Goal: Information Seeking & Learning: Learn about a topic

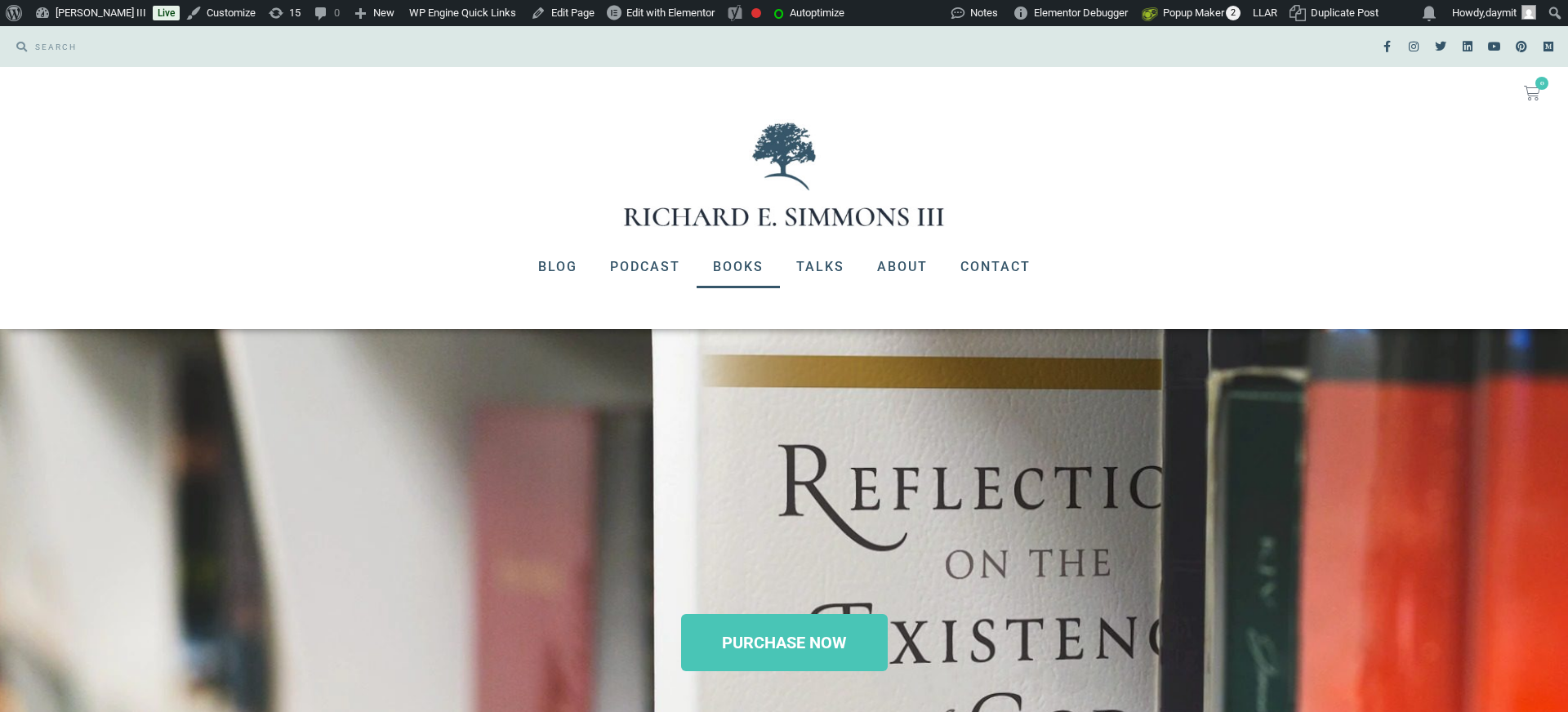
click at [745, 265] on link "Books" at bounding box center [739, 267] width 84 height 43
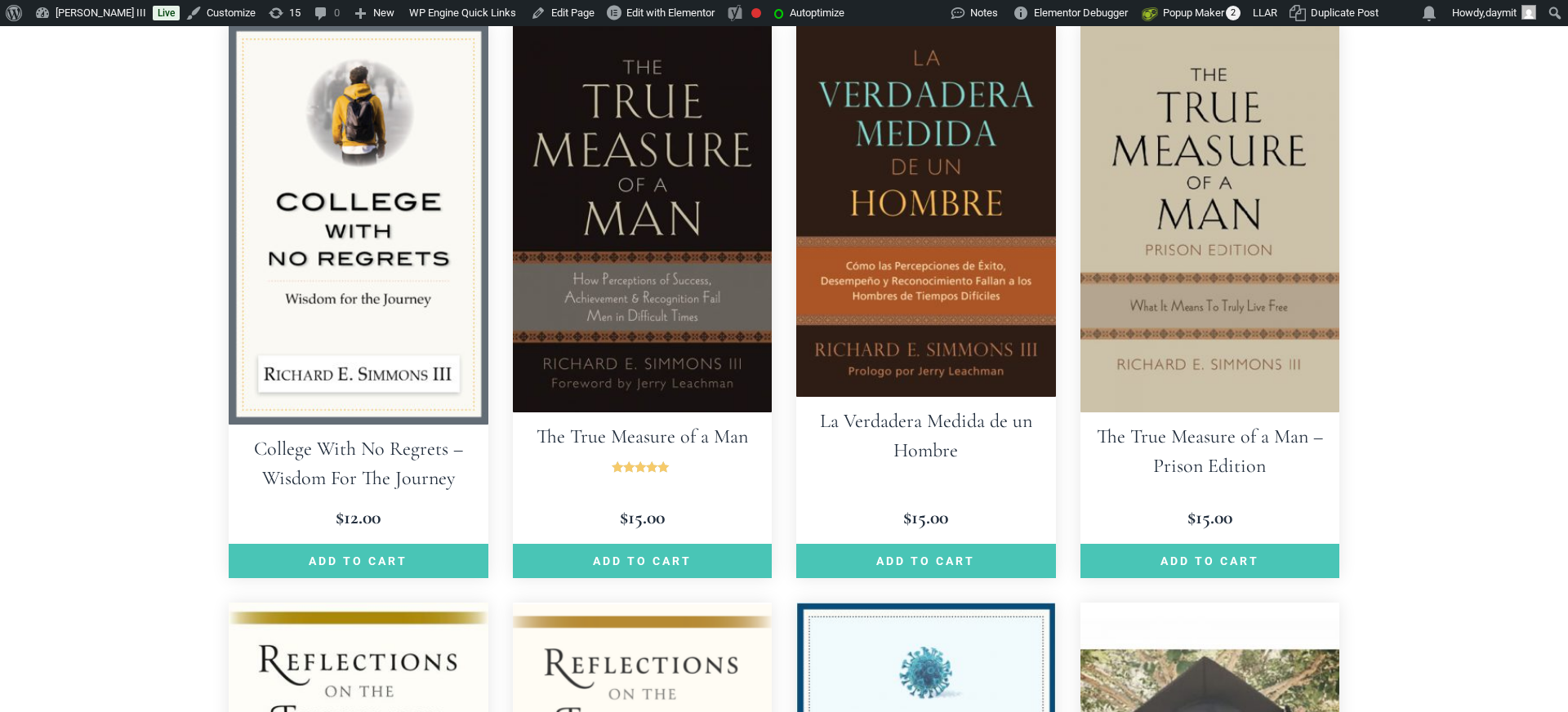
scroll to position [1106, 0]
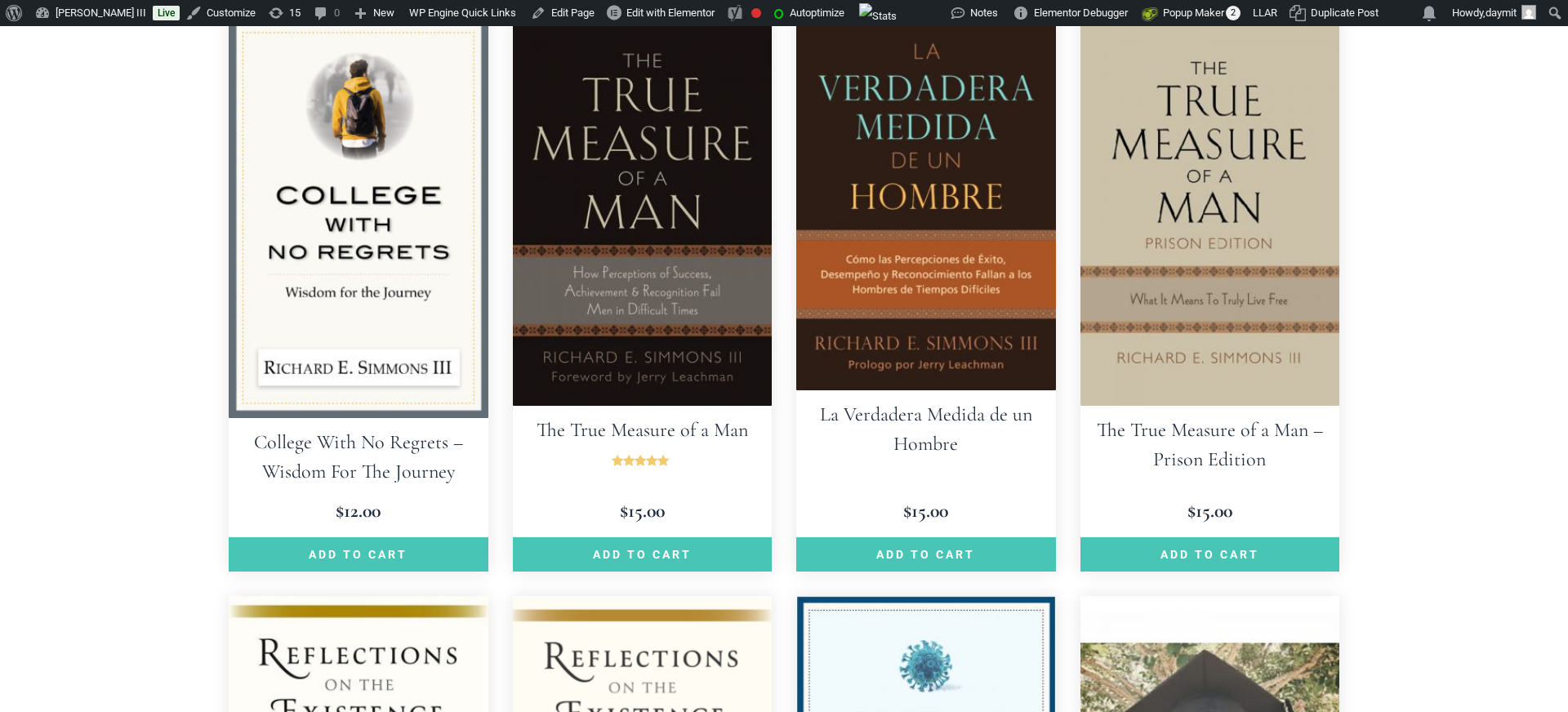
click at [636, 388] on img at bounding box center [643, 211] width 260 height 388
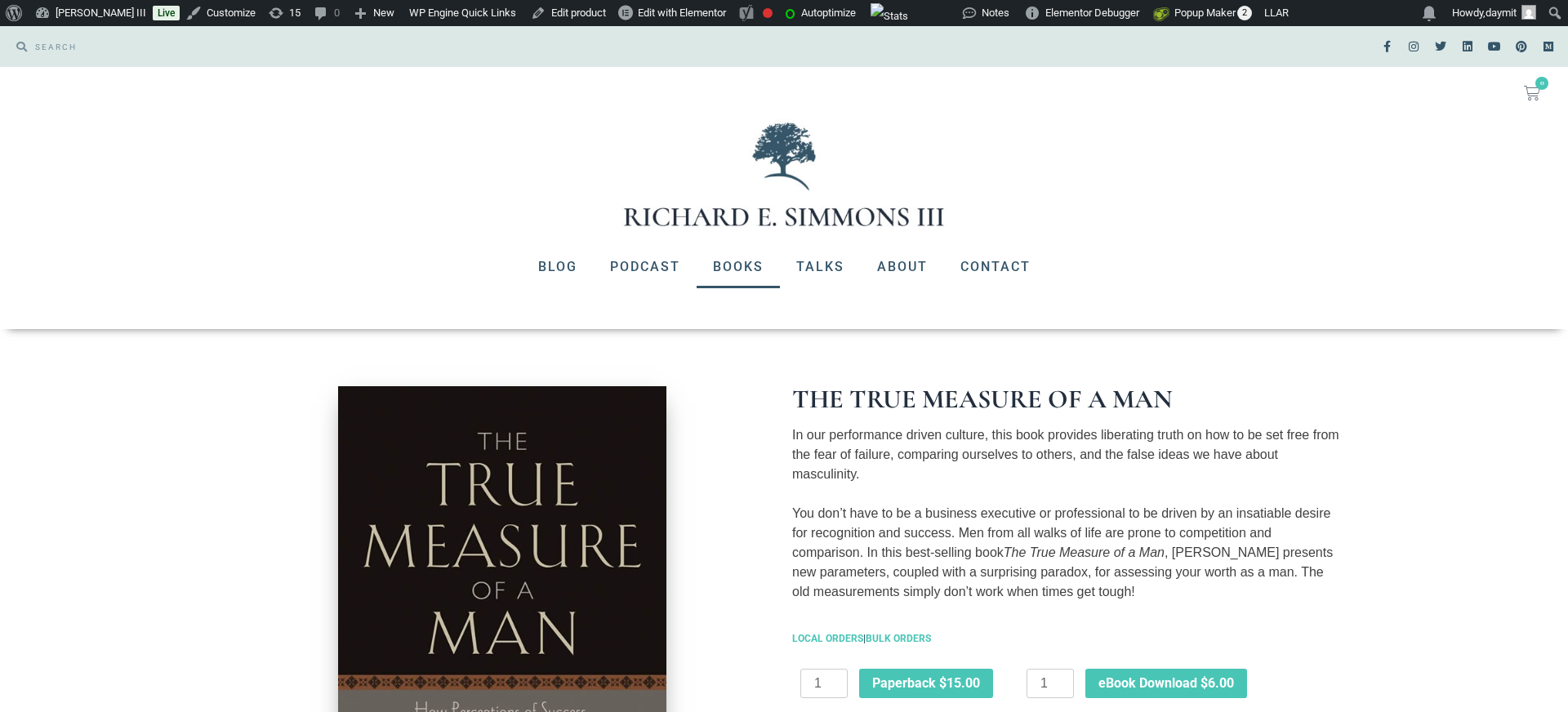
click at [737, 260] on link "Books" at bounding box center [739, 267] width 84 height 43
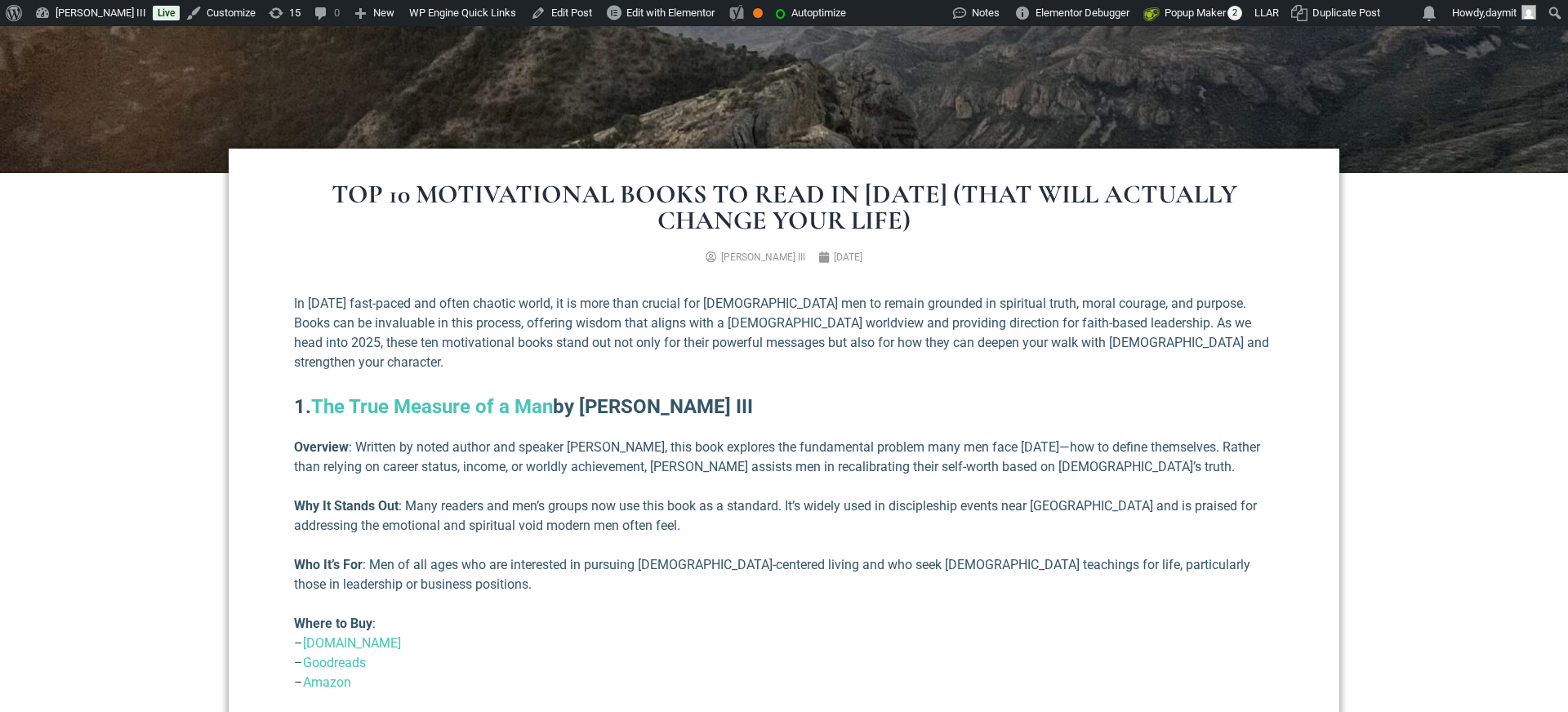
scroll to position [572, 0]
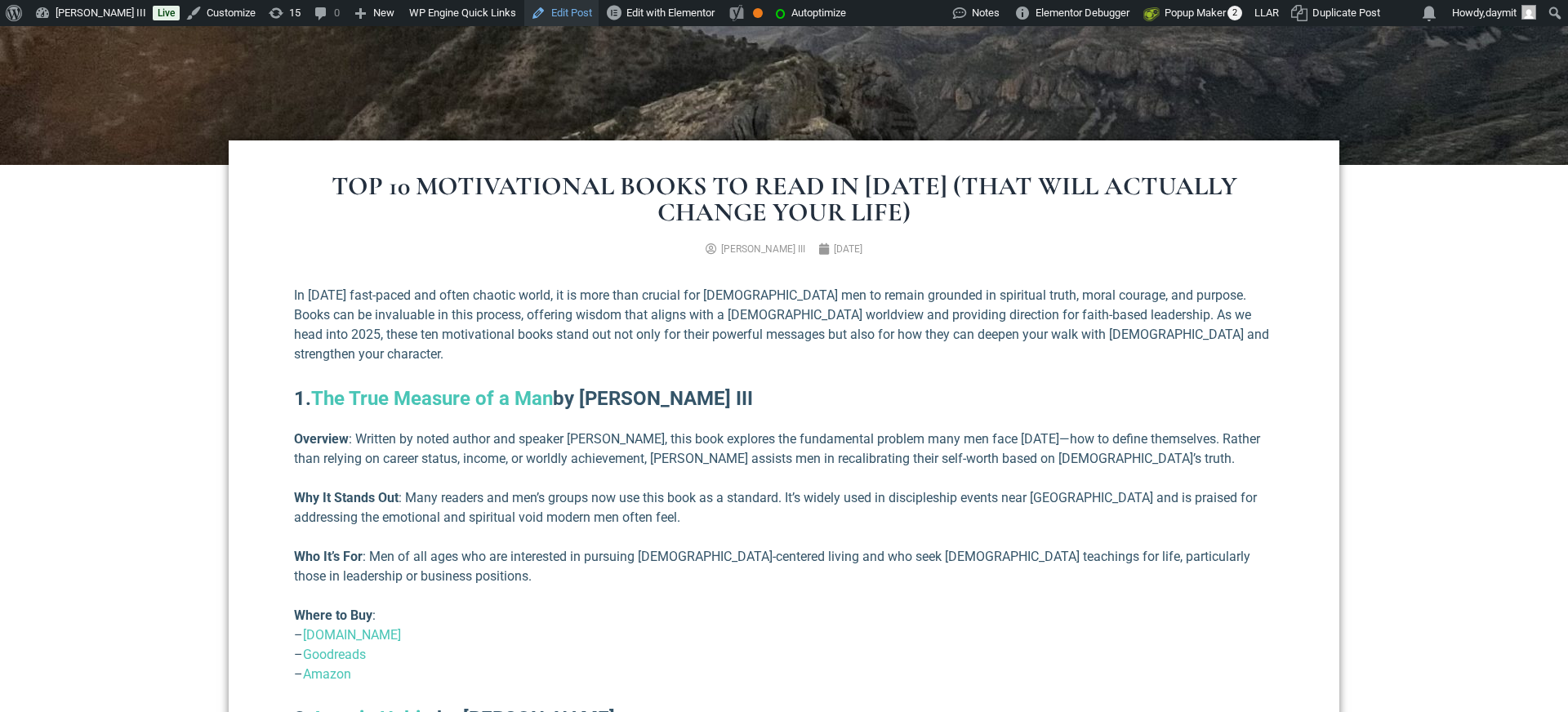
click at [595, 14] on link "Edit Post" at bounding box center [561, 13] width 74 height 26
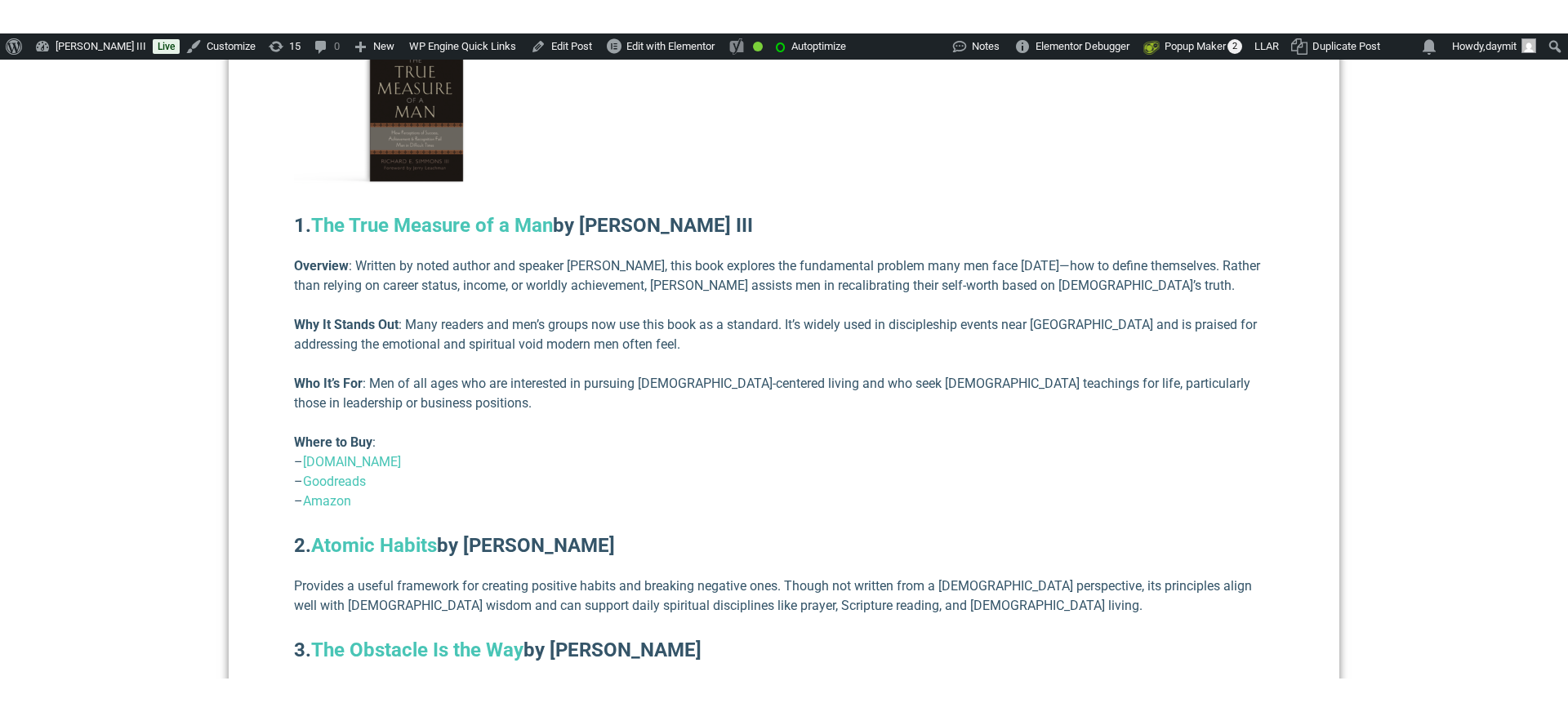
scroll to position [957, 0]
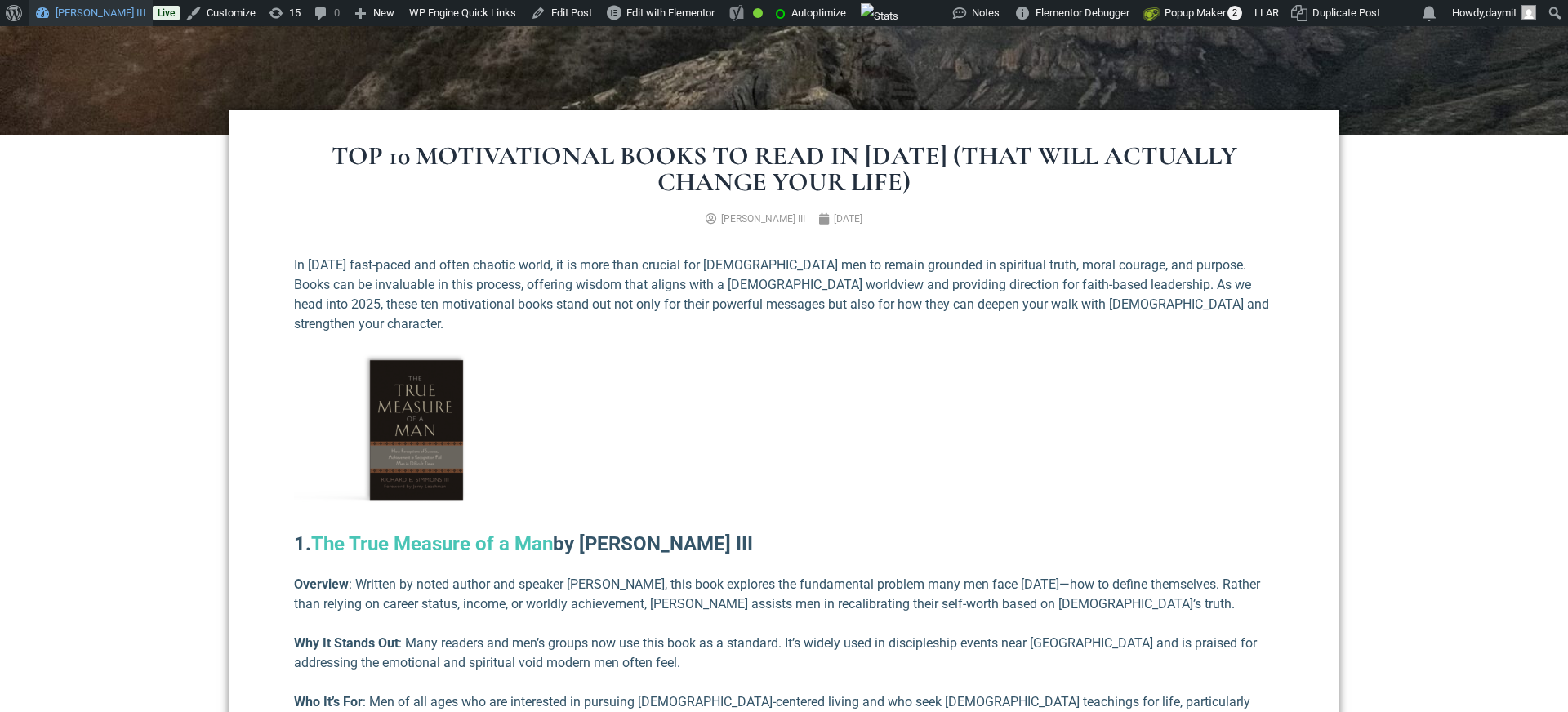
scroll to position [617, 0]
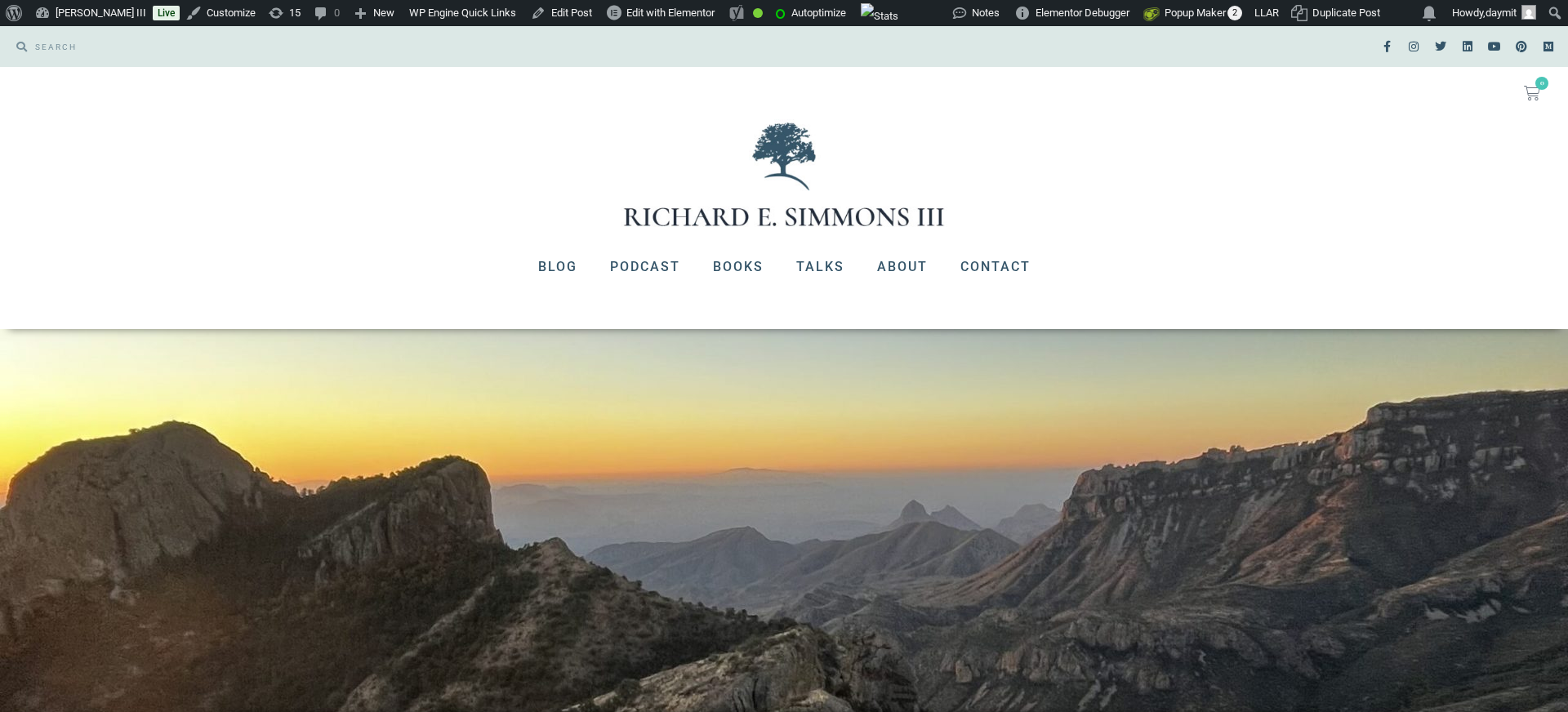
scroll to position [617, 0]
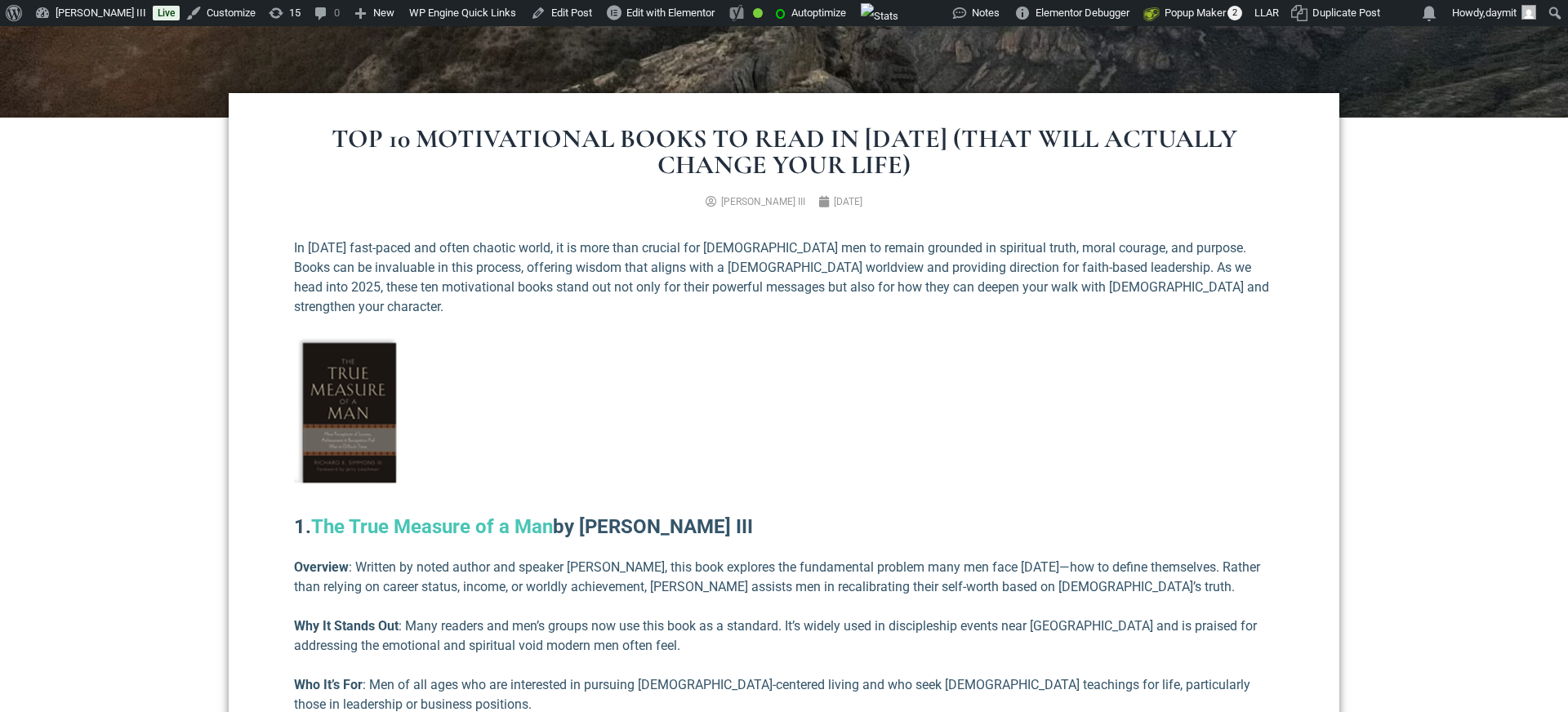
scroll to position [716, 0]
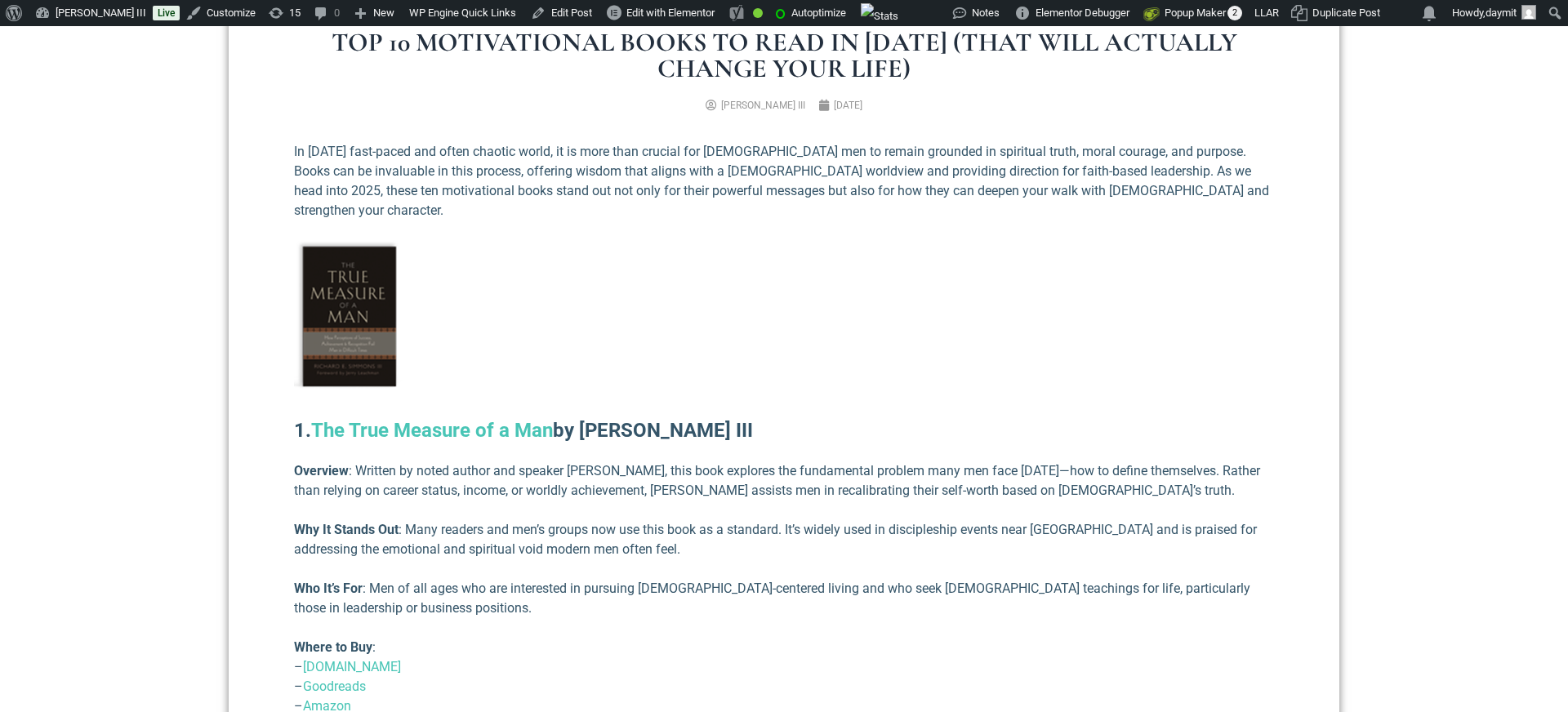
click at [366, 294] on img at bounding box center [349, 315] width 111 height 150
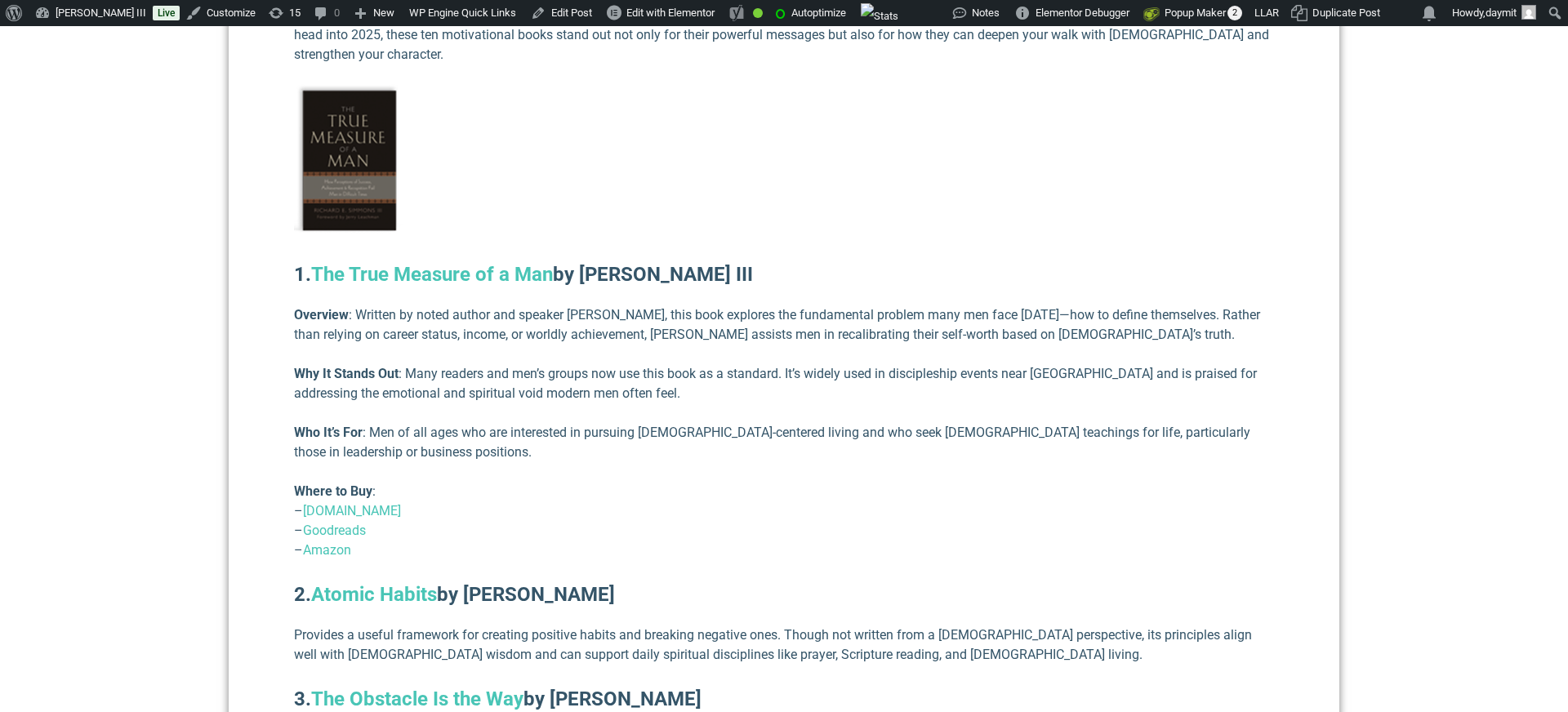
scroll to position [870, 0]
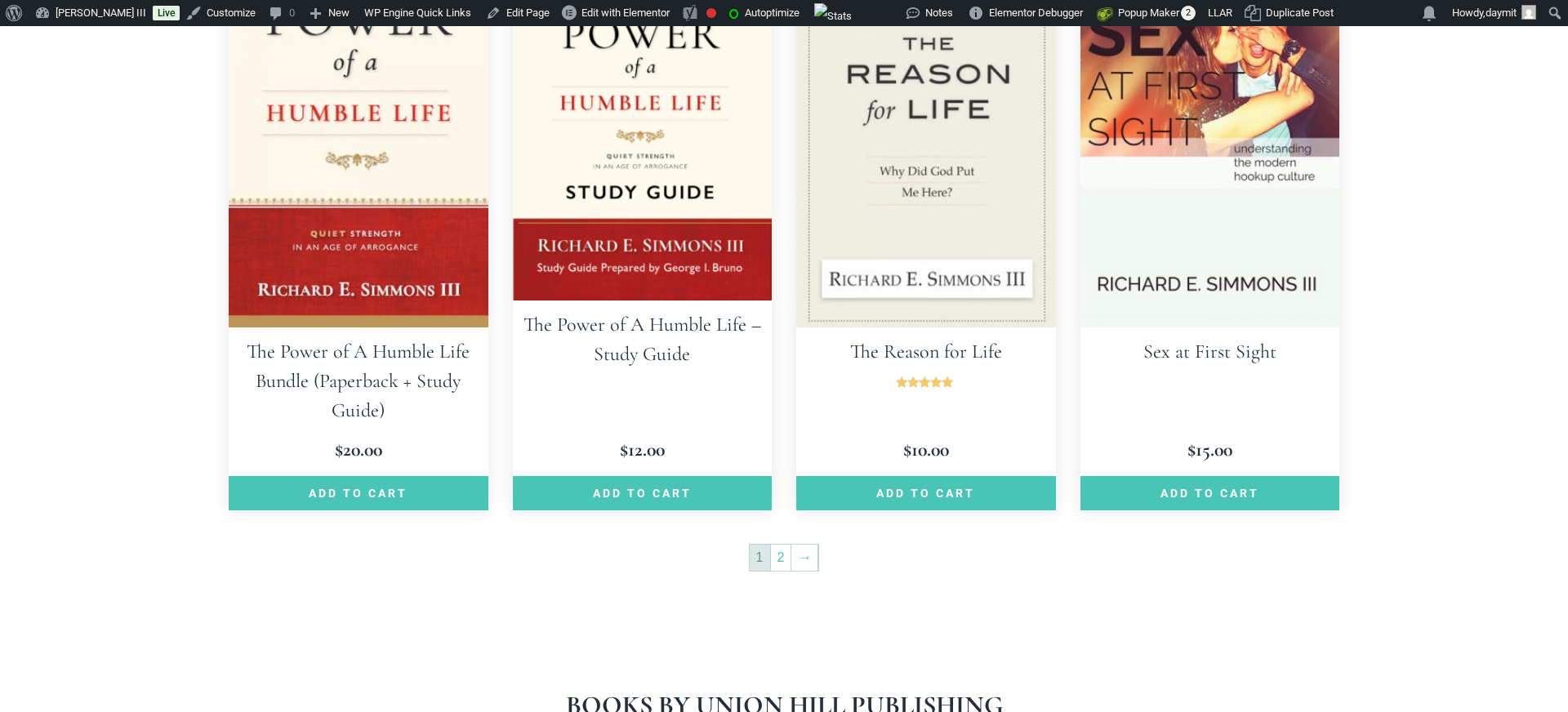
scroll to position [2622, 0]
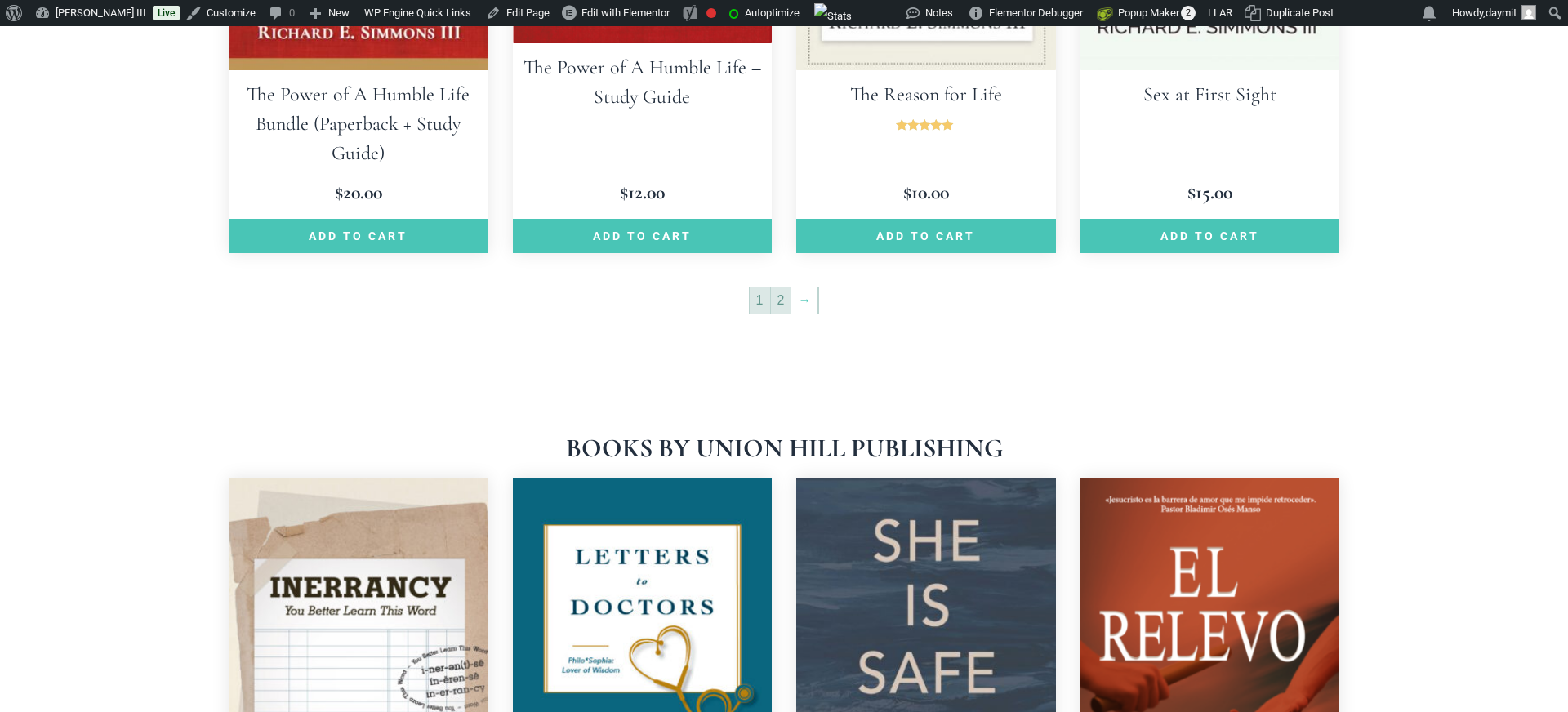
click at [781, 288] on link "2" at bounding box center [781, 301] width 20 height 26
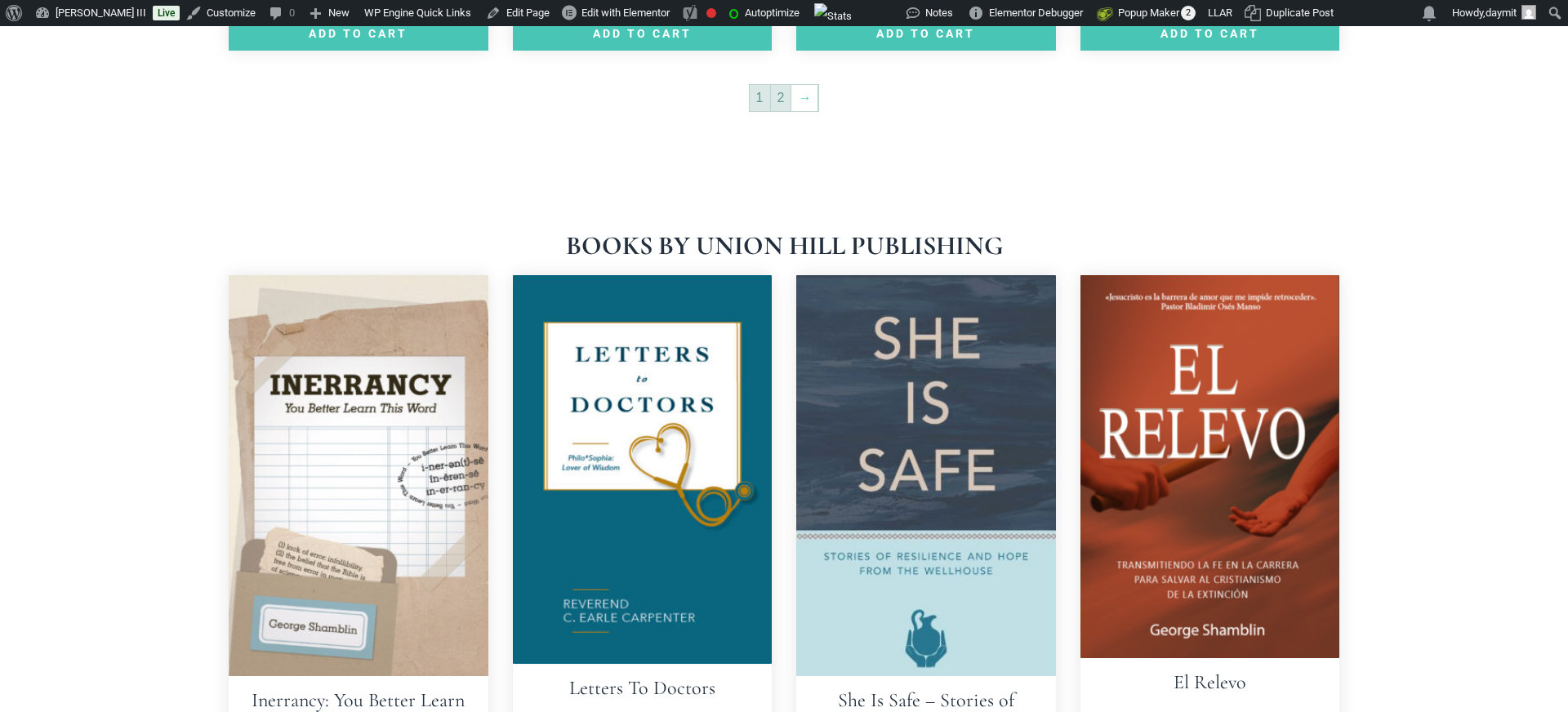
scroll to position [2971, 0]
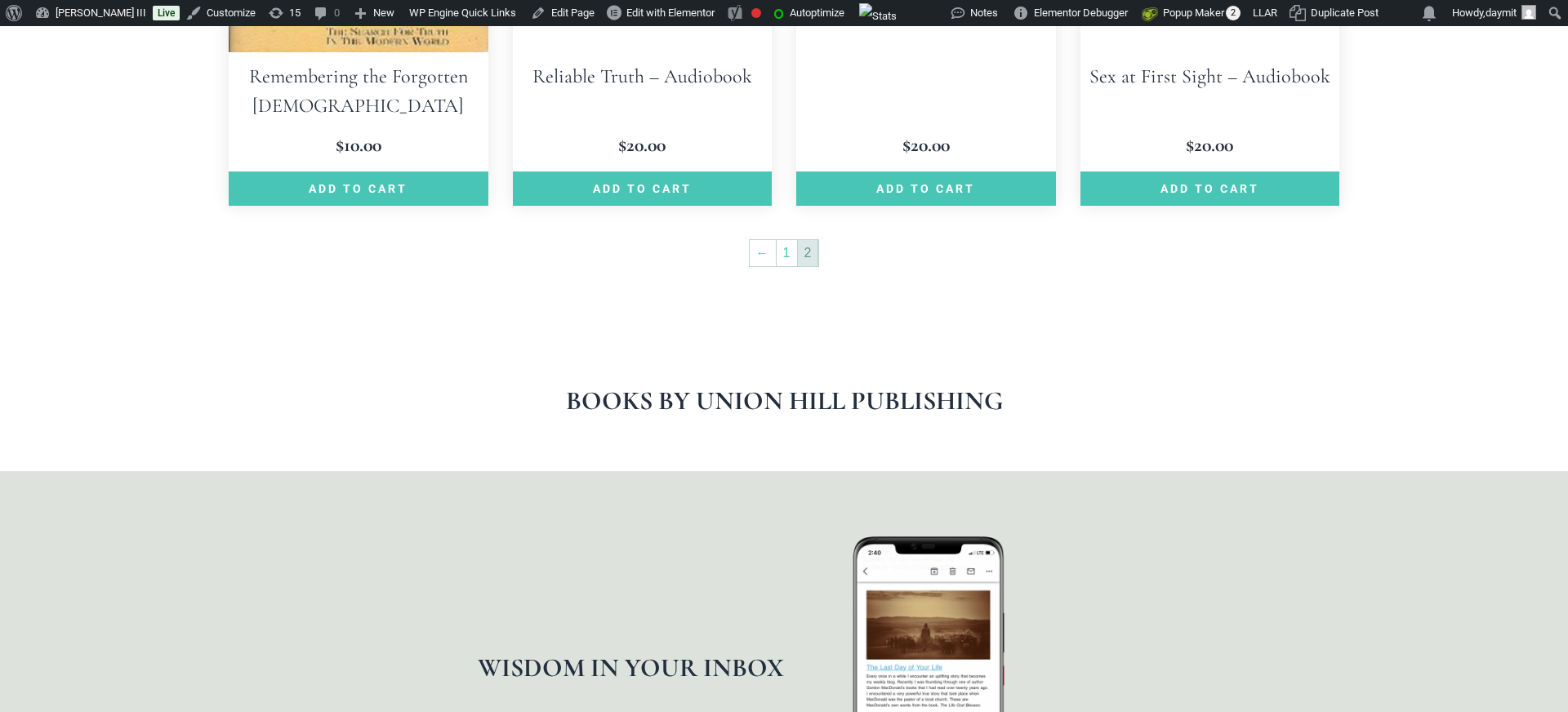
scroll to position [1349, 0]
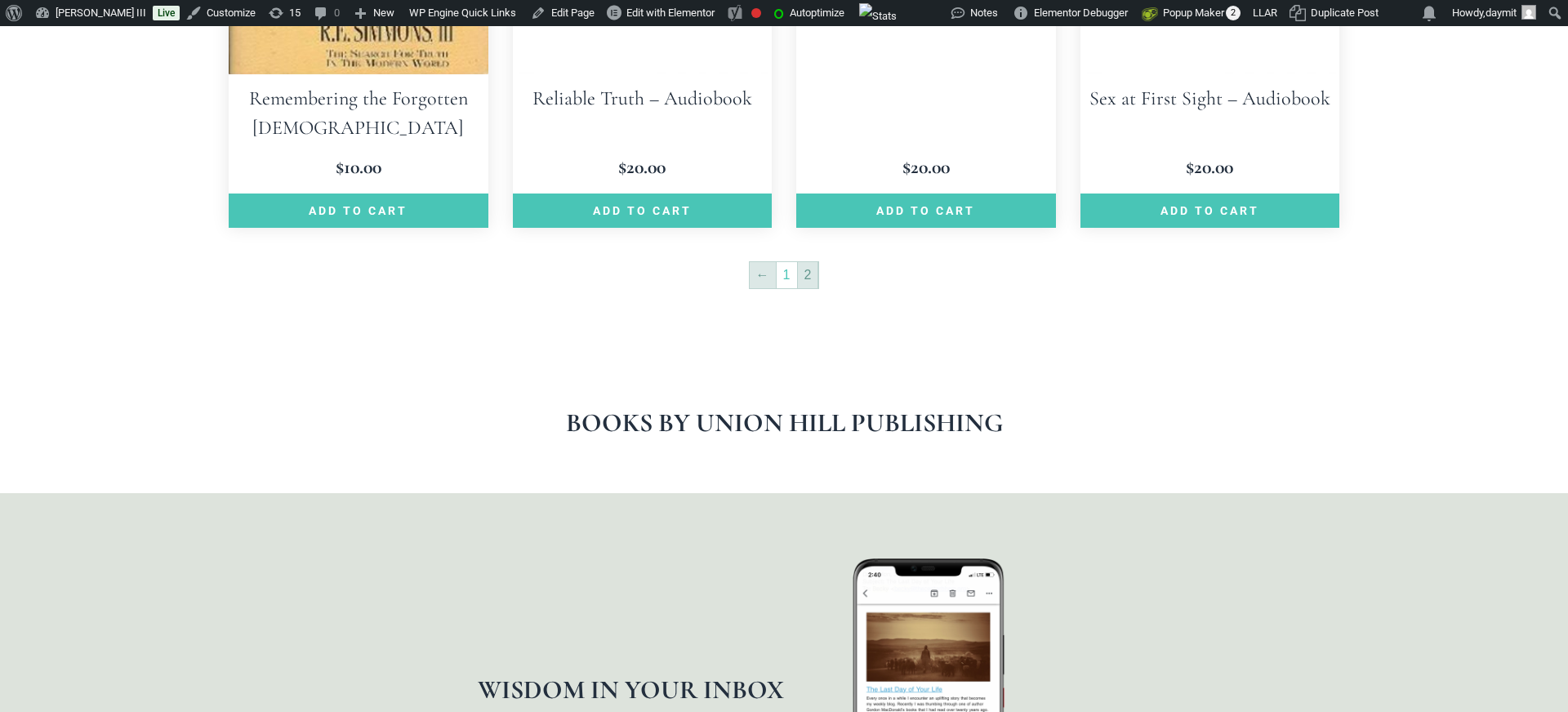
click at [760, 278] on link "←" at bounding box center [763, 275] width 26 height 26
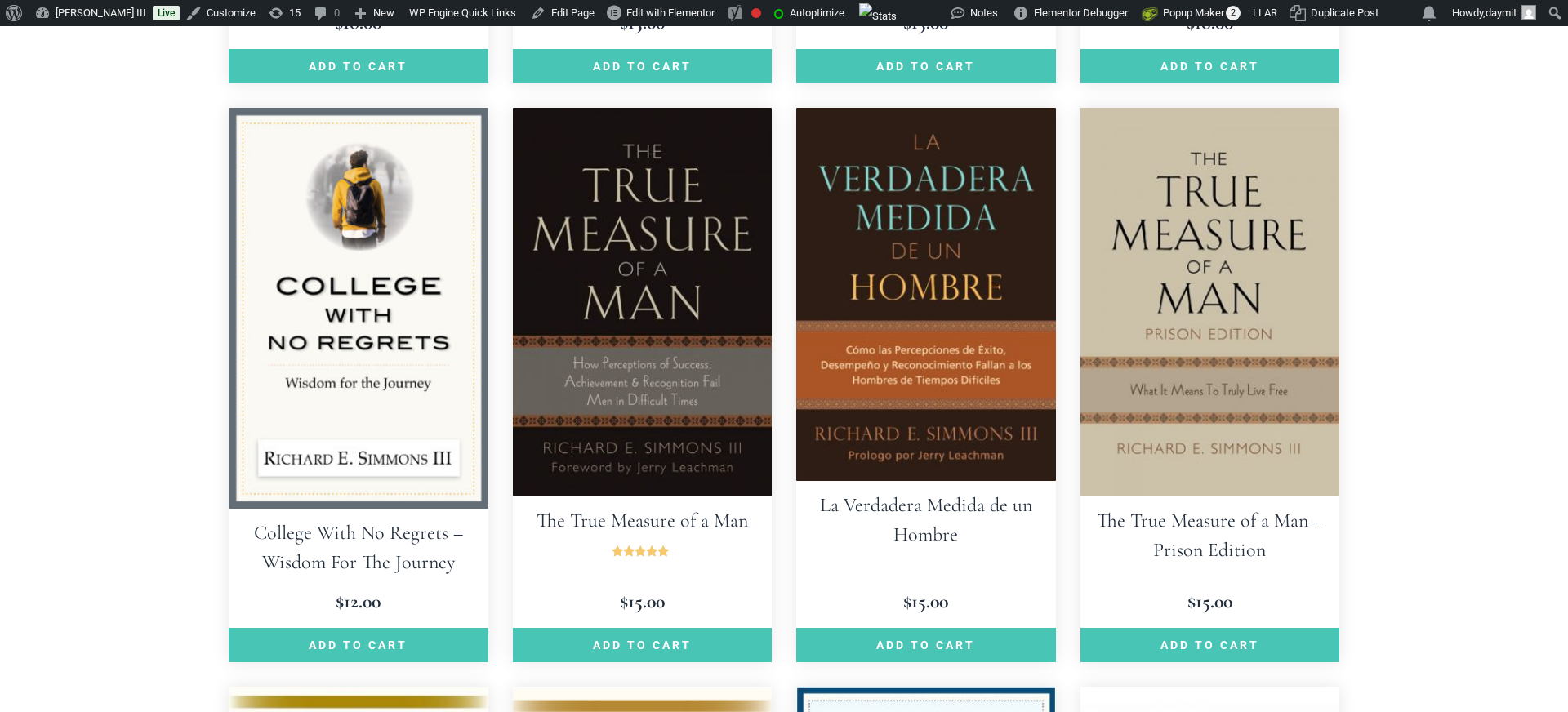
scroll to position [1000, 0]
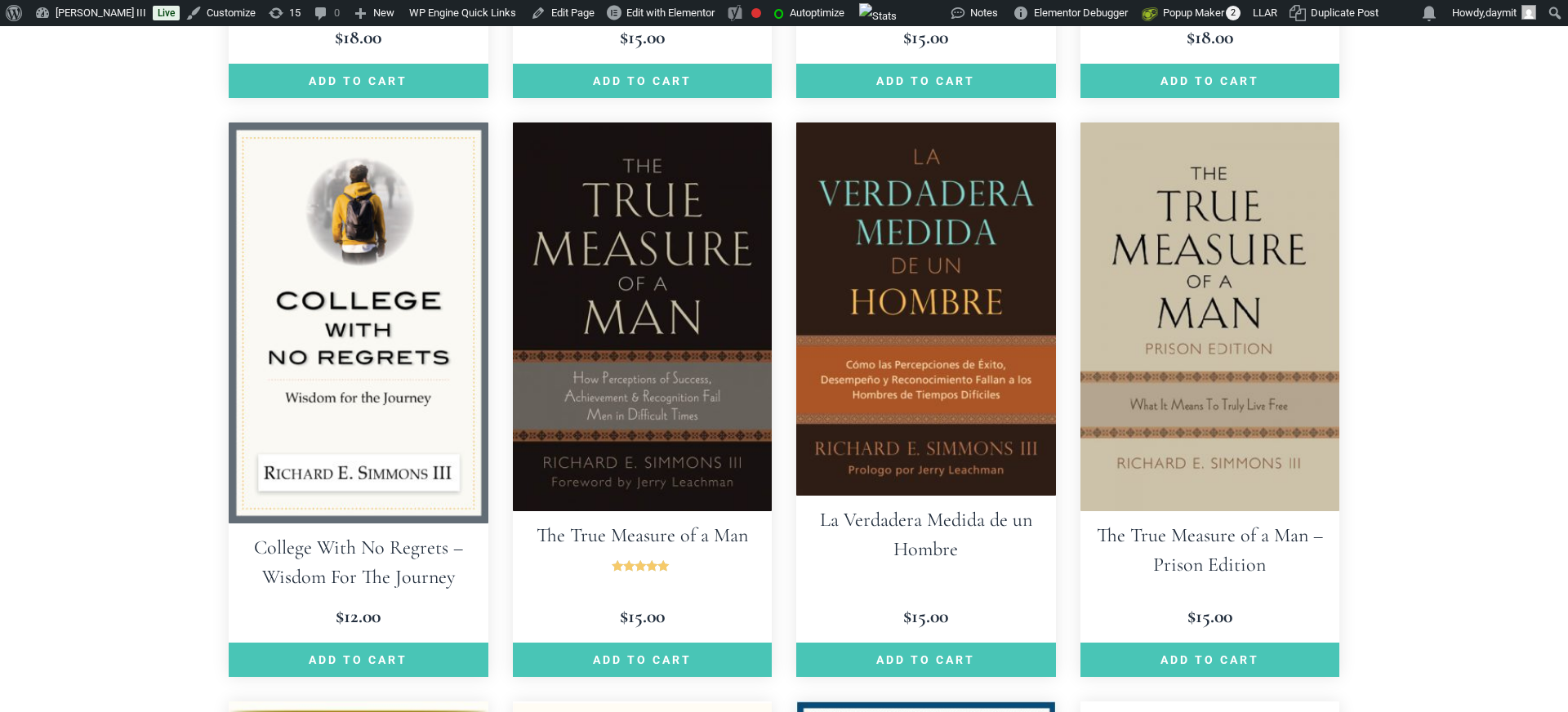
click at [641, 339] on img at bounding box center [643, 316] width 260 height 388
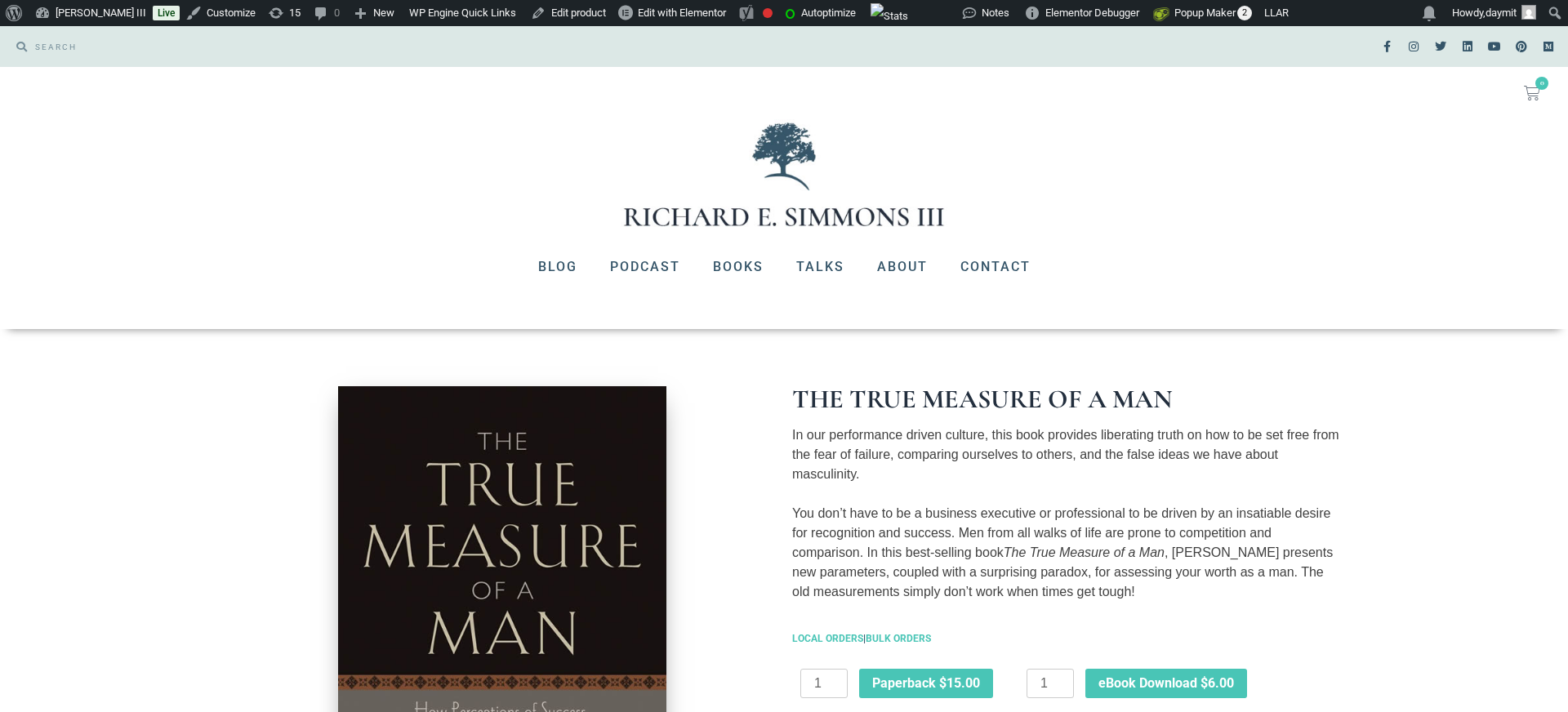
scroll to position [1181, 0]
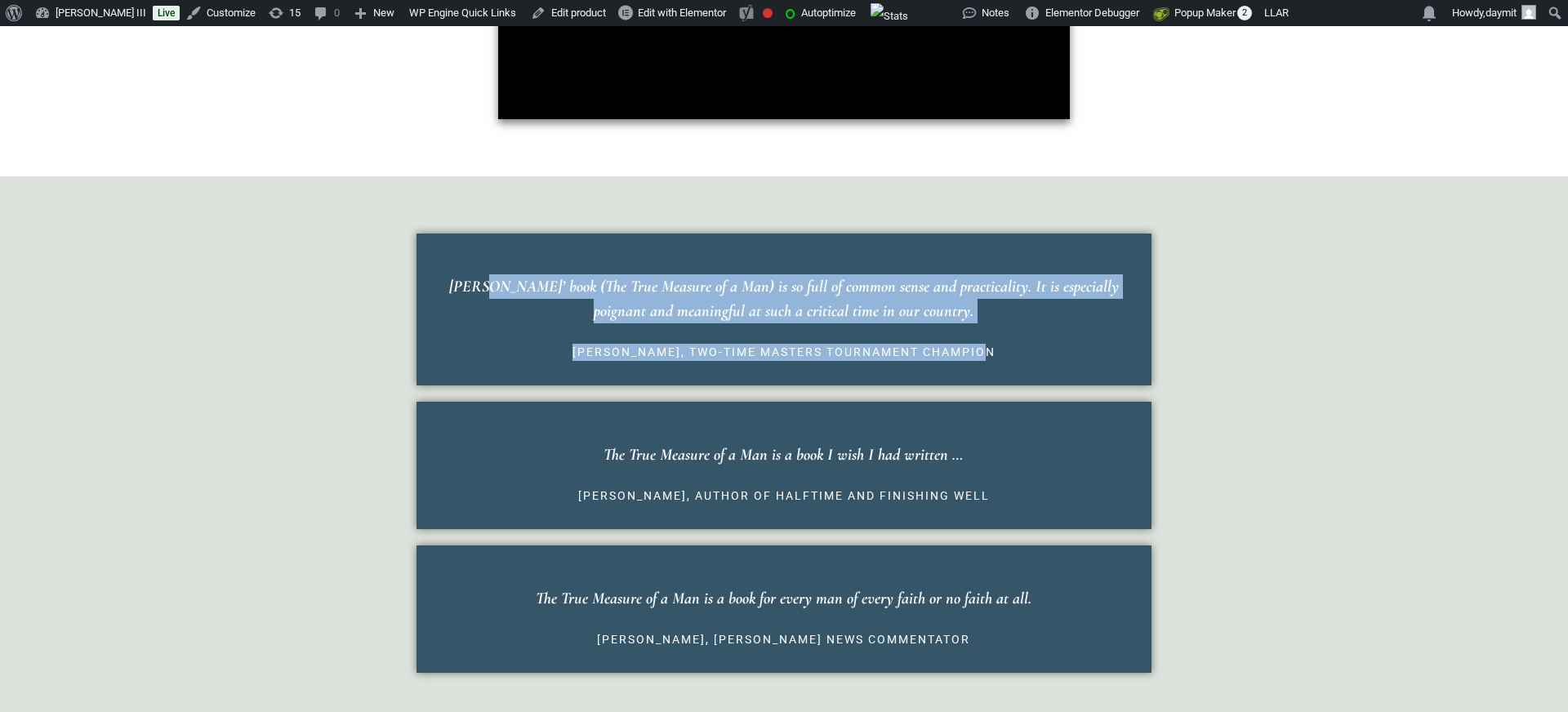
drag, startPoint x: 449, startPoint y: 290, endPoint x: 998, endPoint y: 357, distance: 553.1
click at [998, 357] on blockquote "Richard E. Simmons’ book (The True Measure of a Man) is so full of common sense…" at bounding box center [784, 309] width 735 height 152
copy blockquote "Richard E. Simmons’ book (The True Measure of a Man) is so full of common sense…"
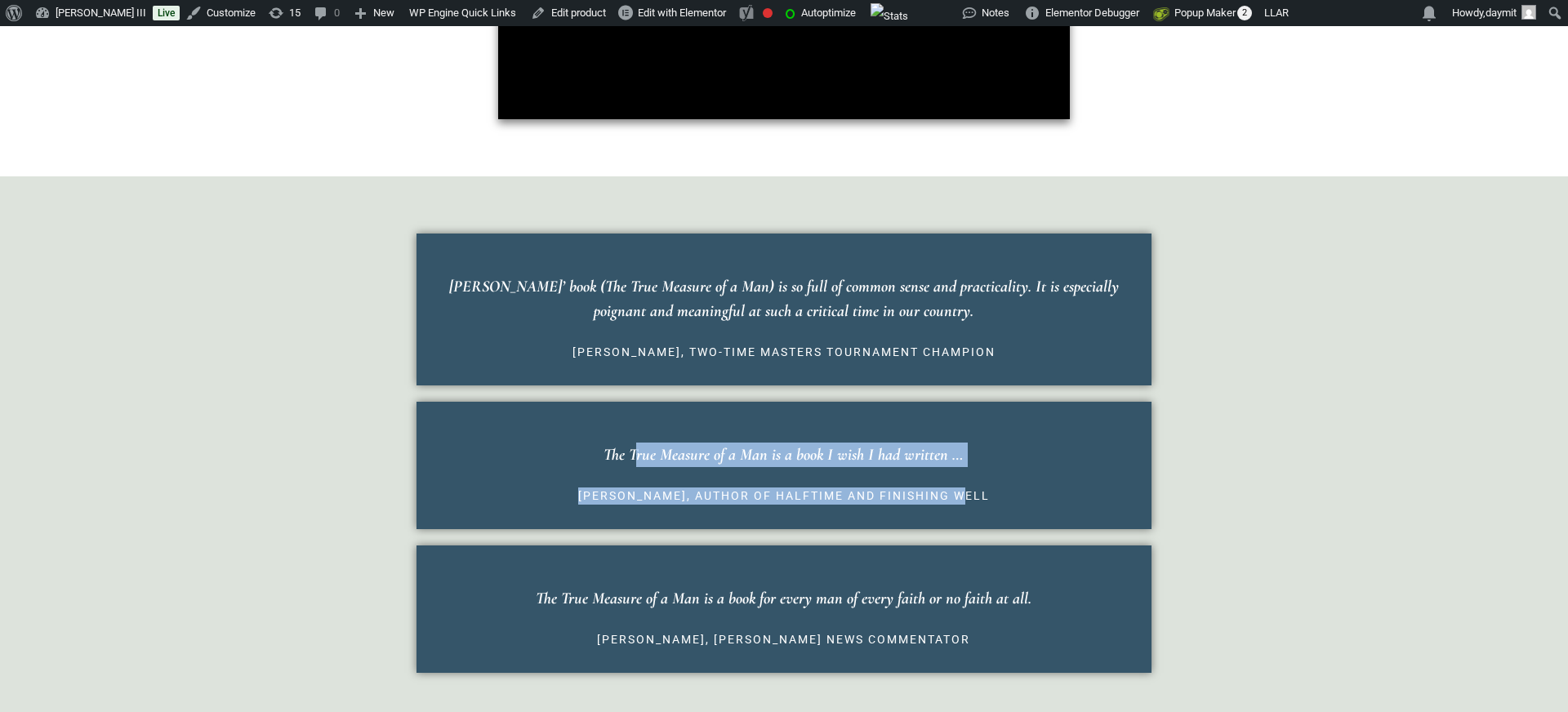
drag, startPoint x: 610, startPoint y: 457, endPoint x: 986, endPoint y: 499, distance: 378.3
click at [986, 499] on blockquote "The True Measure of a Man is a book I wish I had written … Bob Buford, author o…" at bounding box center [784, 464] width 735 height 127
copy blockquote "The True Measure of a Man is a book I wish I had written … Bob Buford, author o…"
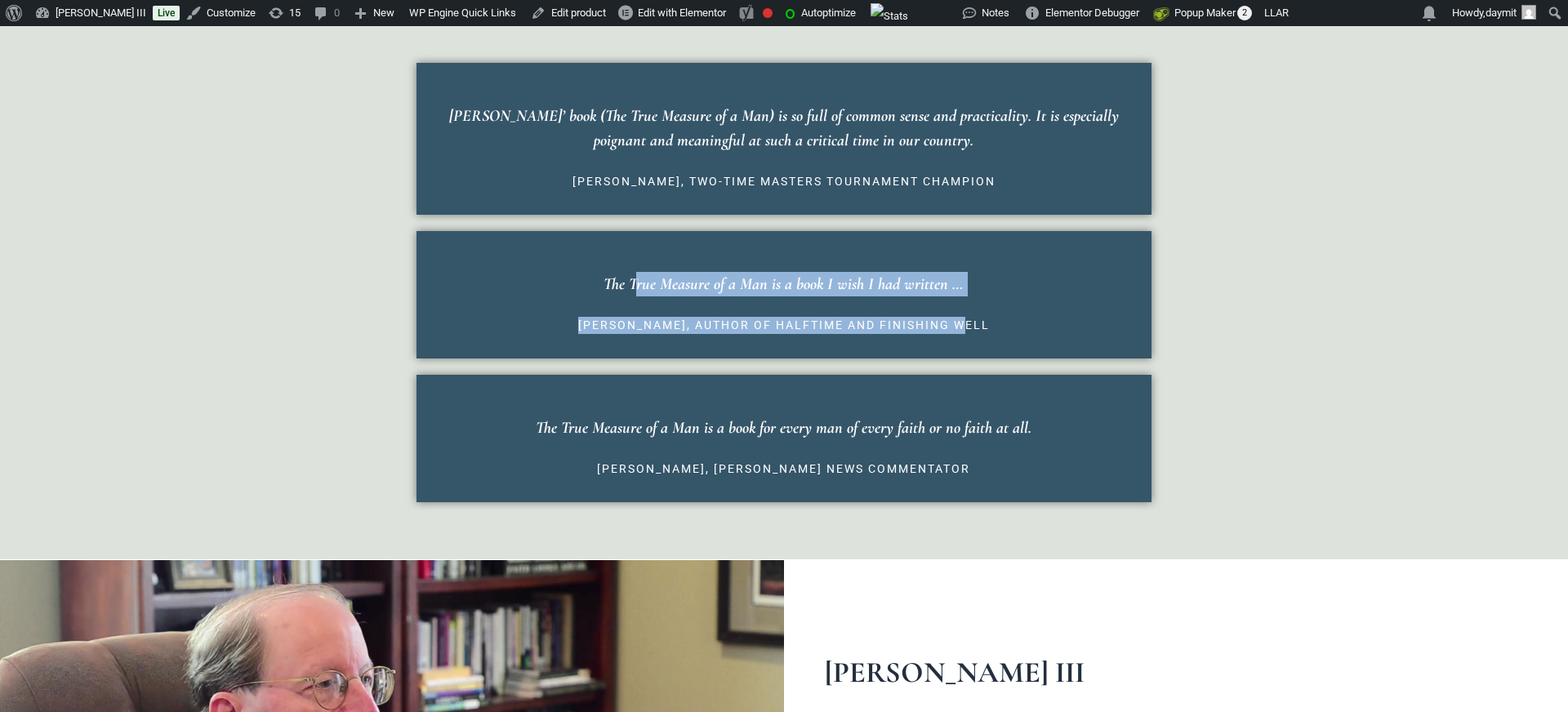
scroll to position [1433, 0]
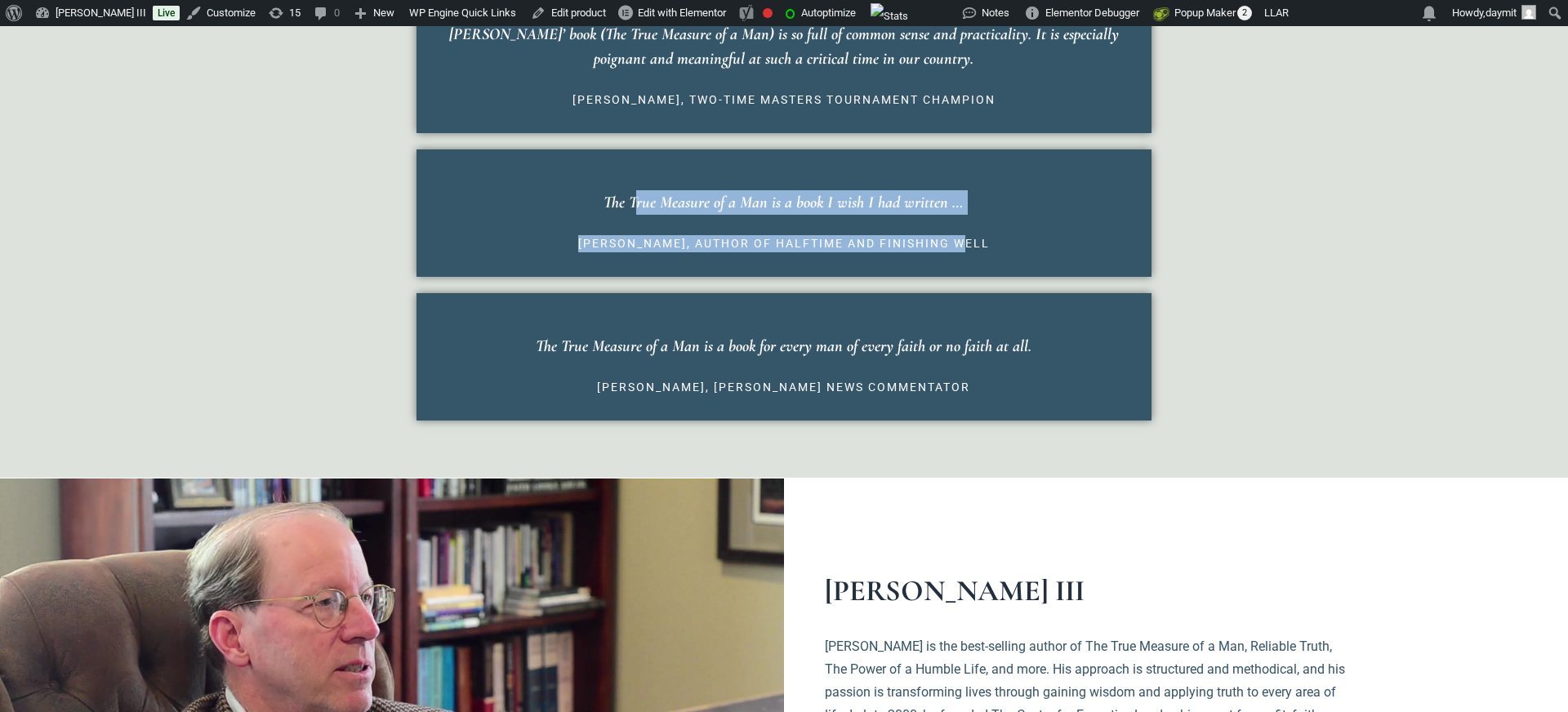
drag, startPoint x: 542, startPoint y: 348, endPoint x: 1031, endPoint y: 354, distance: 489.0
click at [1031, 354] on p "The True Measure of a Man is a book for every man of every faith or no faith at…" at bounding box center [783, 346] width 686 height 25
copy p "he True Measure of a Man is a book for every man of every faith or no faith at …"
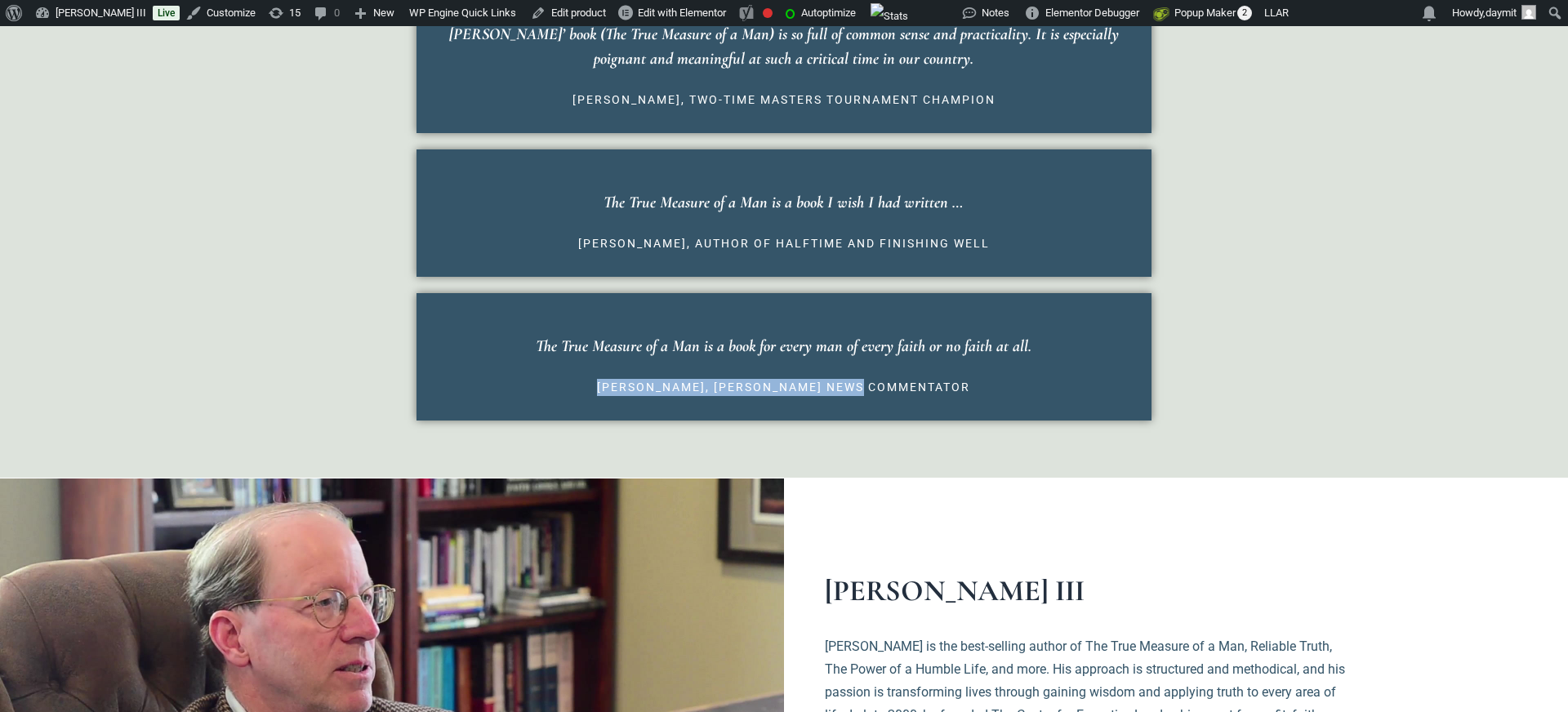
drag, startPoint x: 647, startPoint y: 388, endPoint x: 919, endPoint y: 394, distance: 272.1
click at [919, 394] on cite "Fred Barnes, Fox News commentator" at bounding box center [783, 388] width 686 height 17
copy cite "Fred Barnes, Fox News commentator"
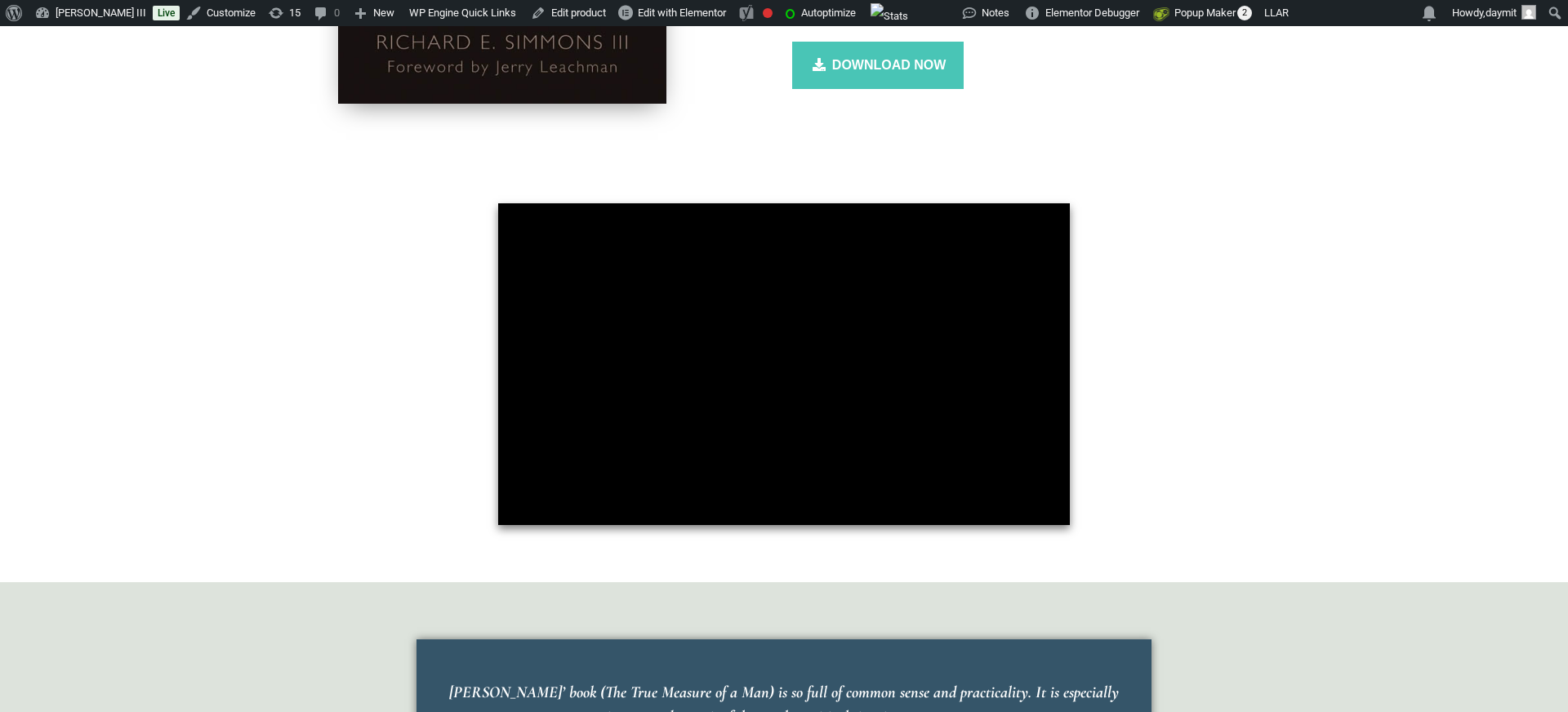
scroll to position [0, 0]
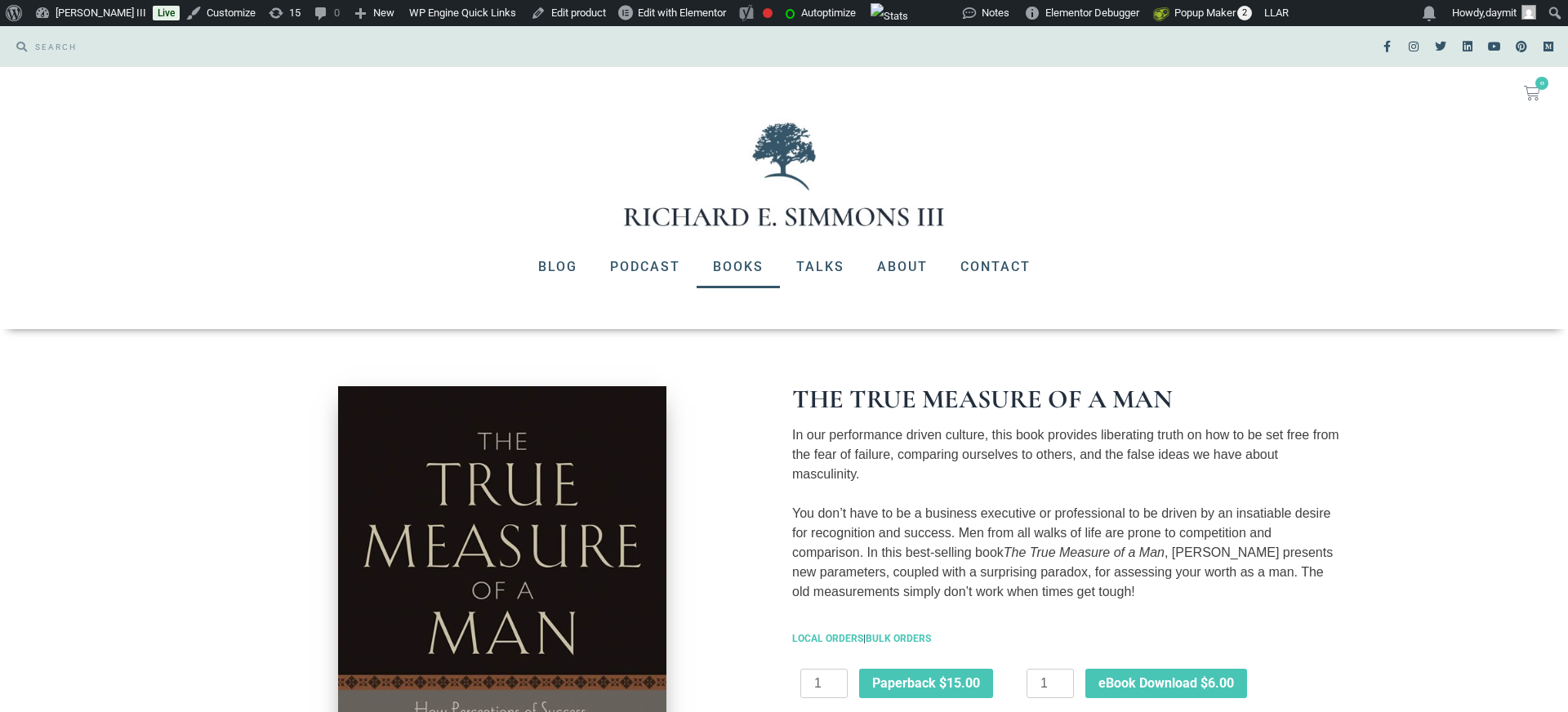
click at [760, 264] on link "Books" at bounding box center [739, 267] width 84 height 43
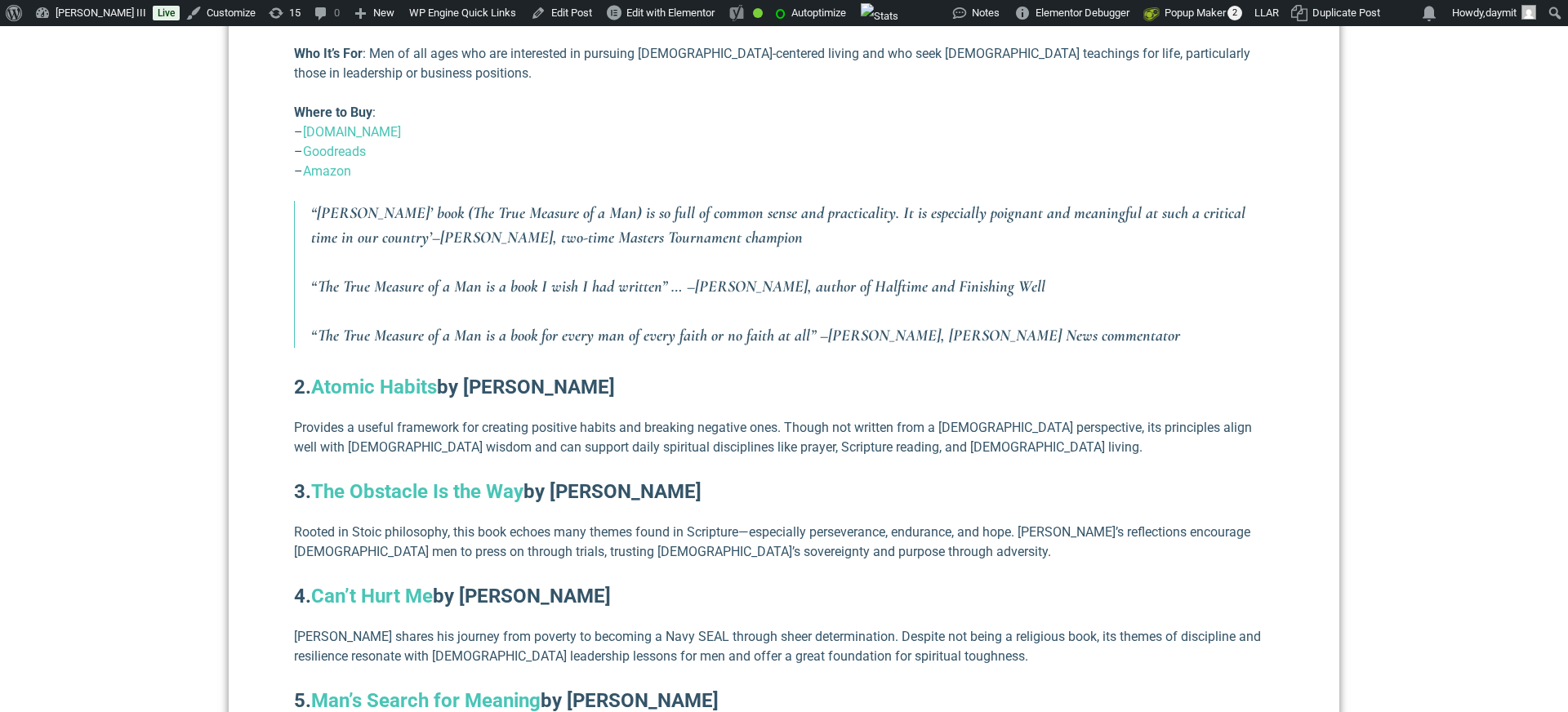
scroll to position [1184, 0]
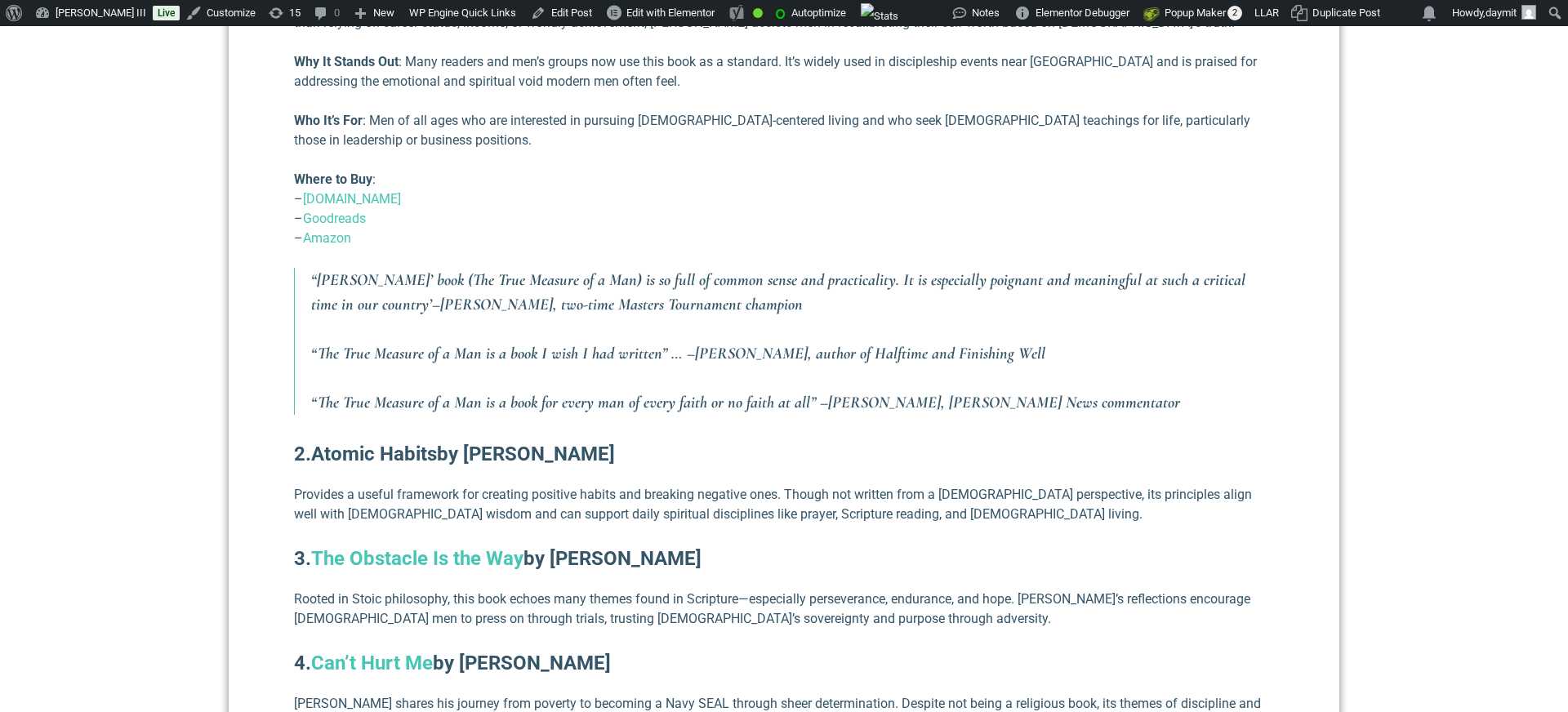
click at [406, 442] on link "Atomic Habits" at bounding box center [373, 453] width 126 height 23
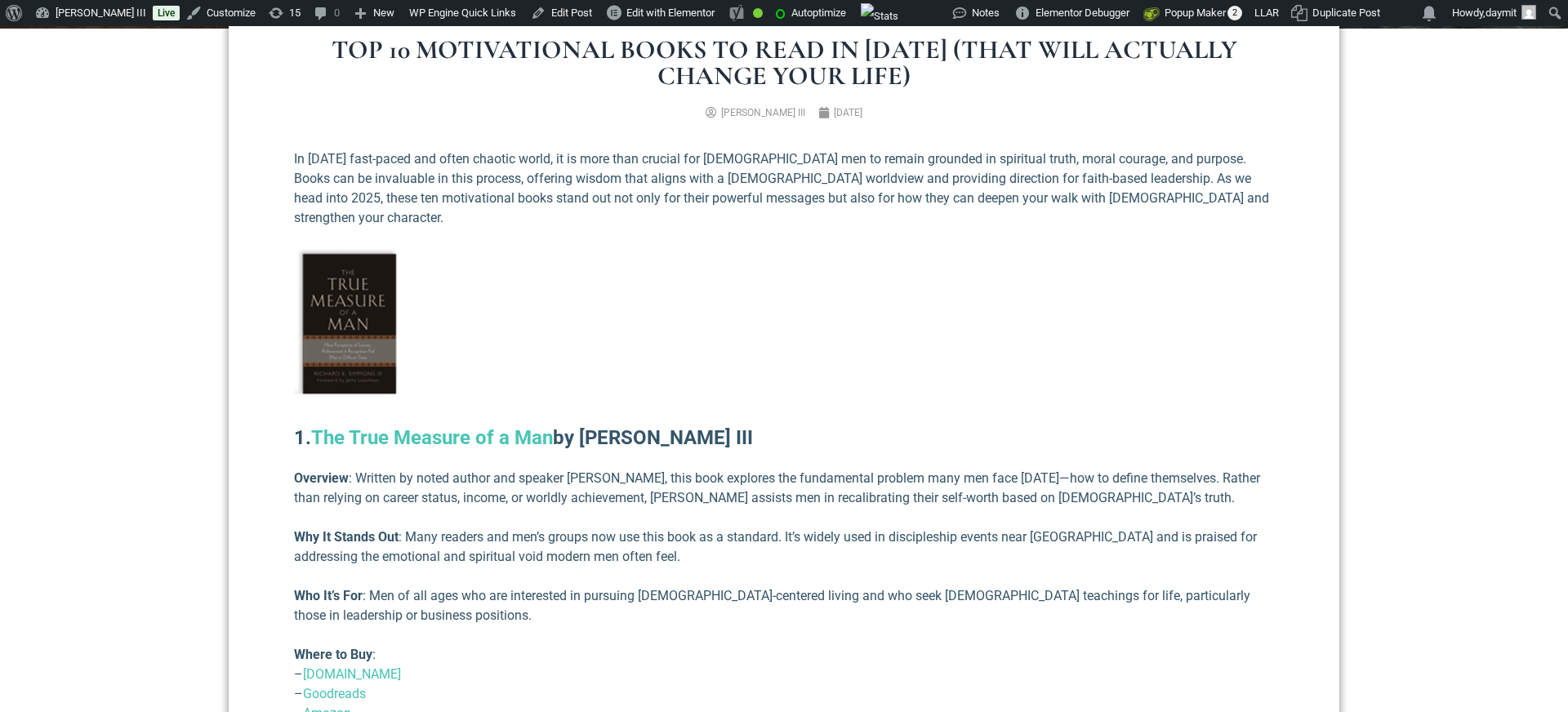
scroll to position [702, 0]
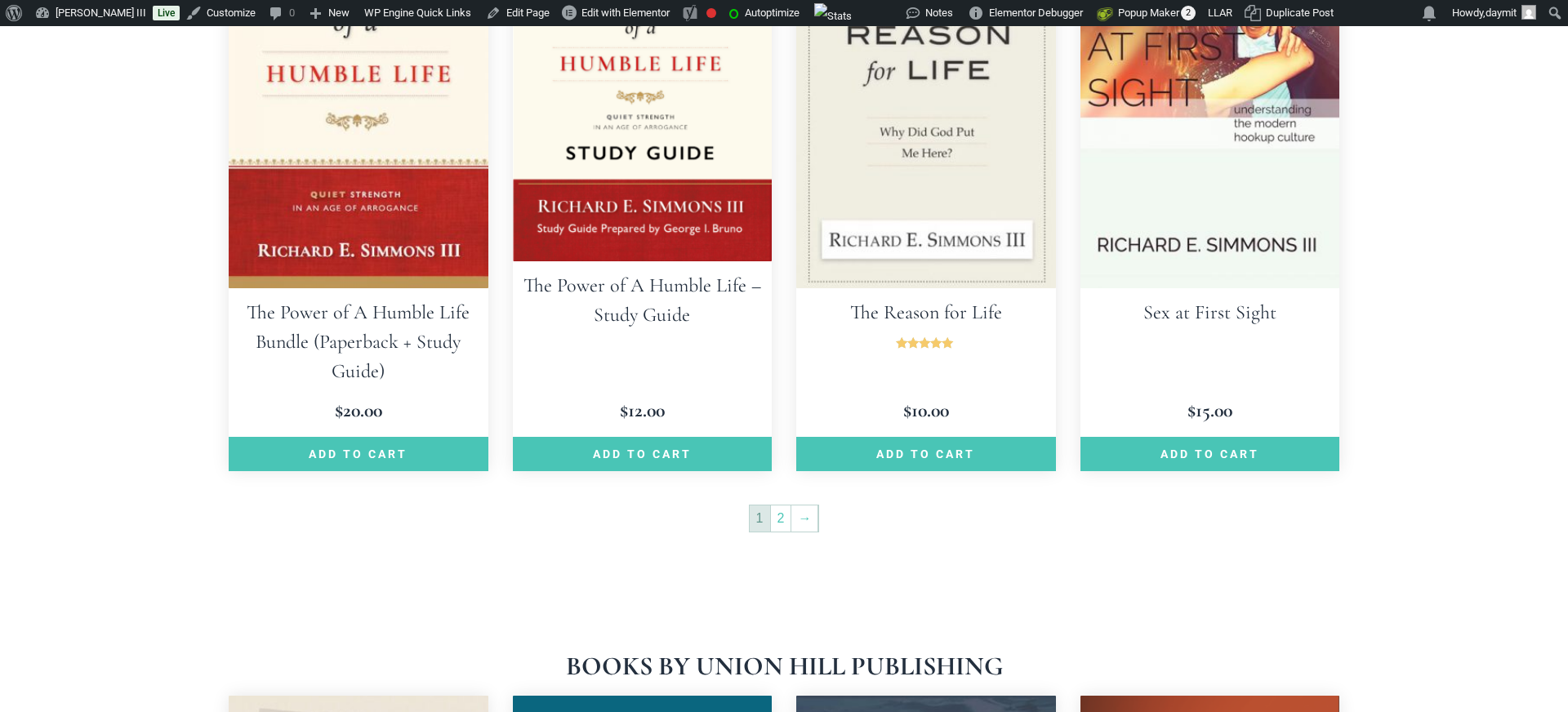
scroll to position [2407, 0]
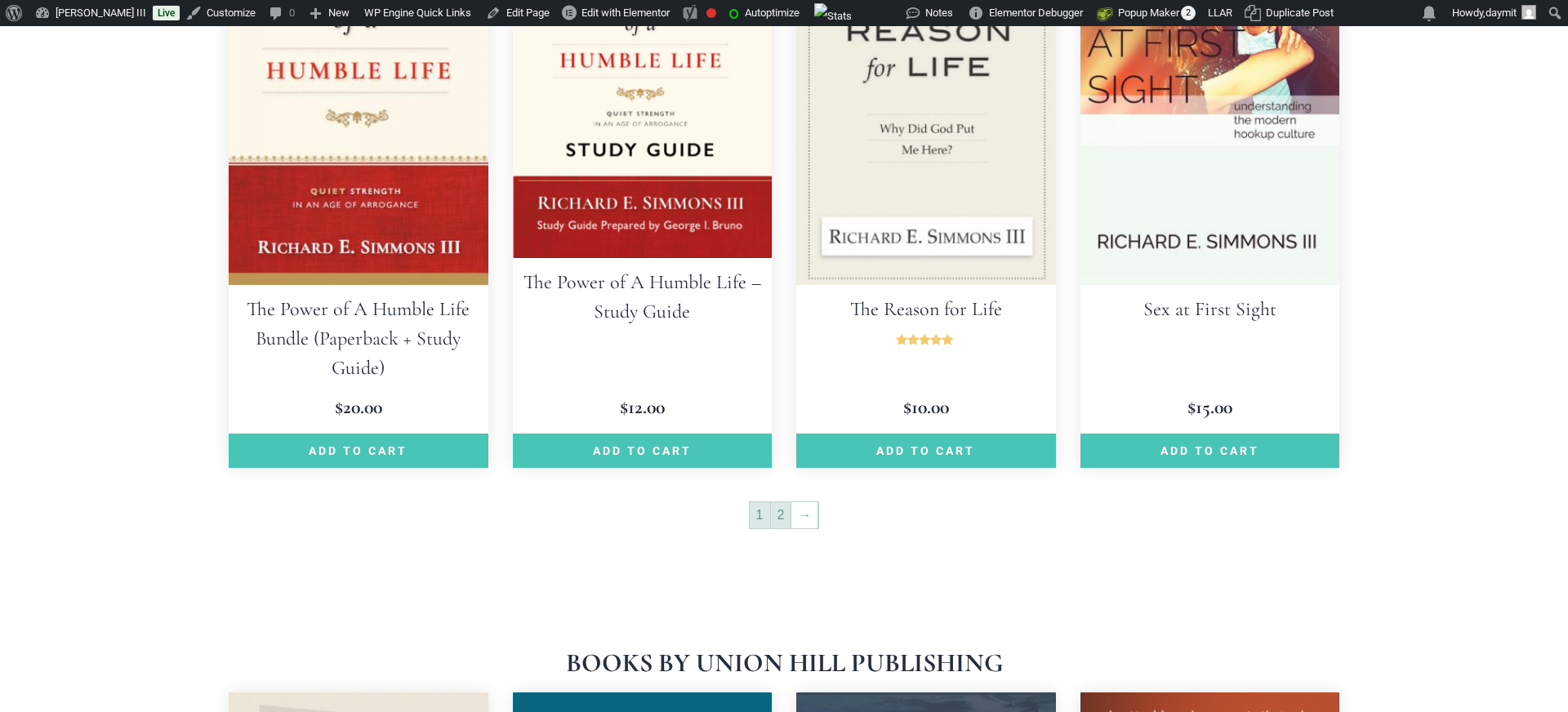
click at [779, 502] on link "2" at bounding box center [781, 515] width 20 height 26
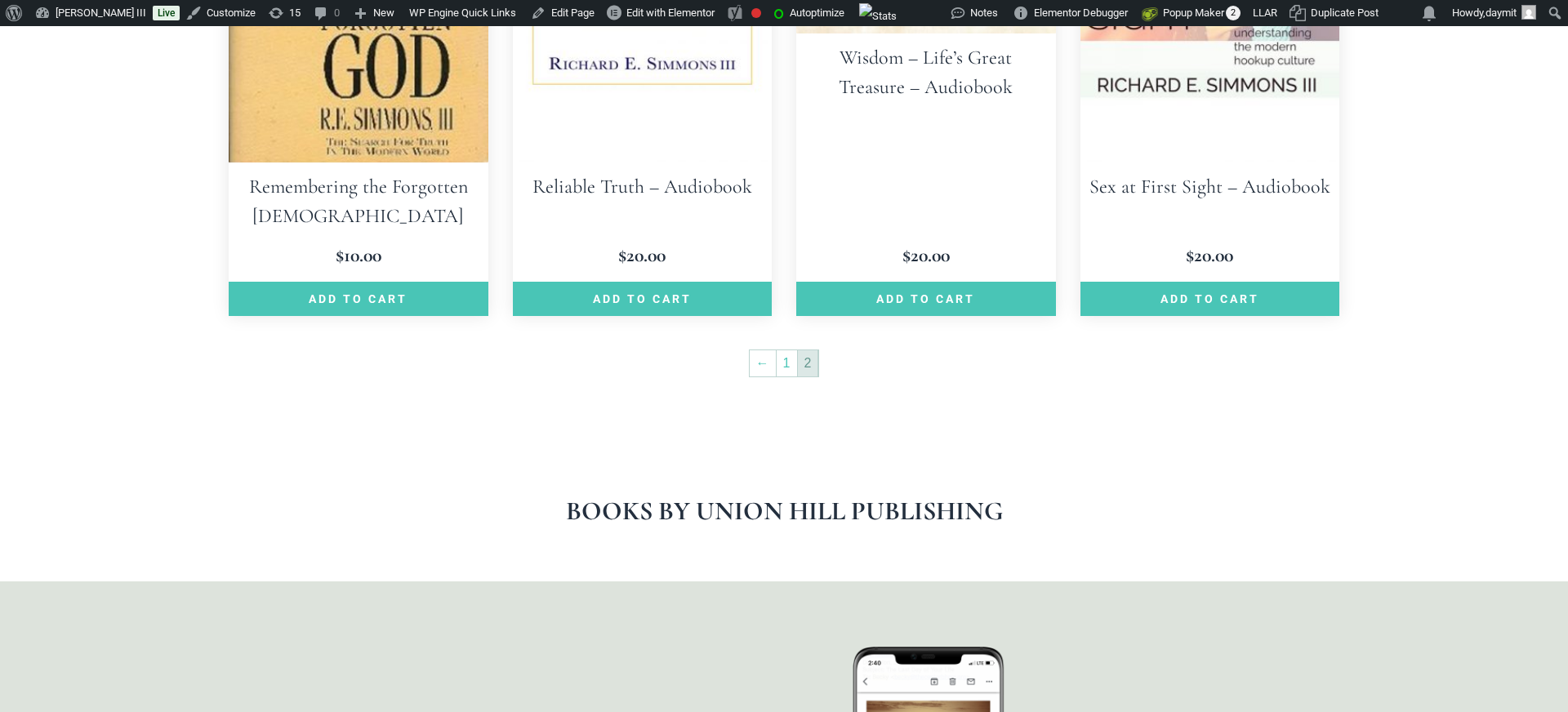
scroll to position [1304, 0]
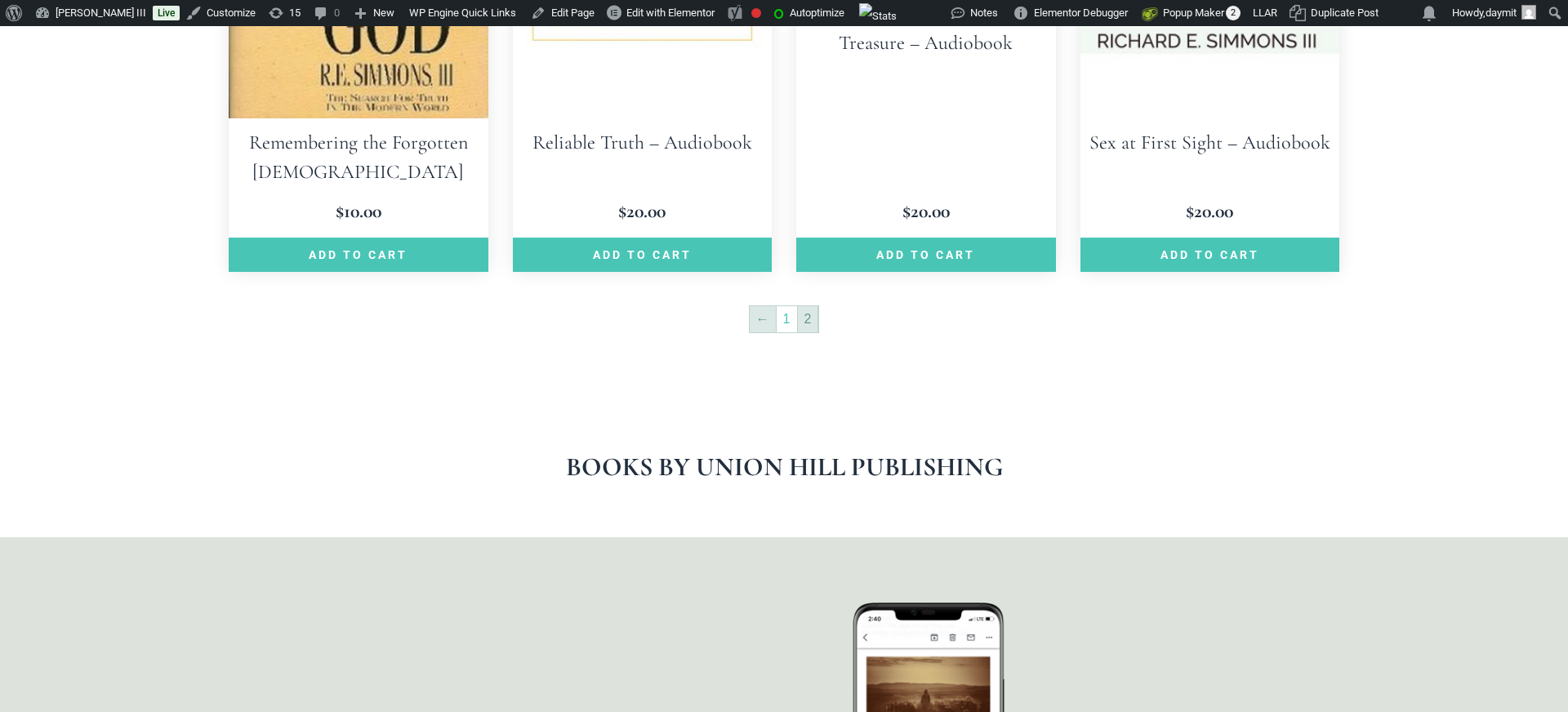
click at [760, 318] on link "←" at bounding box center [763, 319] width 26 height 26
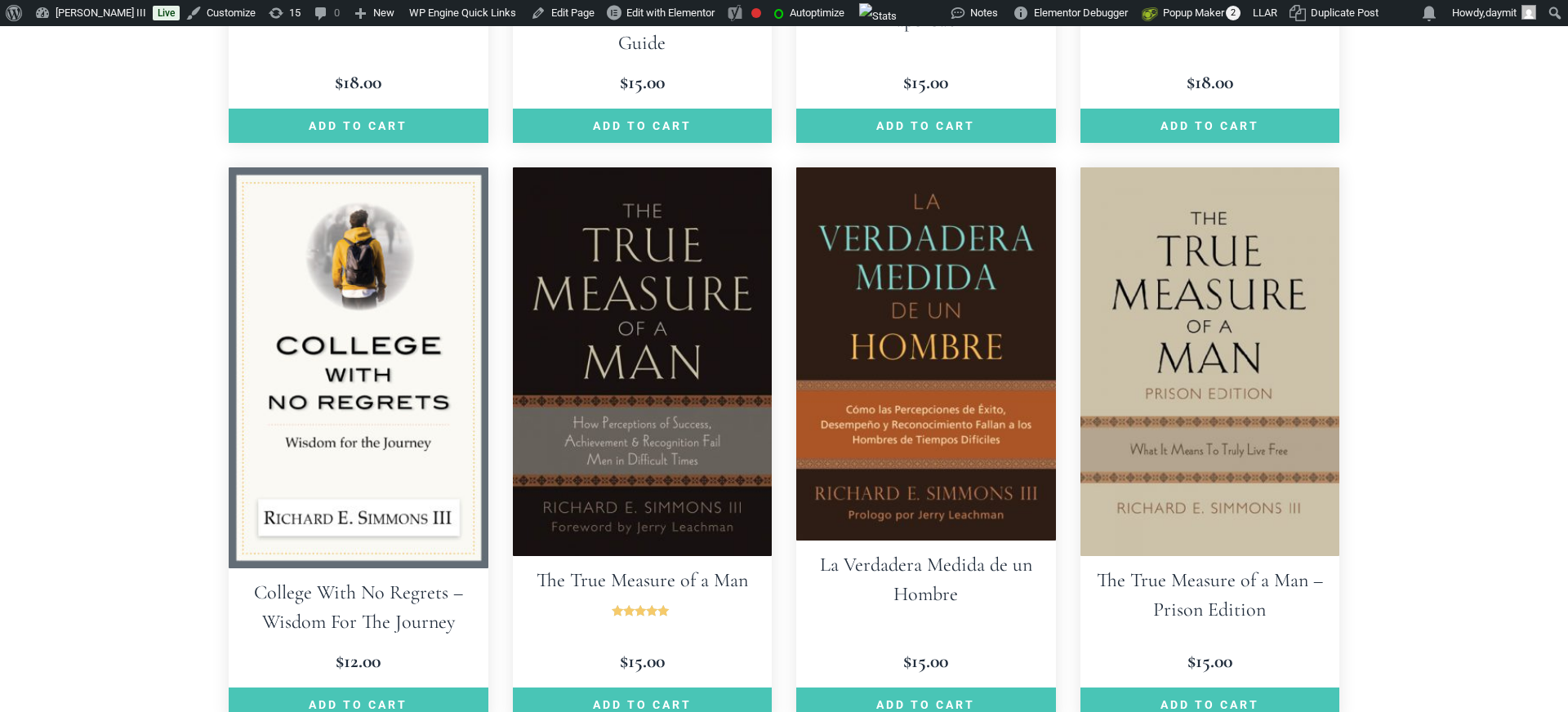
scroll to position [889, 0]
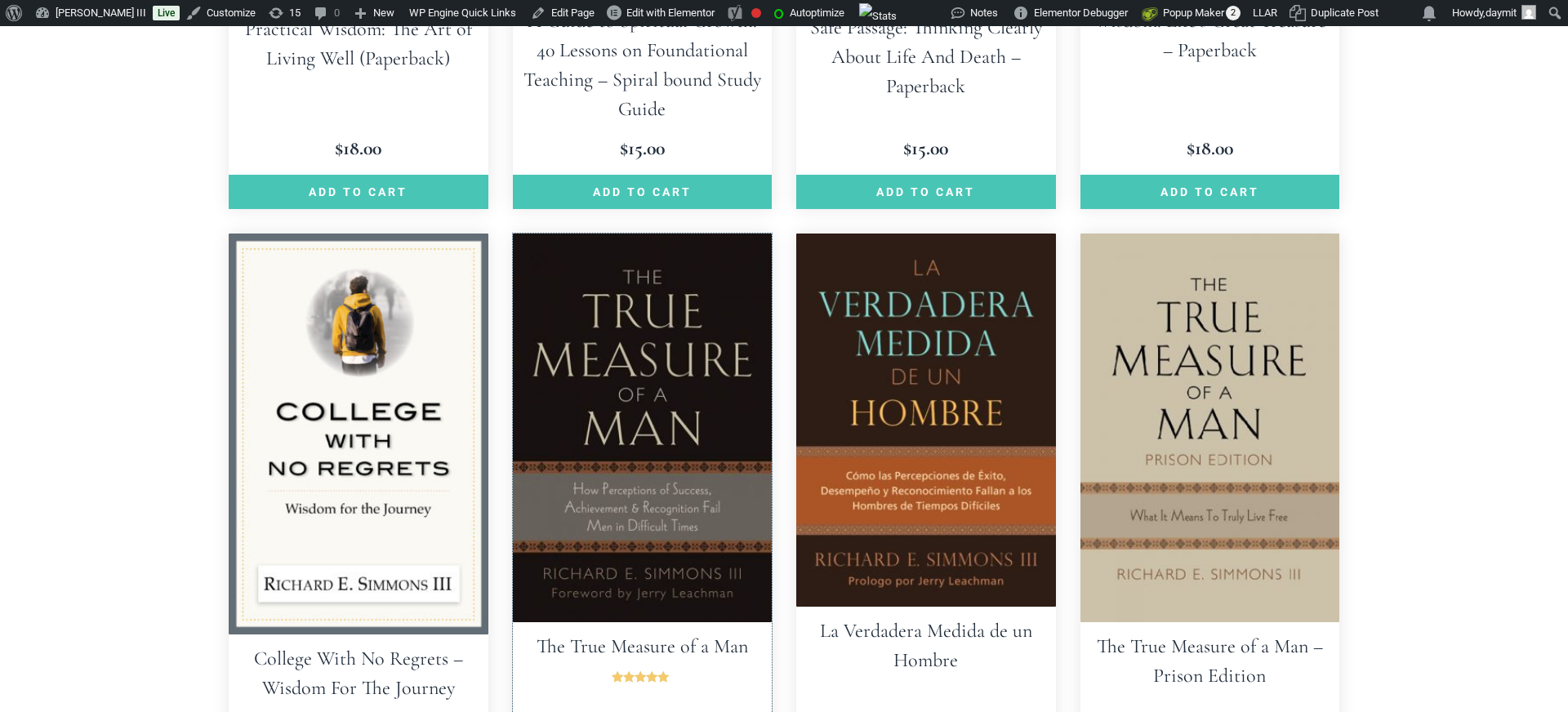
click at [674, 312] on img at bounding box center [643, 427] width 260 height 388
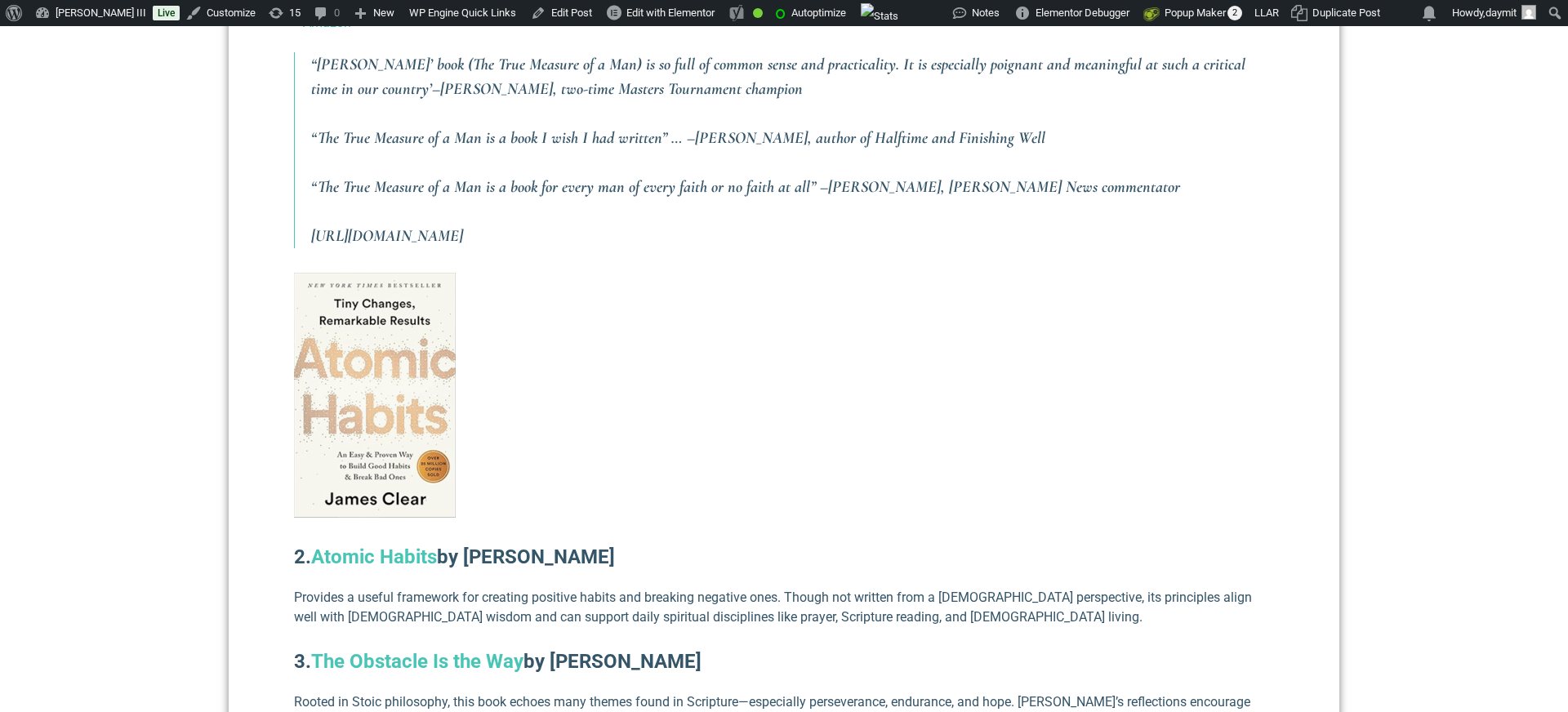
scroll to position [1439, 0]
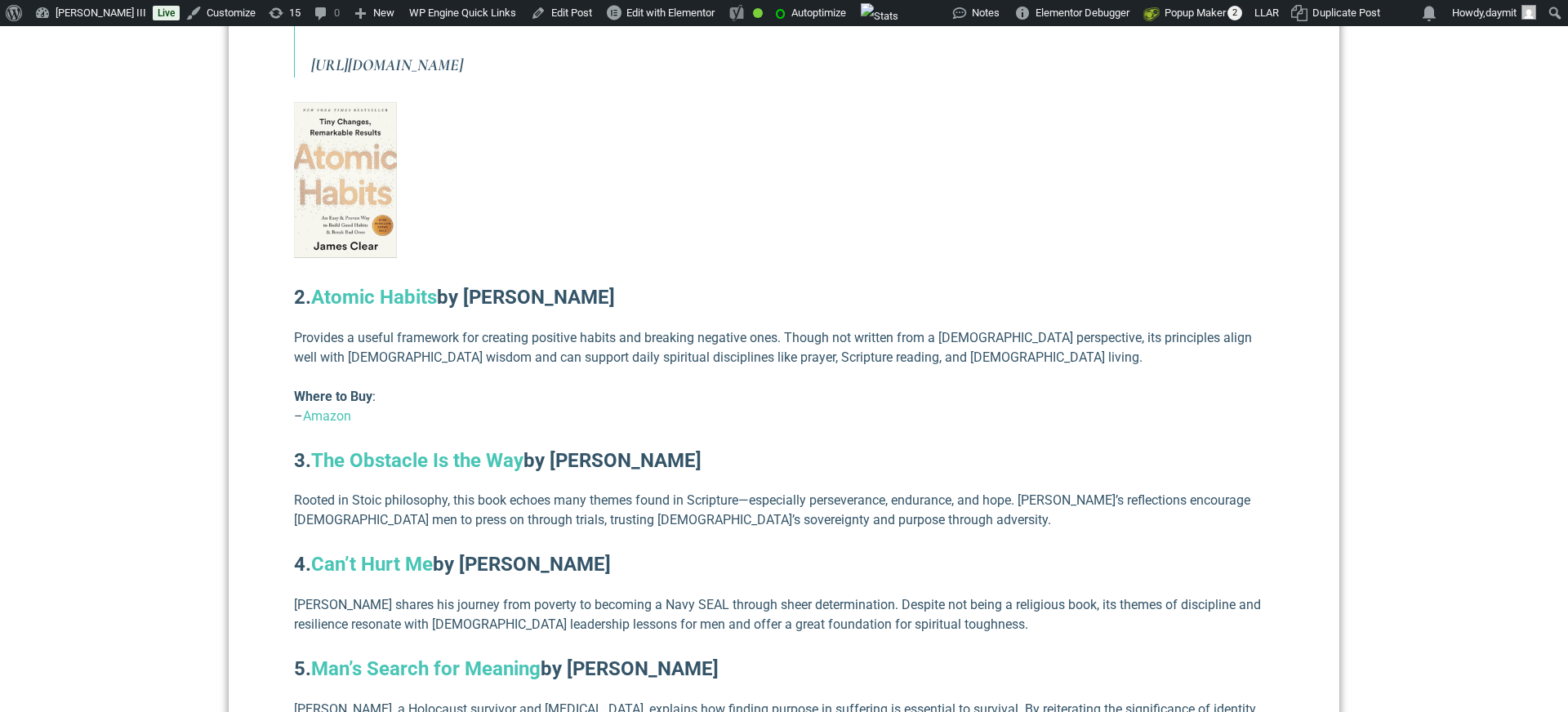
scroll to position [1572, 0]
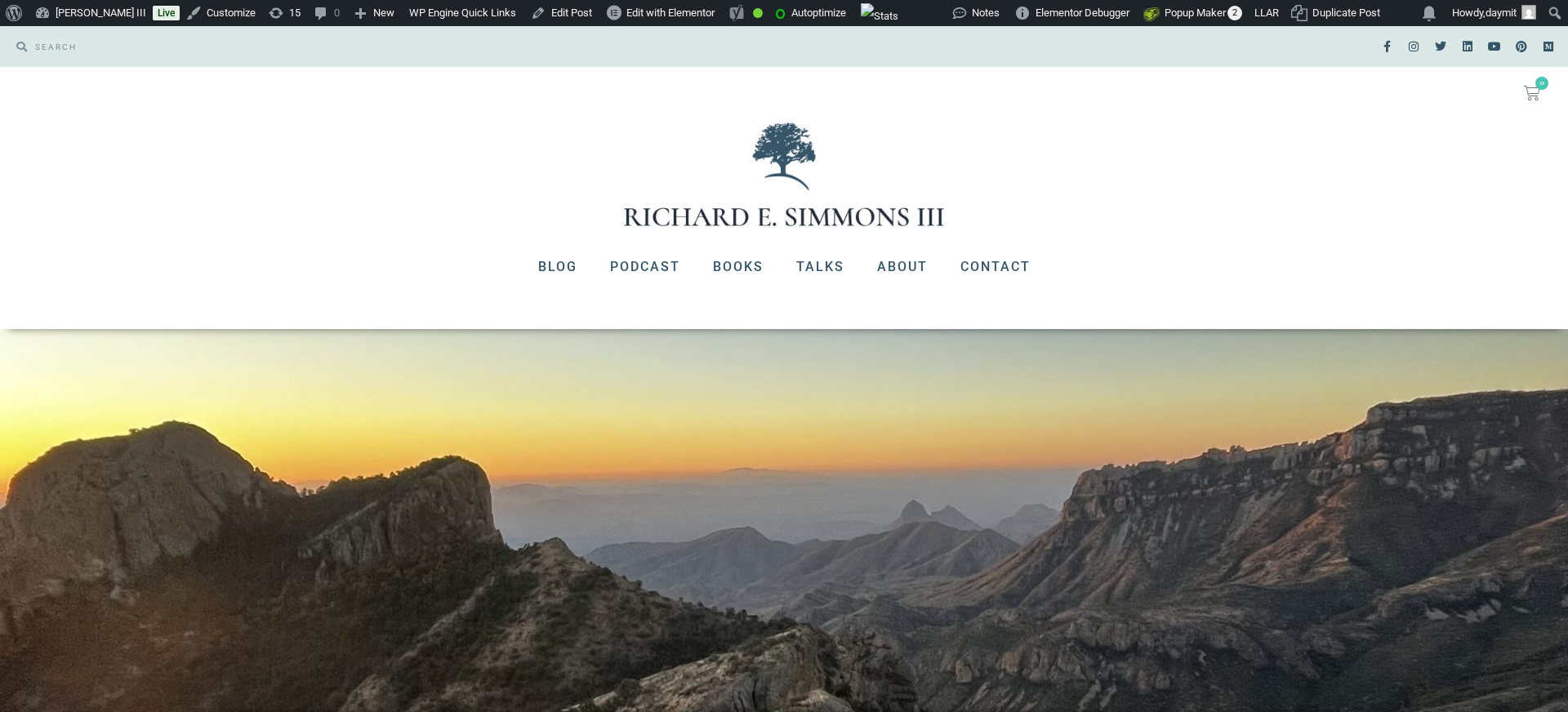
scroll to position [1572, 0]
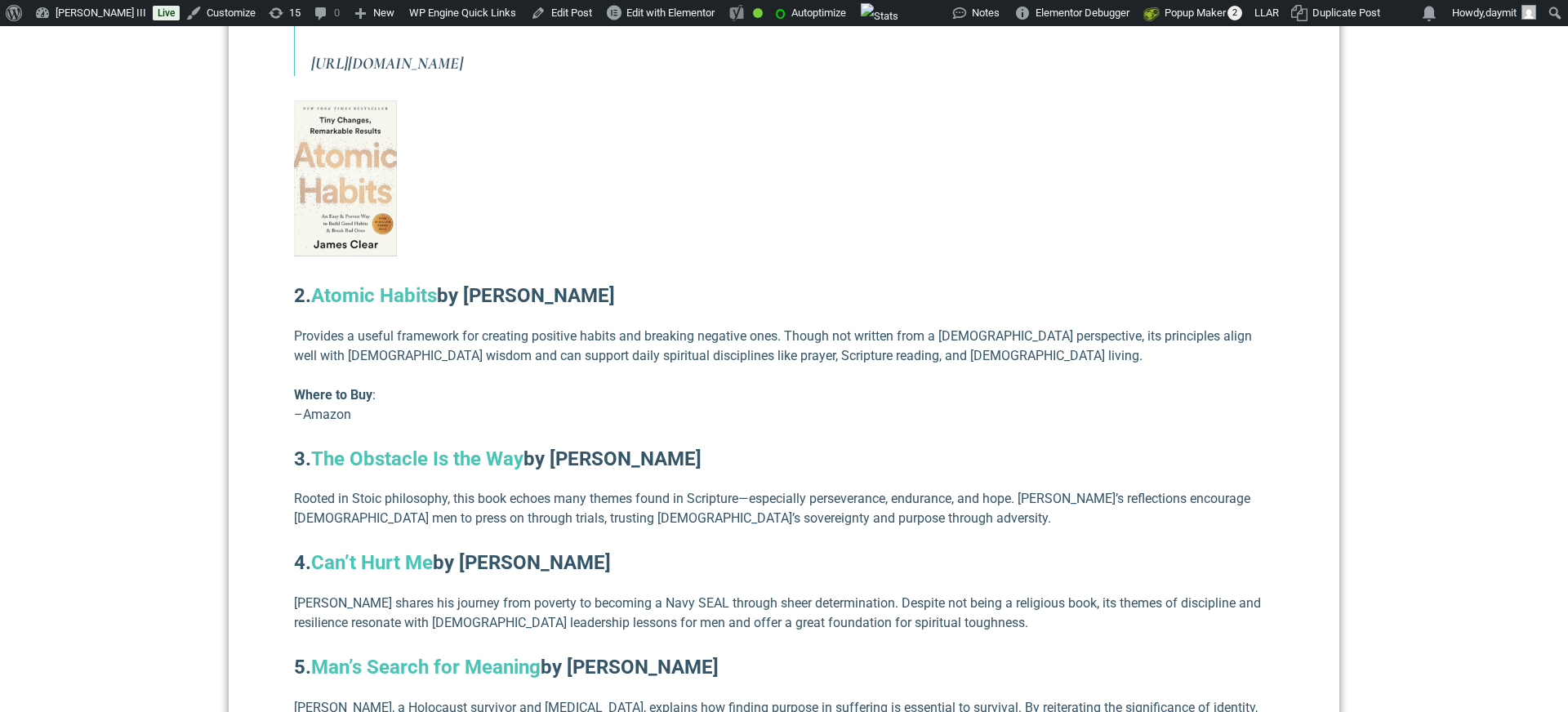
click at [329, 406] on link "Amazon" at bounding box center [327, 414] width 48 height 15
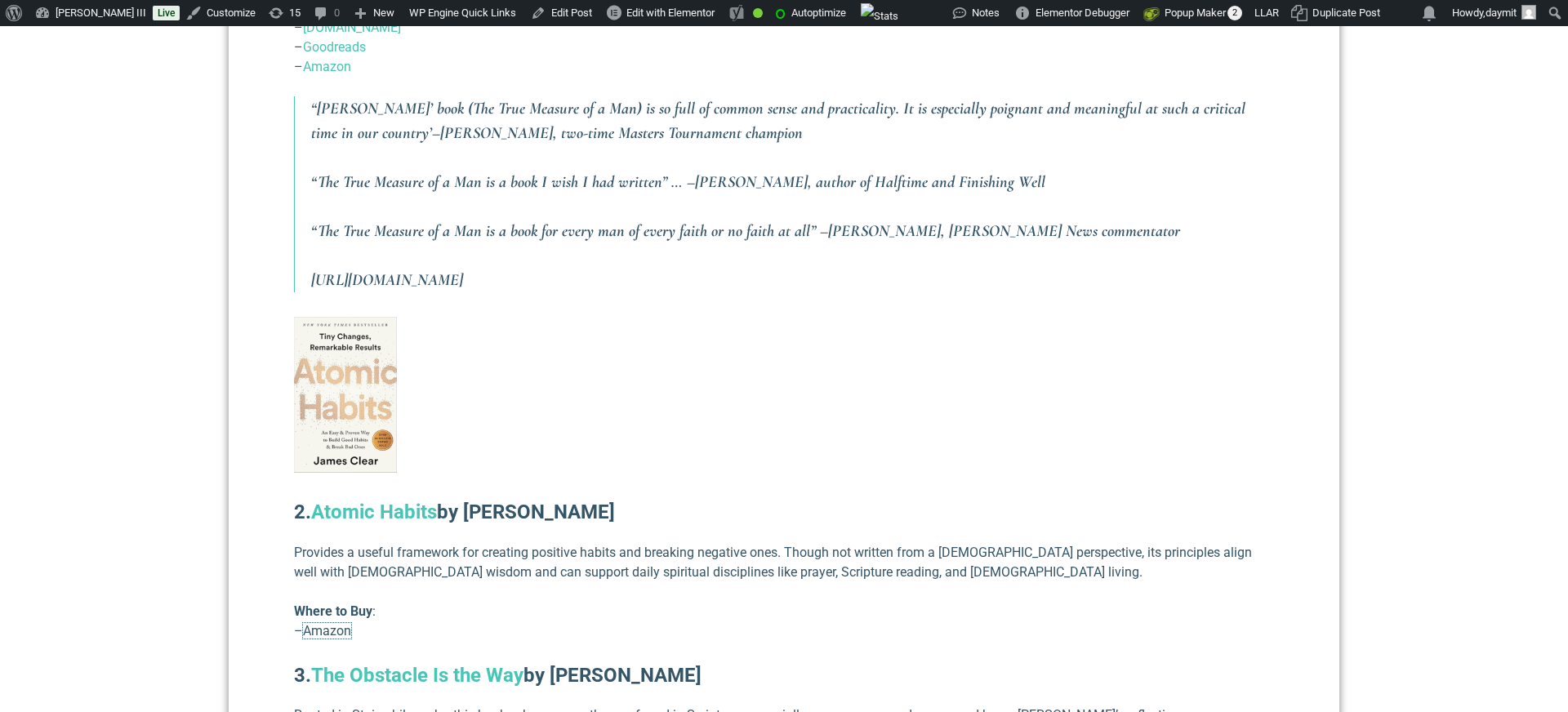
scroll to position [1388, 0]
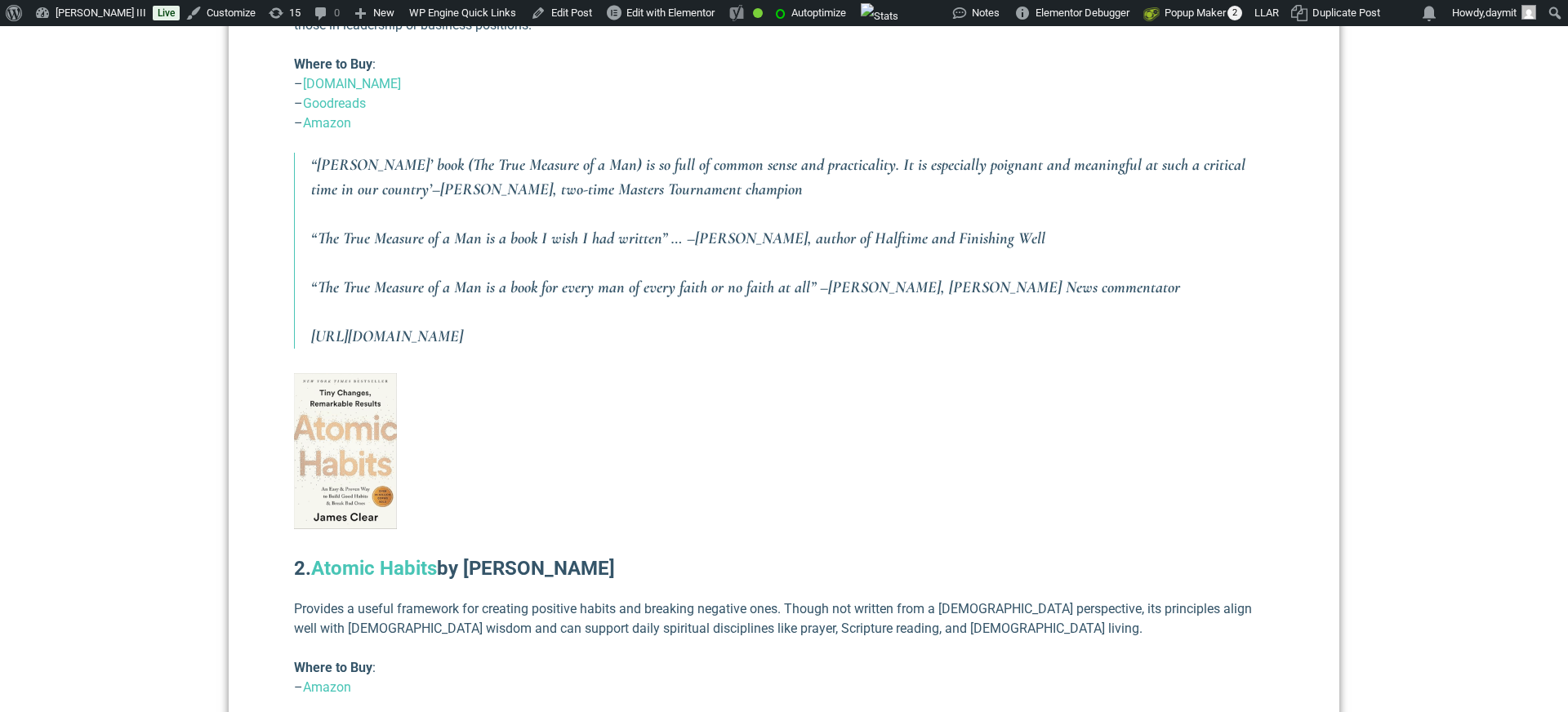
scroll to position [1299, 0]
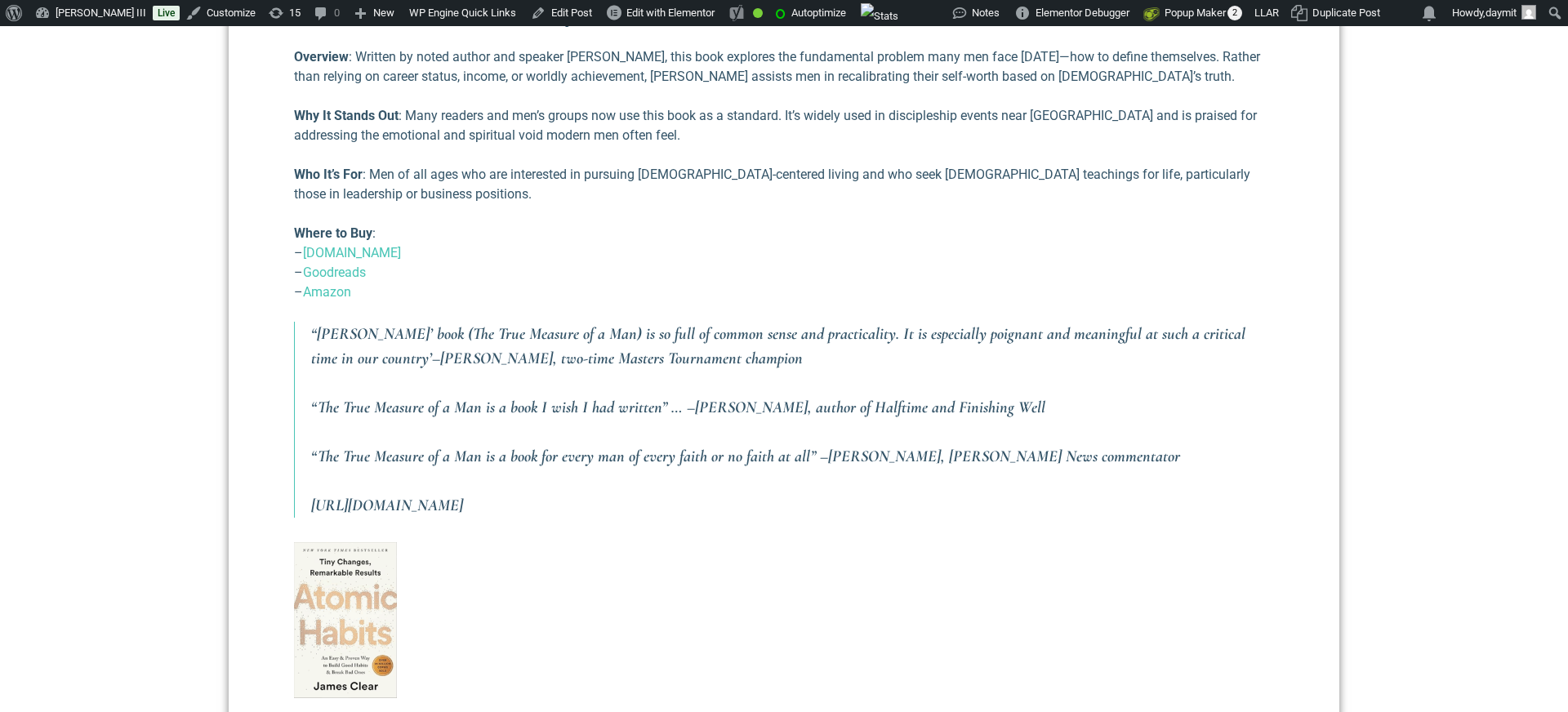
scroll to position [1152, 0]
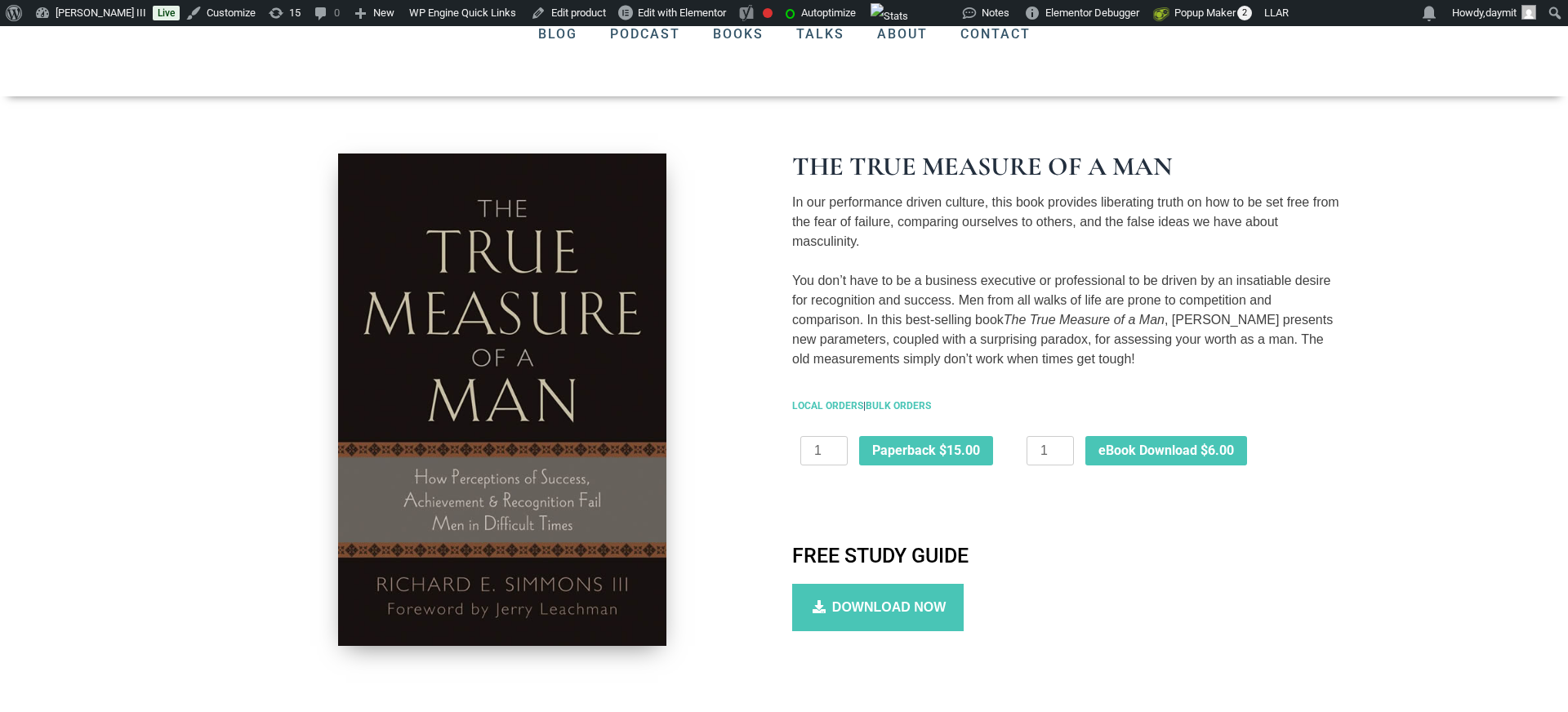
scroll to position [166, 0]
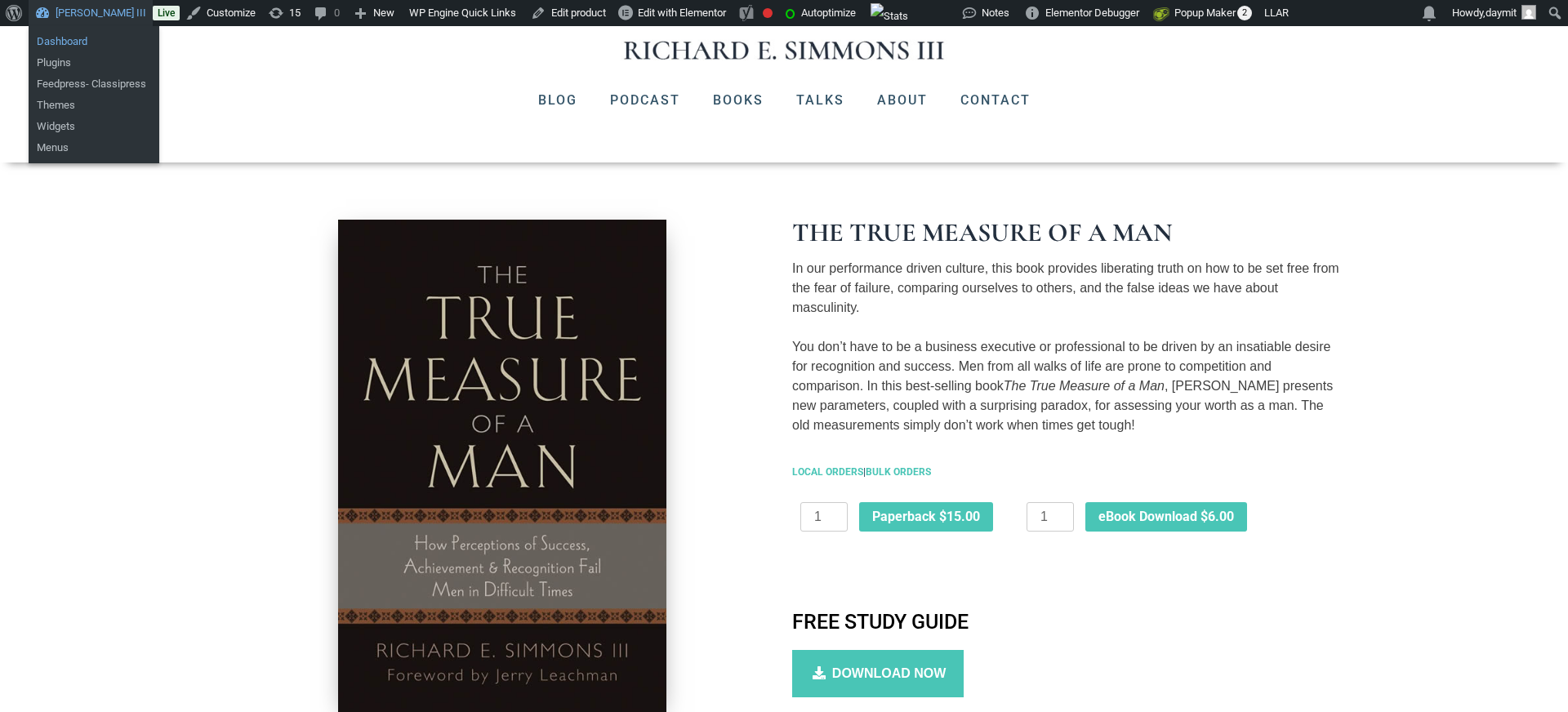
click at [81, 38] on link "Dashboard" at bounding box center [93, 41] width 131 height 21
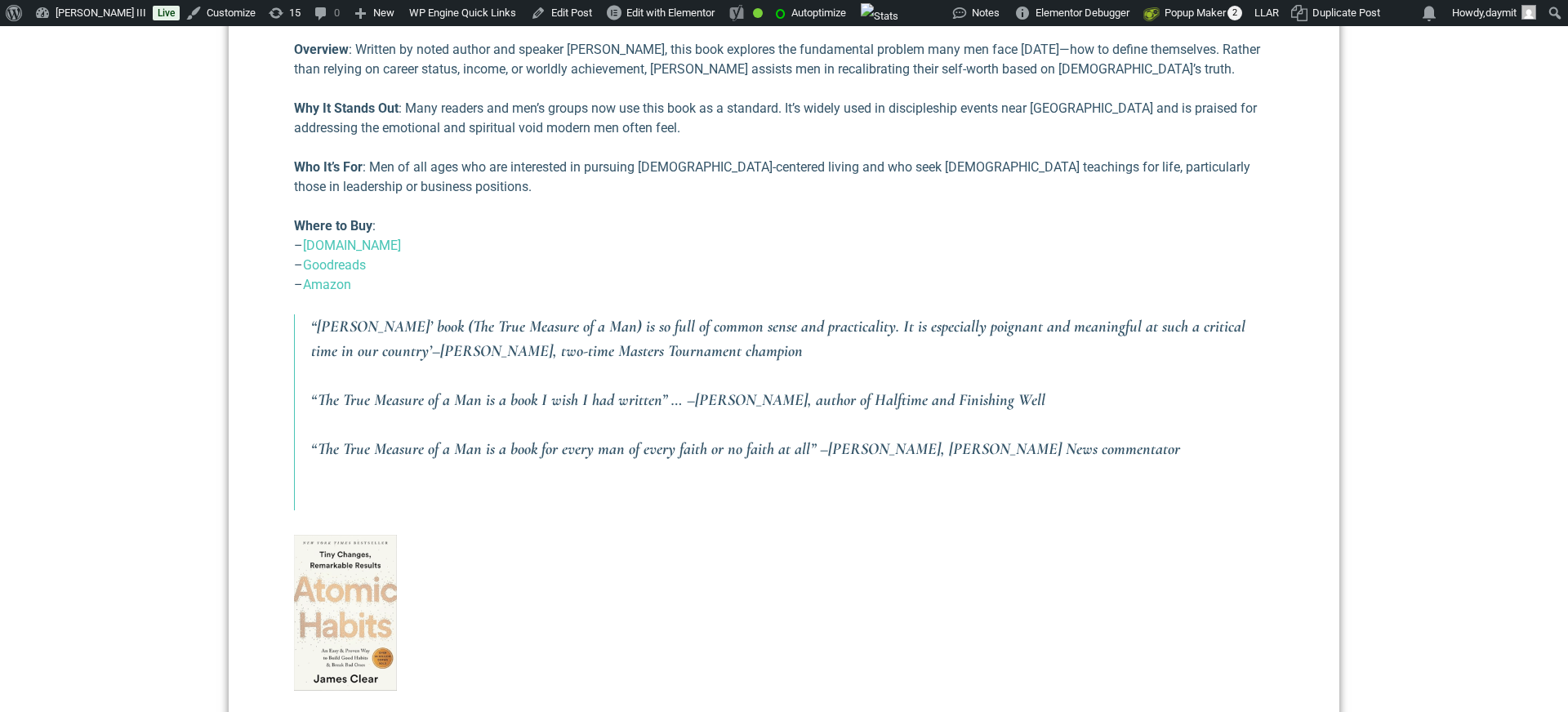
scroll to position [1135, 0]
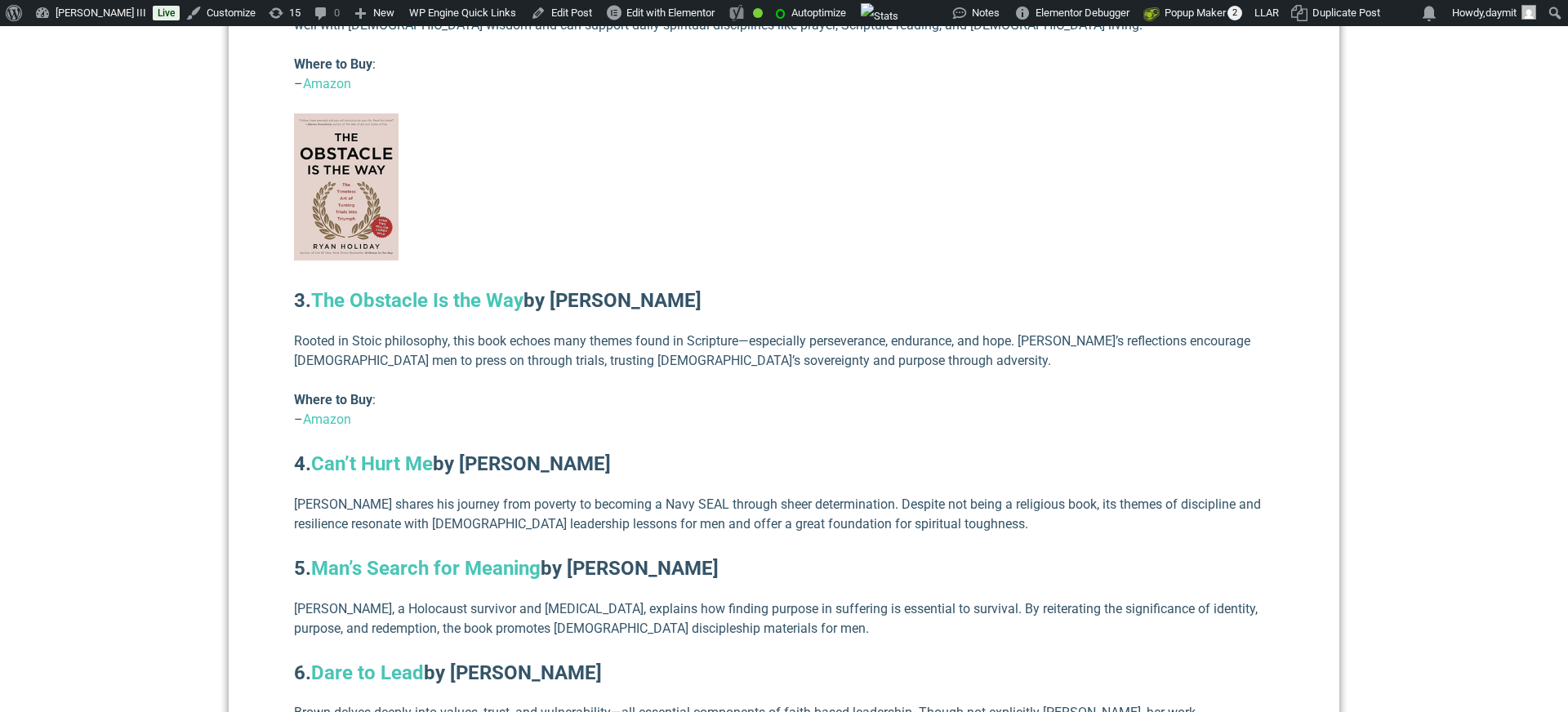
scroll to position [2310, 0]
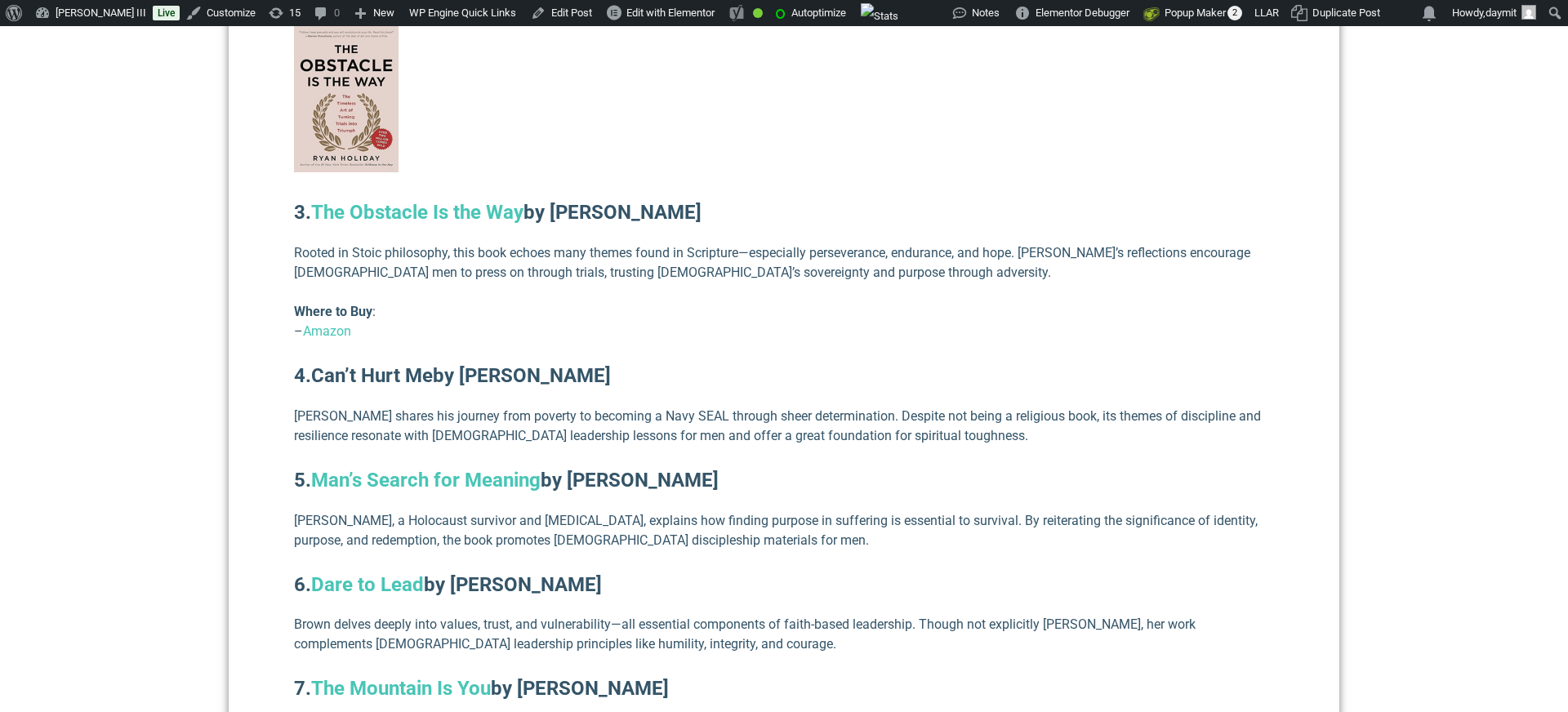
click at [383, 364] on link "Can’t Hurt Me" at bounding box center [372, 375] width 121 height 23
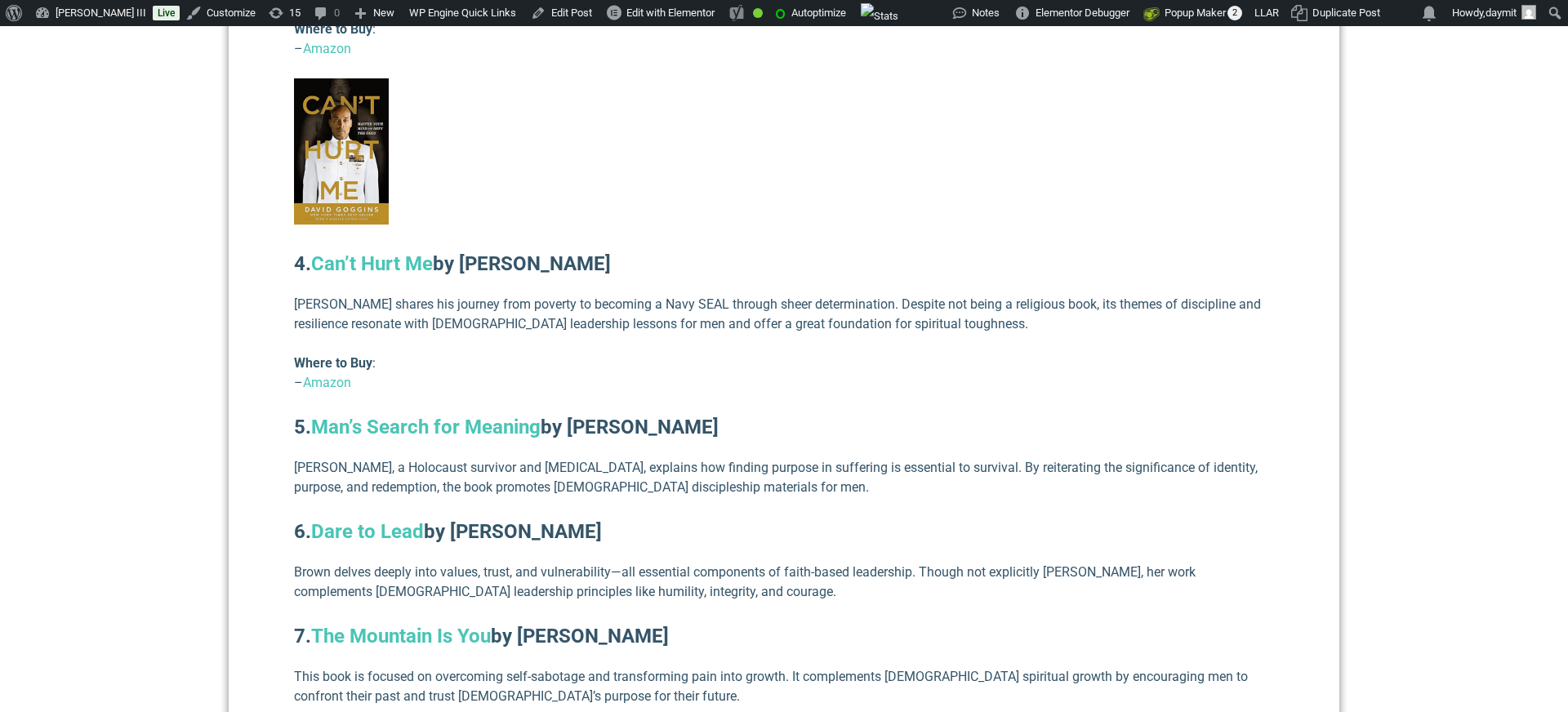
scroll to position [2644, 0]
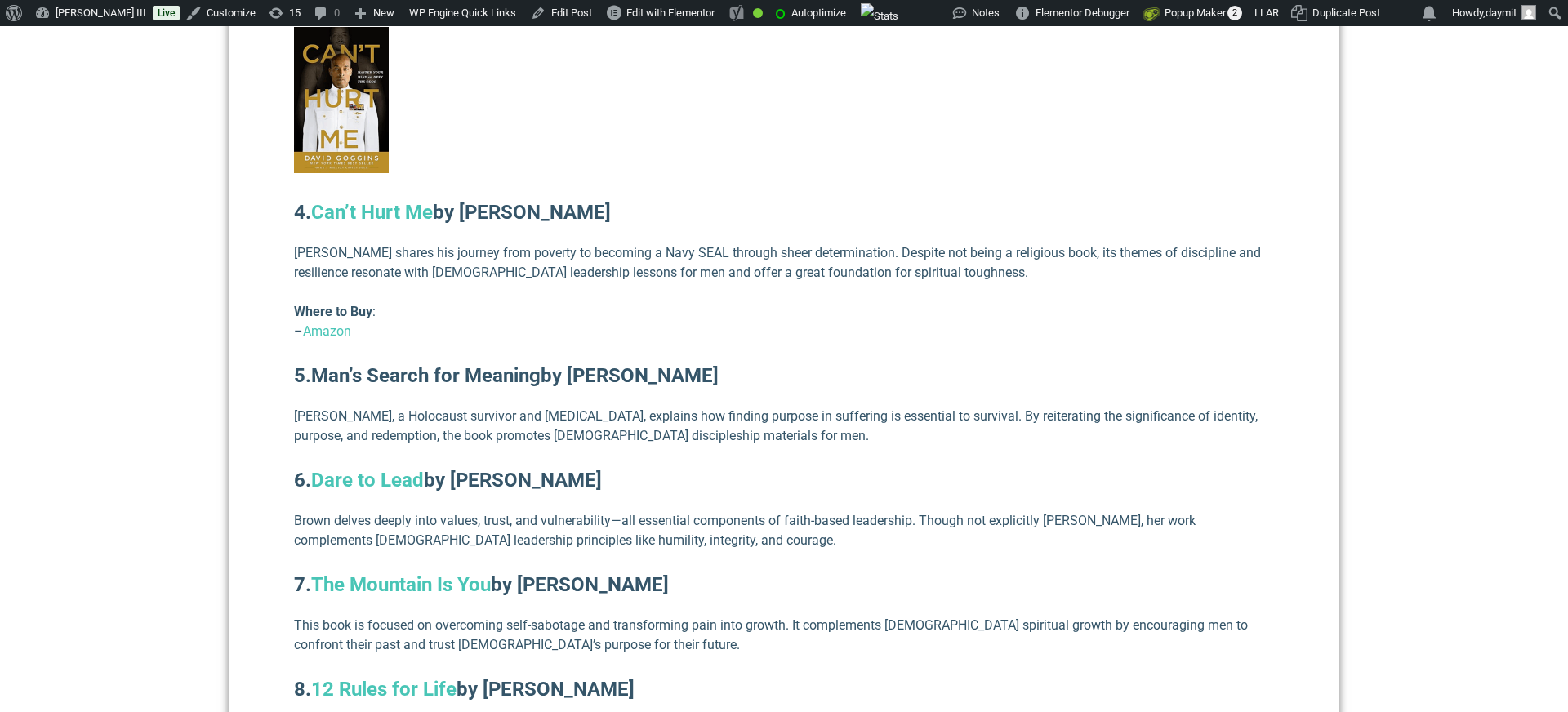
click at [387, 364] on link "Man’s Search for Meaning" at bounding box center [425, 375] width 230 height 23
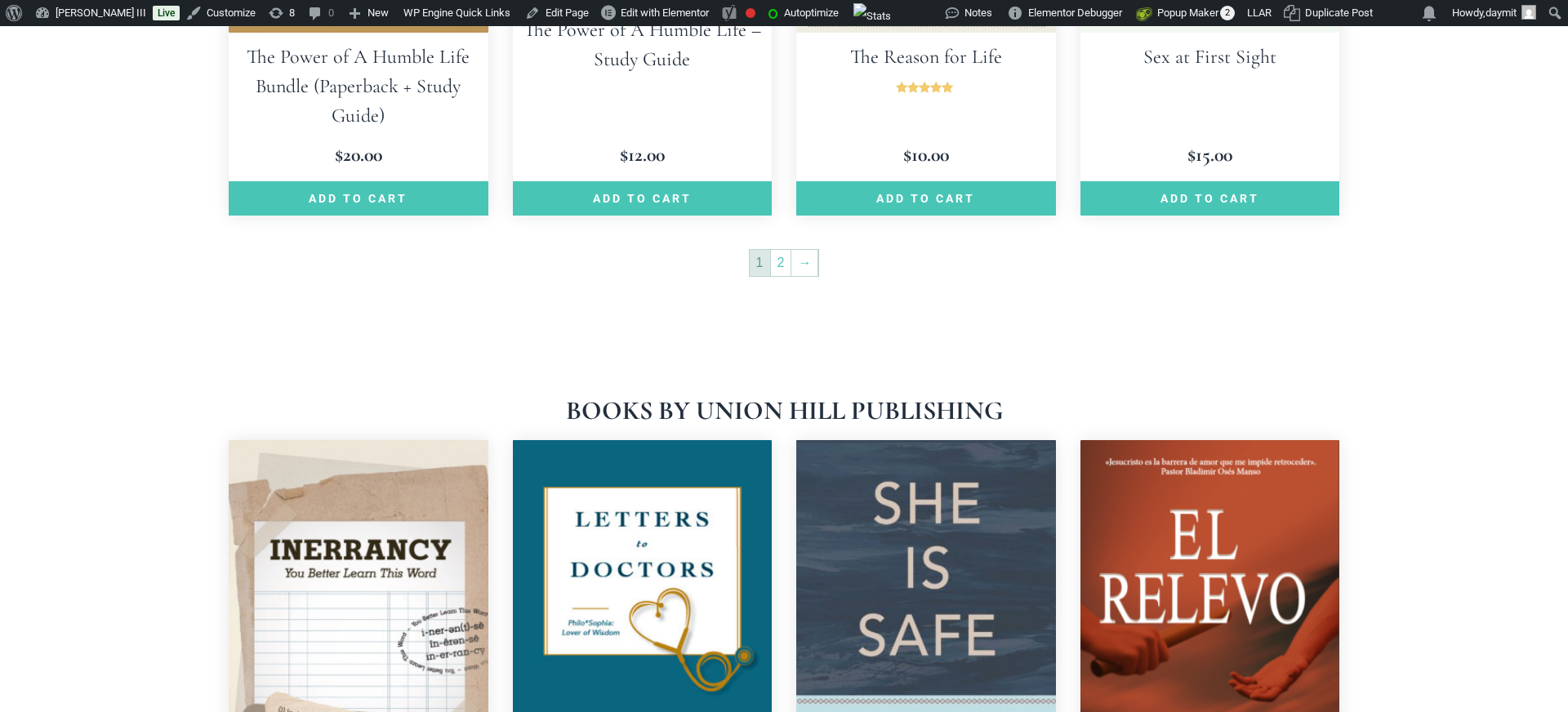
scroll to position [2658, 0]
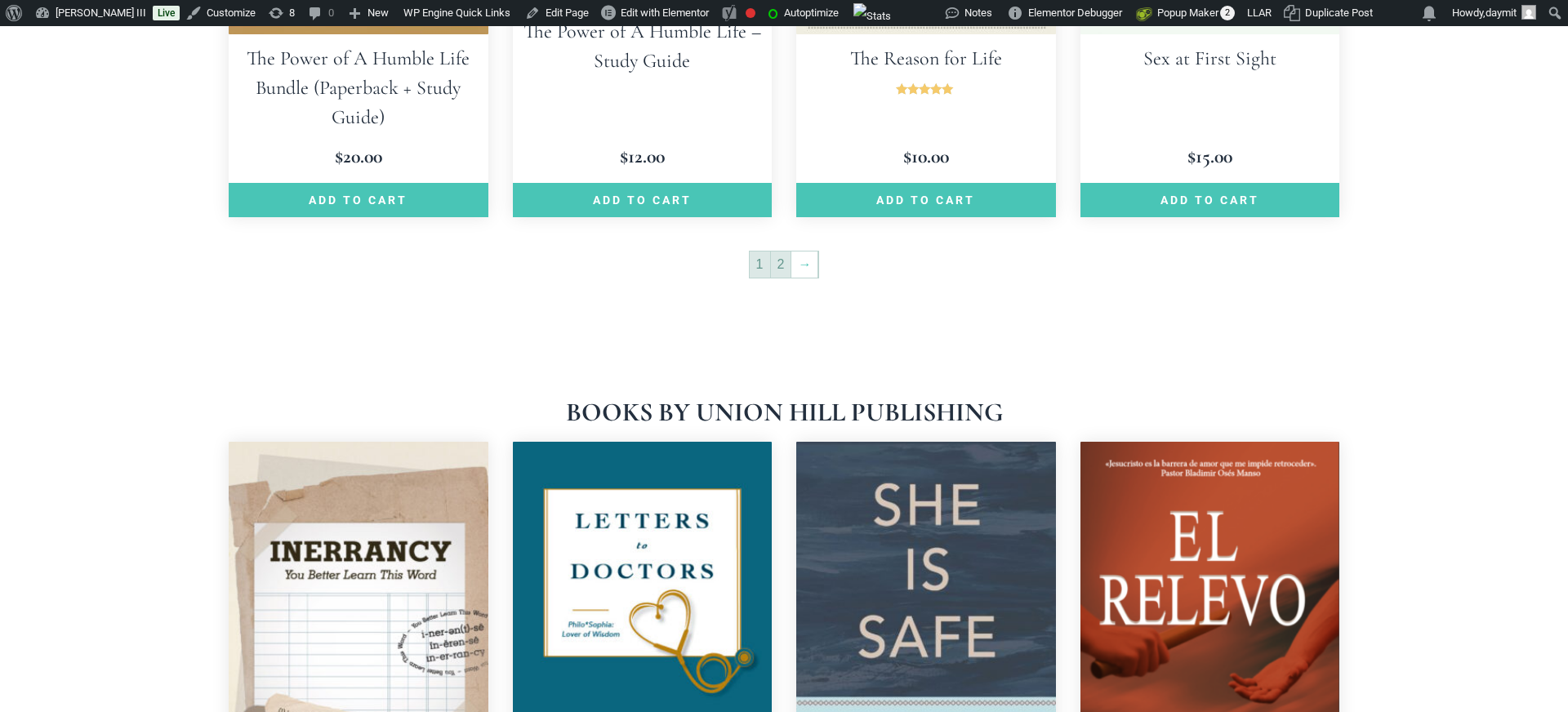
click at [786, 252] on link "2" at bounding box center [781, 265] width 20 height 26
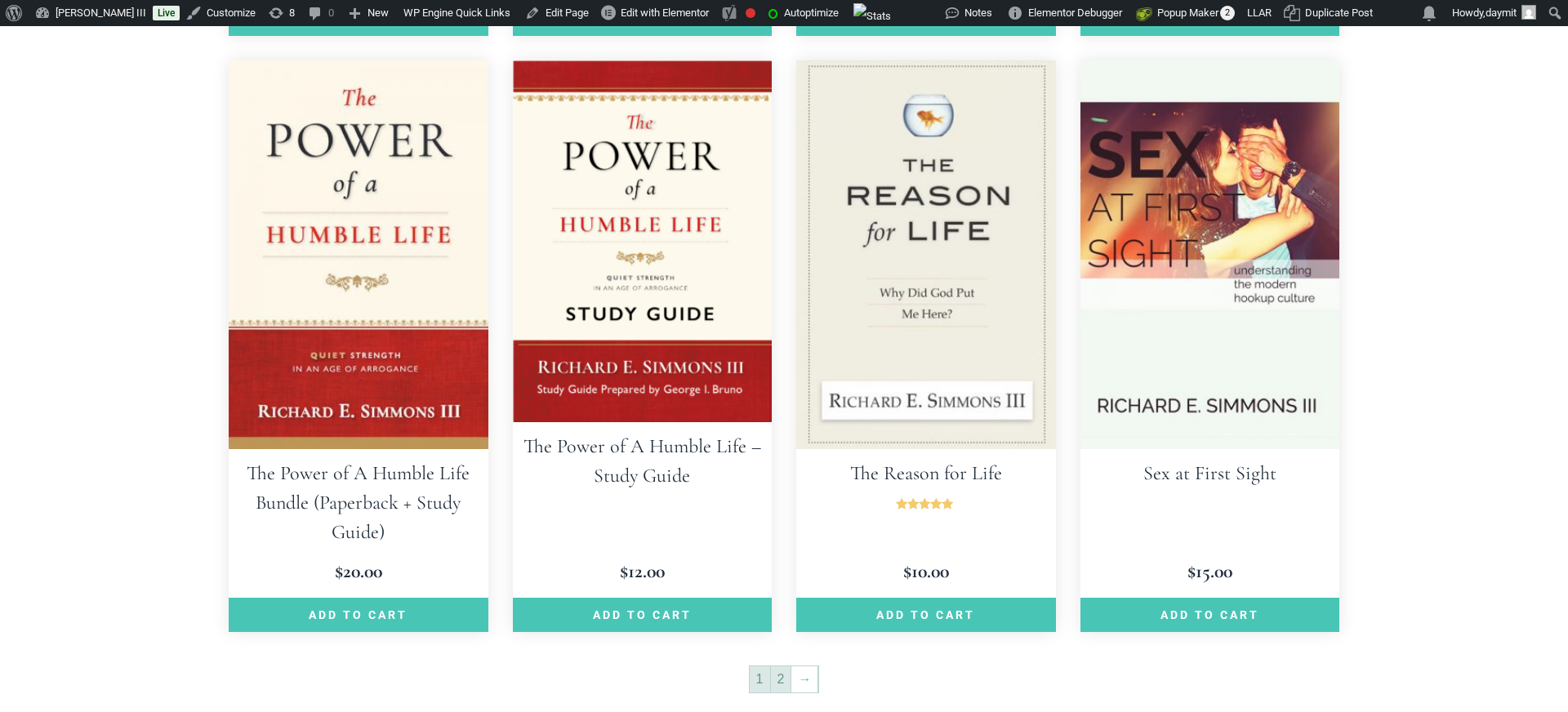
scroll to position [2184, 0]
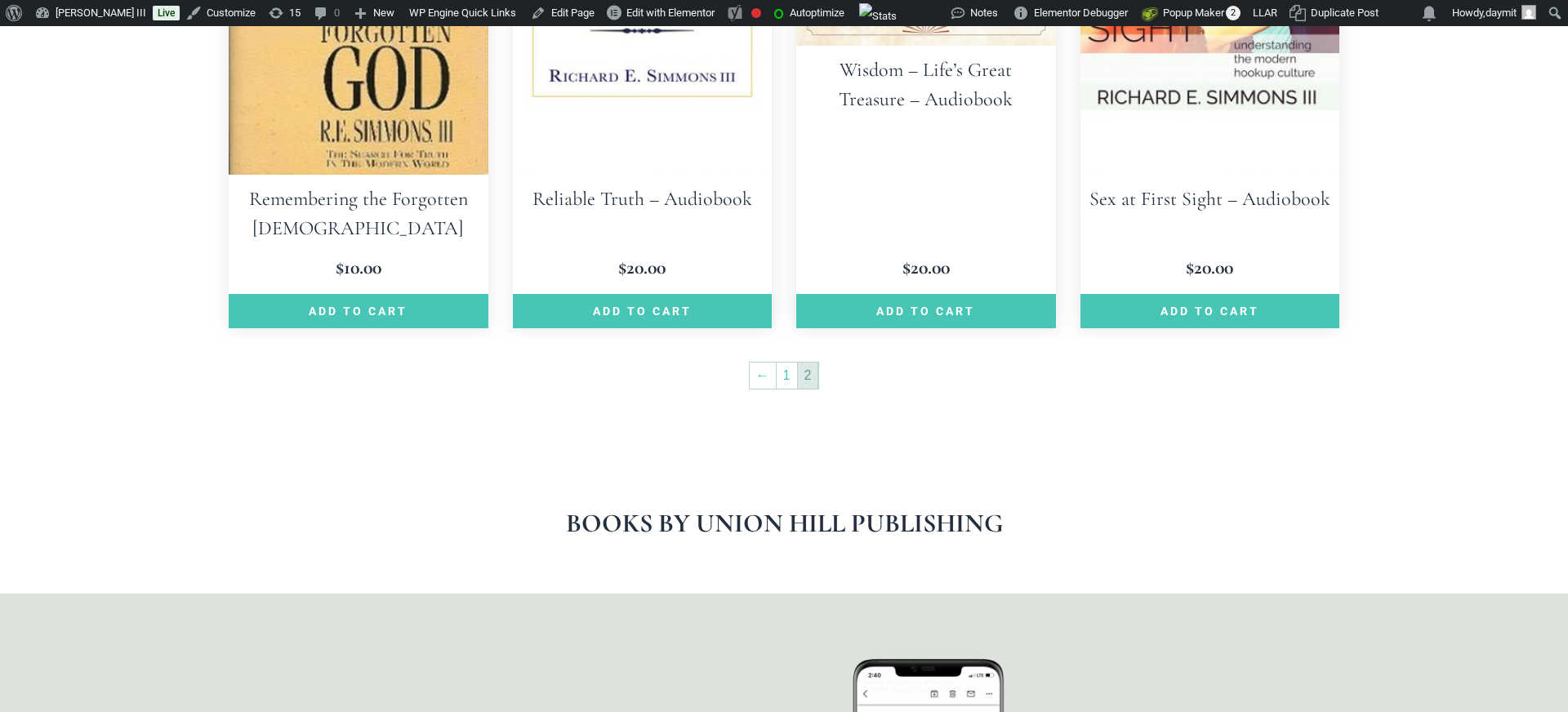
scroll to position [1316, 0]
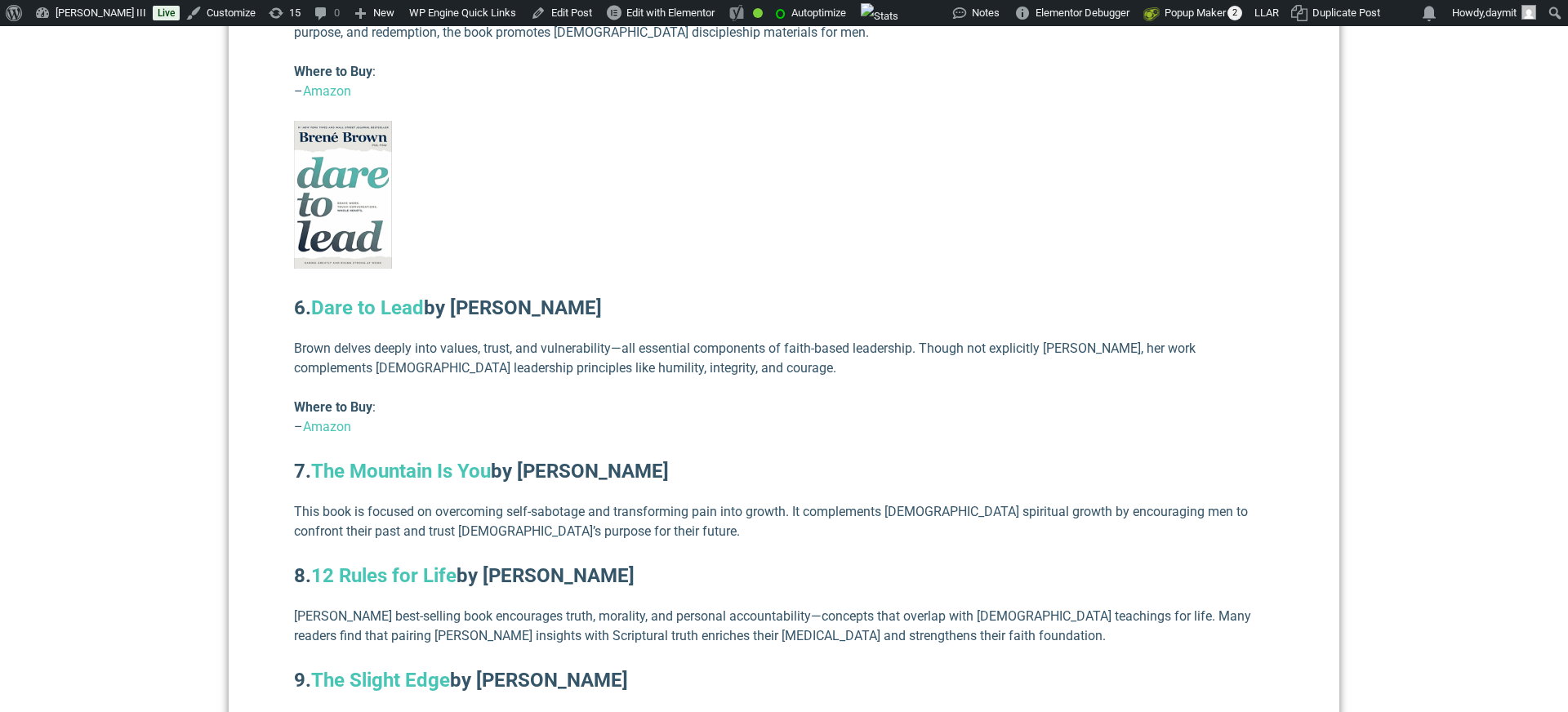
scroll to position [3231, 0]
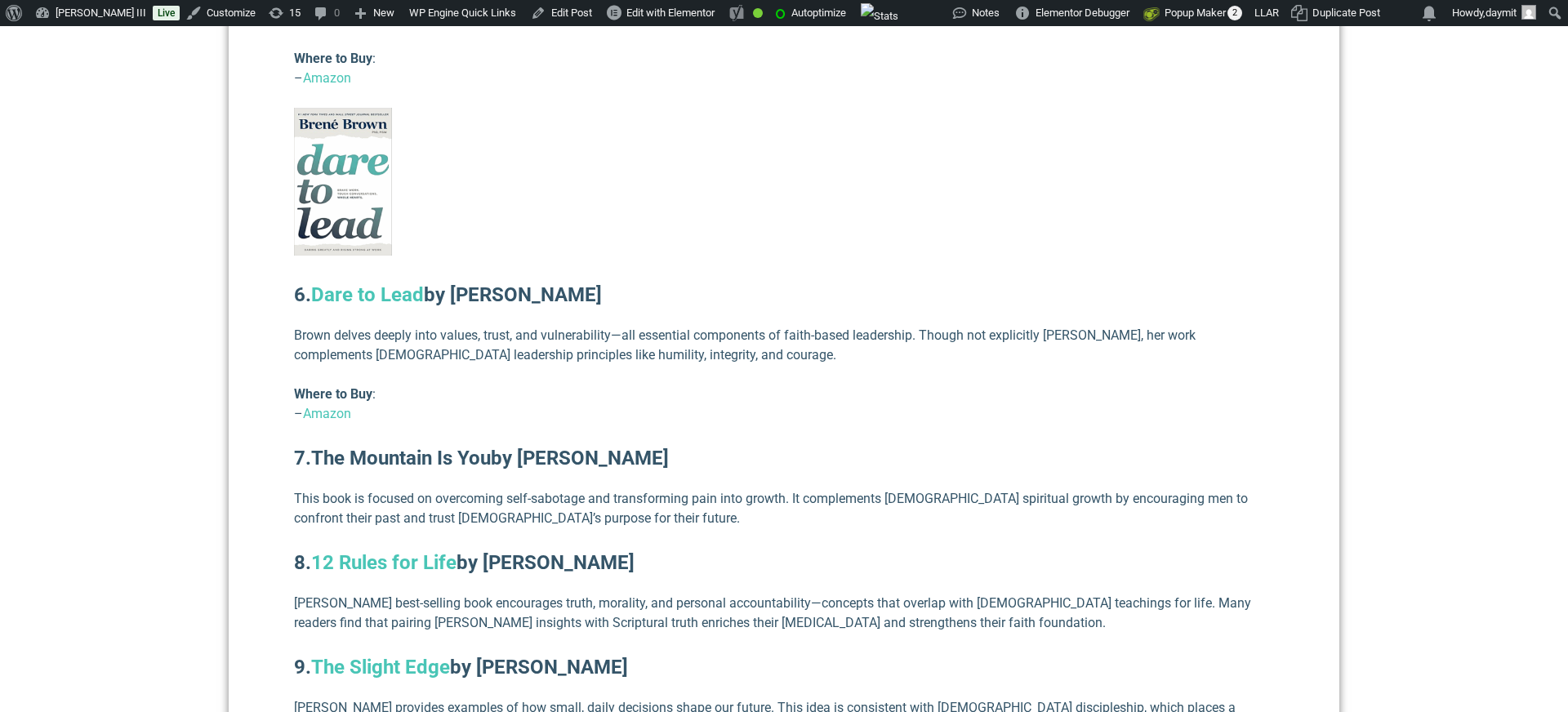
click at [457, 446] on link "The Mountain Is You" at bounding box center [401, 458] width 179 height 23
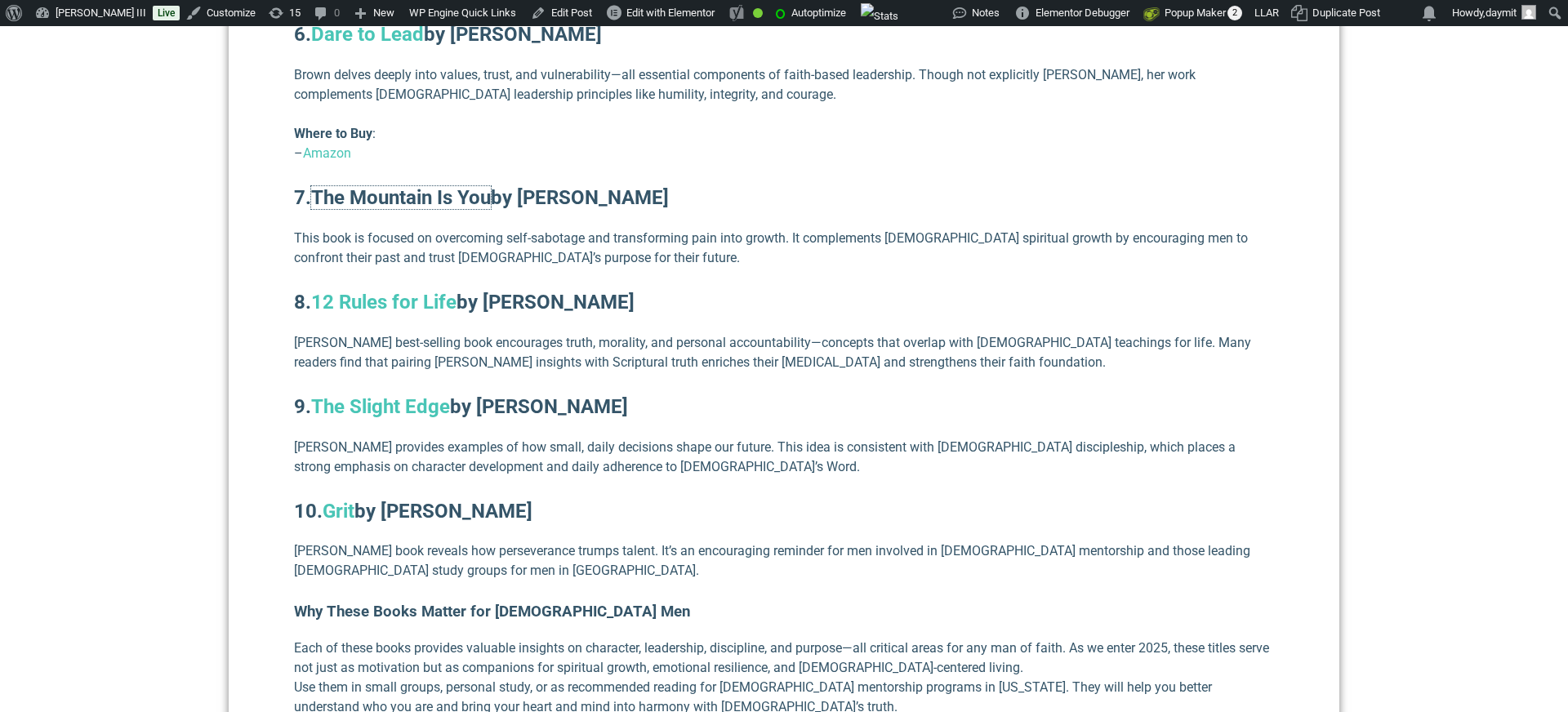
scroll to position [3514, 0]
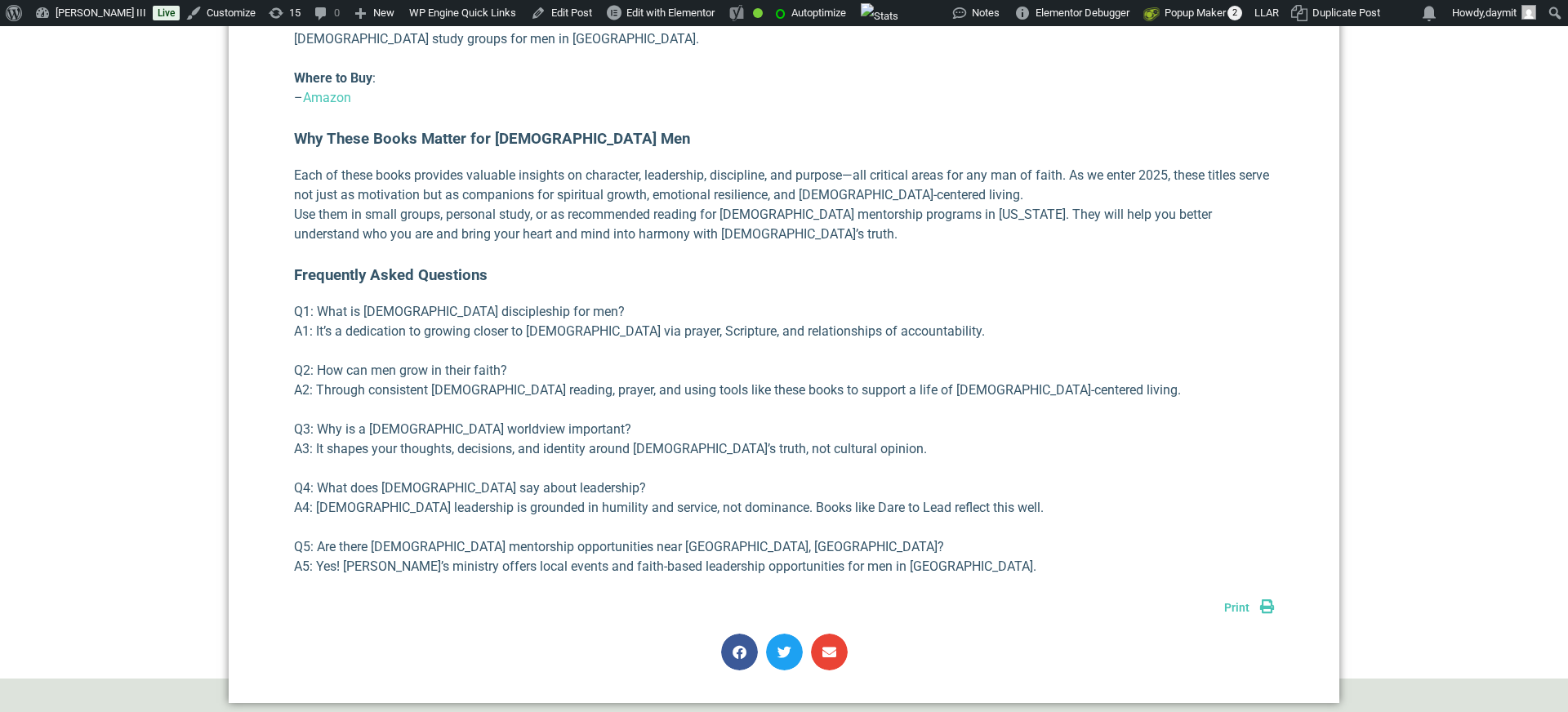
scroll to position [4917, 0]
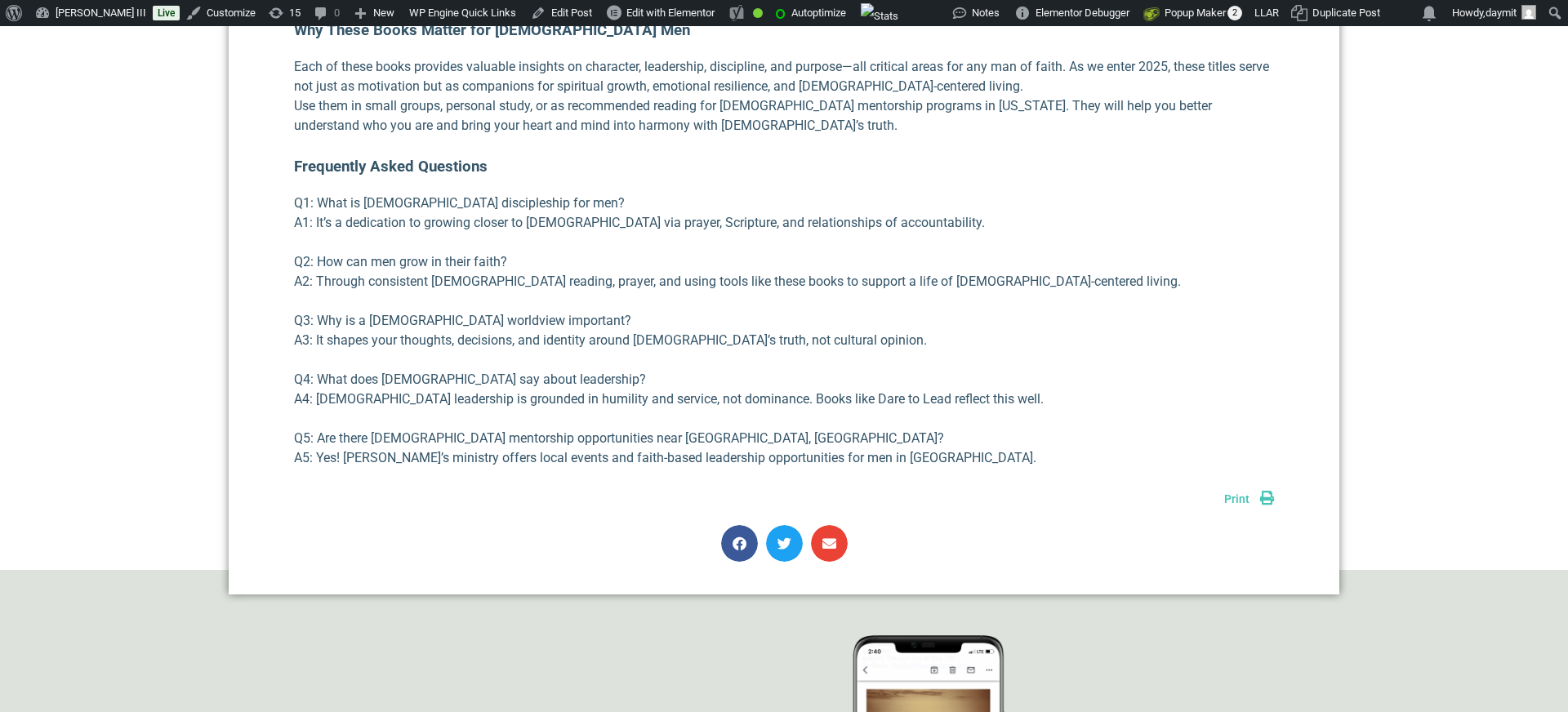
scroll to position [5010, 0]
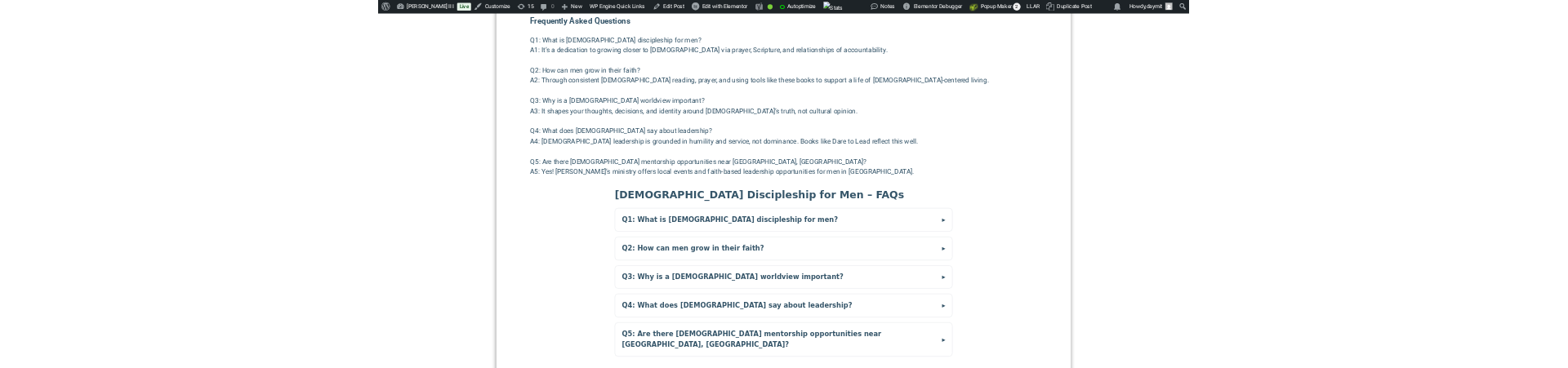
scroll to position [5174, 0]
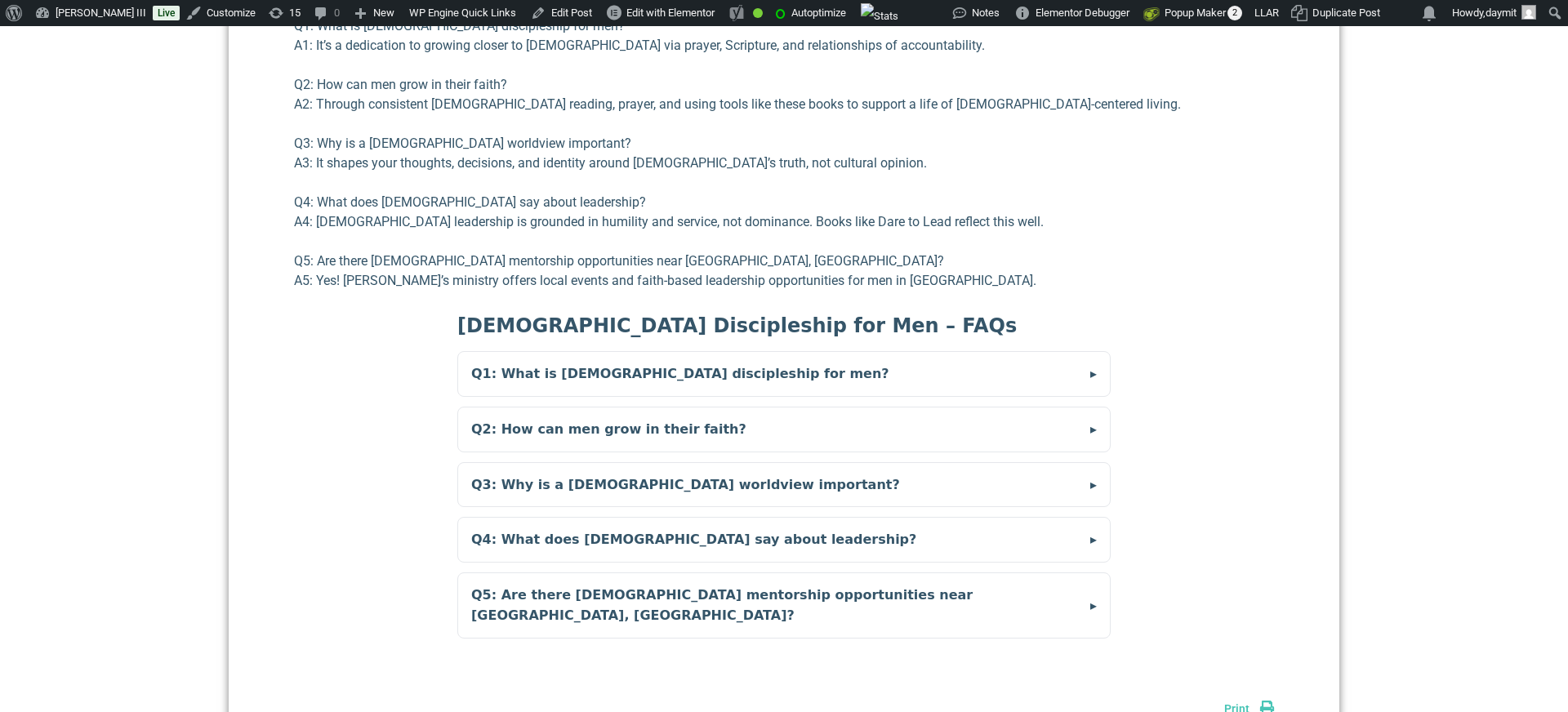
click at [610, 354] on summary "Q1: What is [DEMOGRAPHIC_DATA] discipleship for men?" at bounding box center [783, 374] width 652 height 44
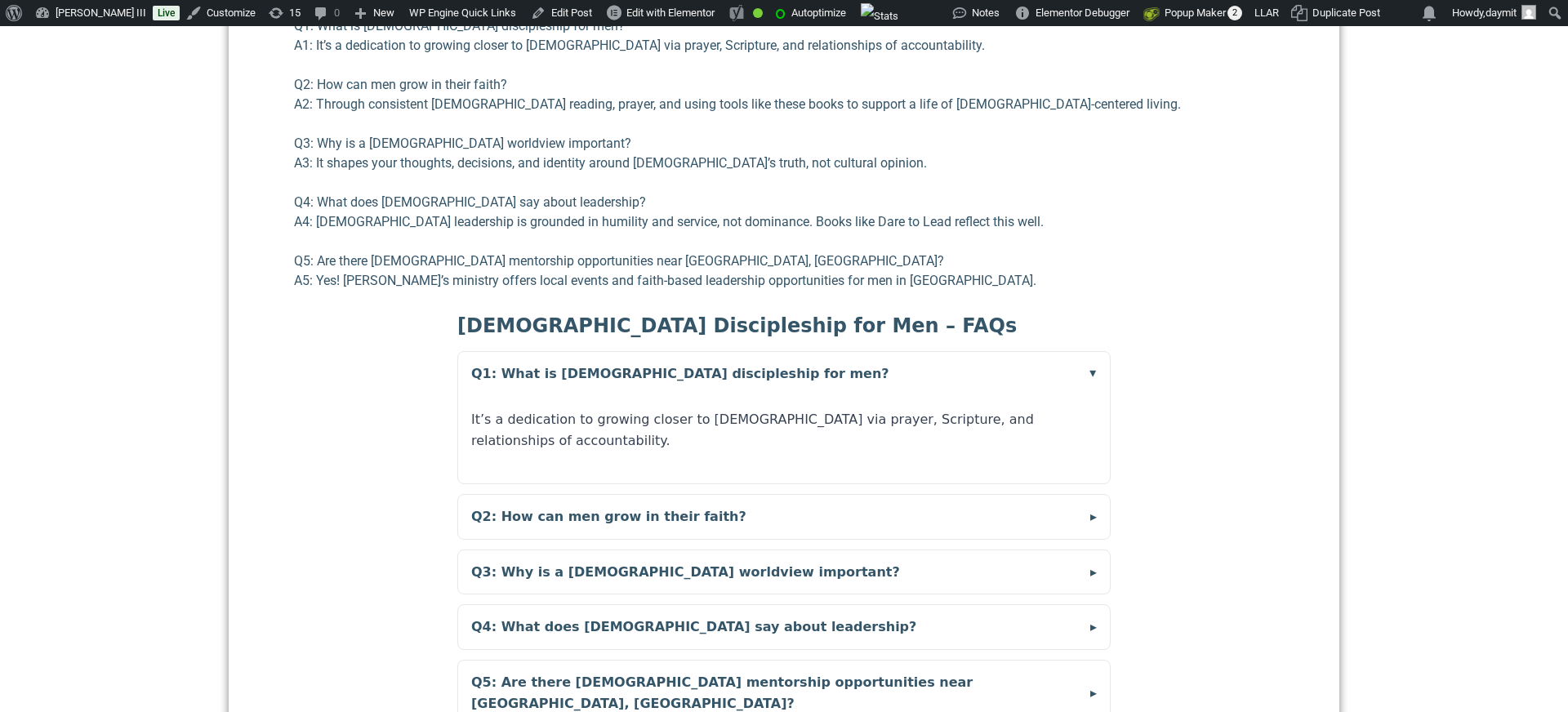
click at [610, 354] on summary "Q1: What is [DEMOGRAPHIC_DATA] discipleship for men?" at bounding box center [783, 374] width 652 height 44
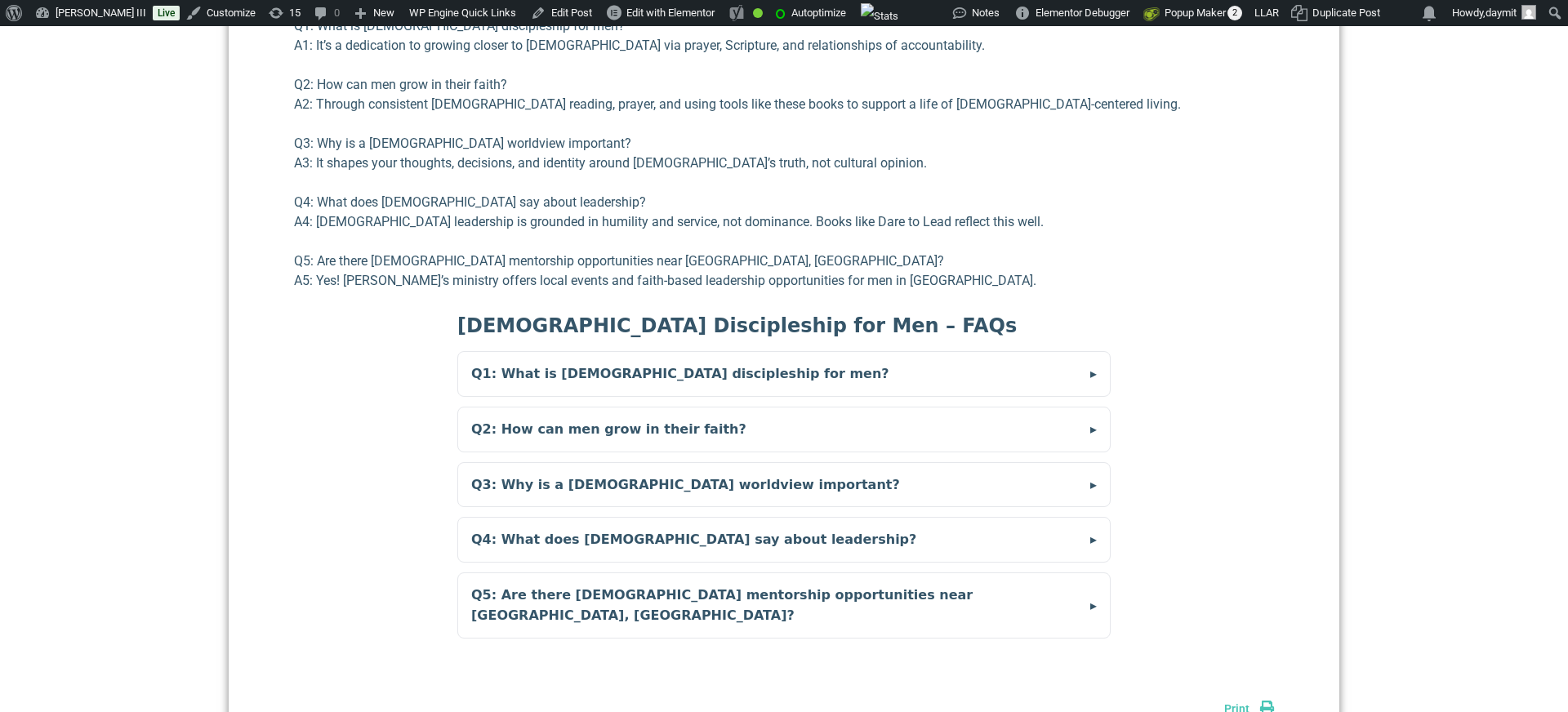
click at [596, 407] on summary "Q2: How can men grow in their faith?" at bounding box center [783, 429] width 652 height 44
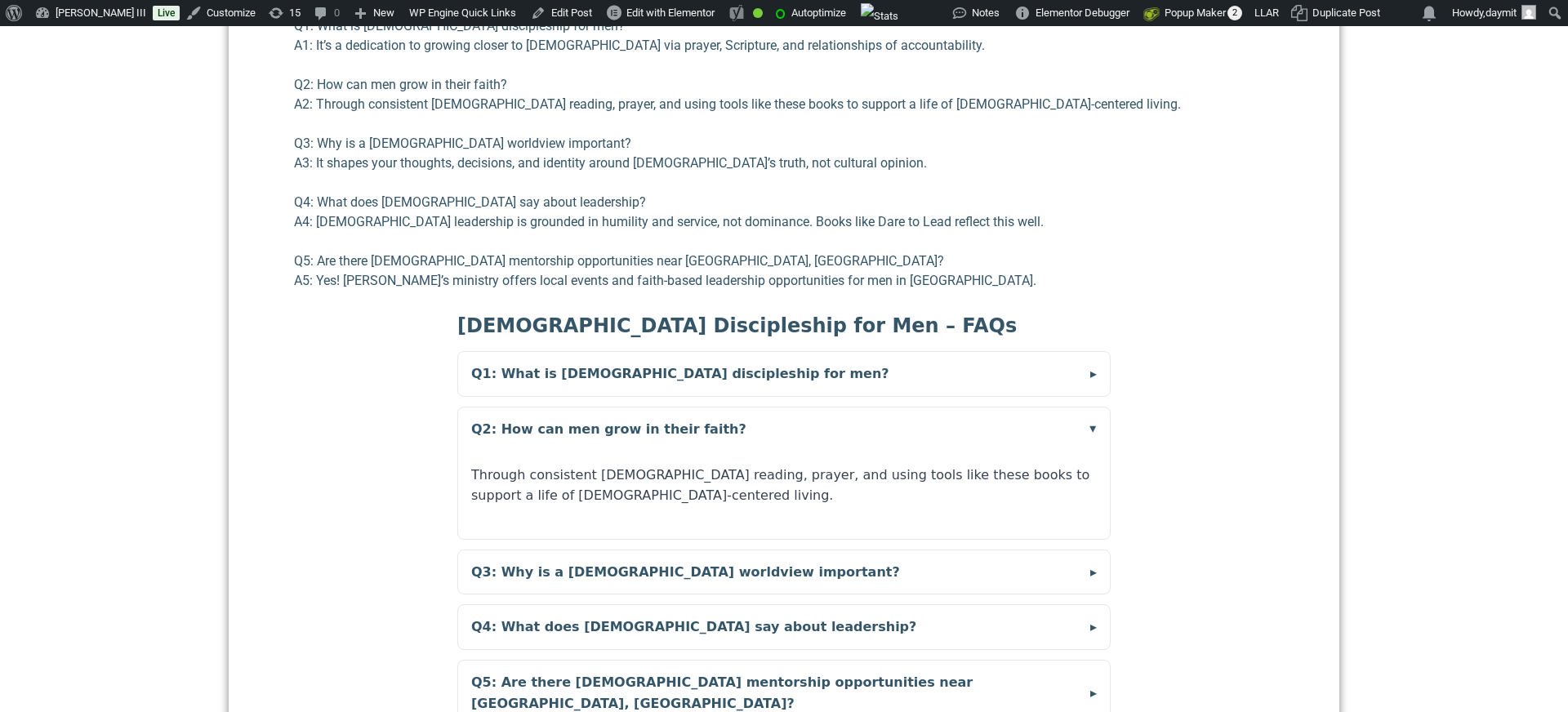
click at [596, 407] on summary "Q2: How can men grow in their faith?" at bounding box center [783, 429] width 652 height 44
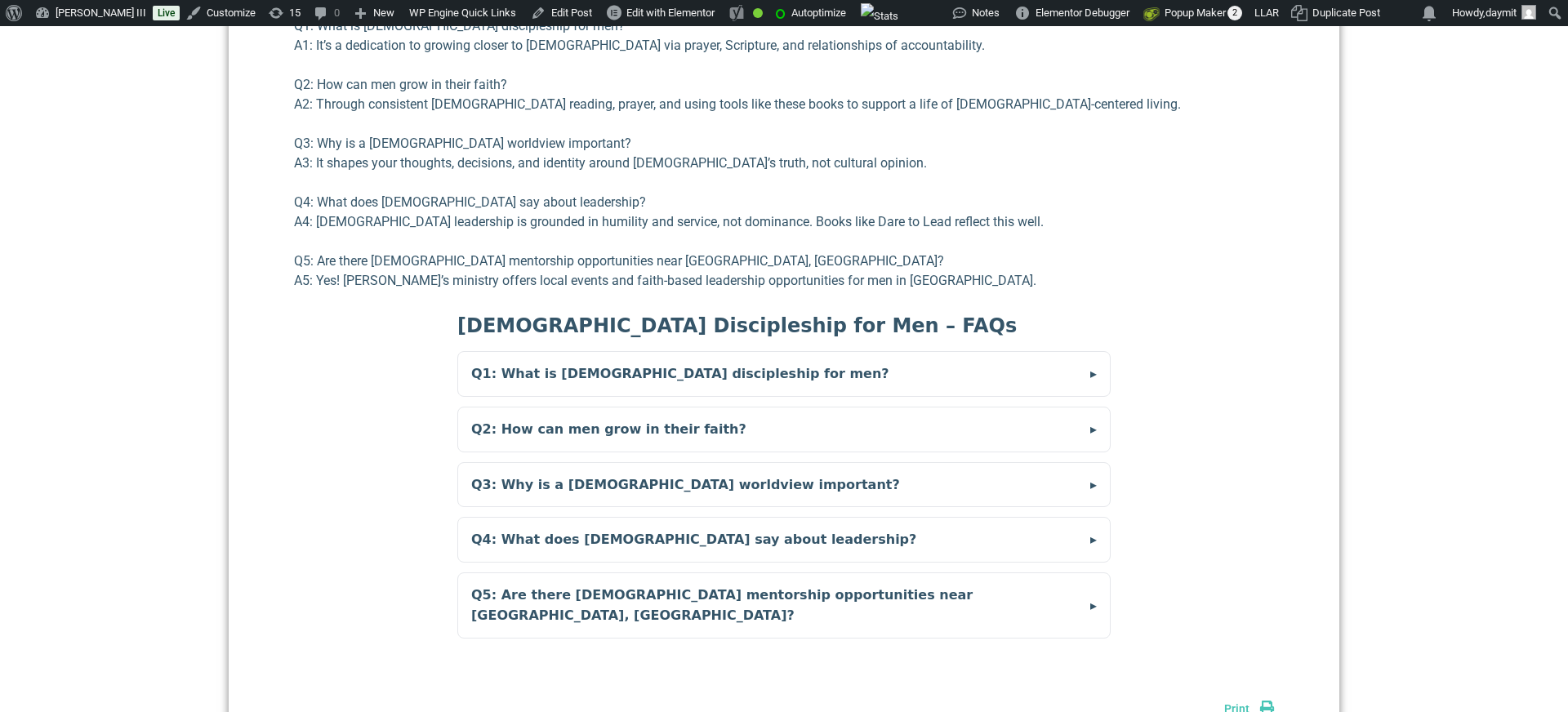
click at [576, 466] on summary "Q3: Why is a [DEMOGRAPHIC_DATA] worldview important?" at bounding box center [783, 485] width 652 height 44
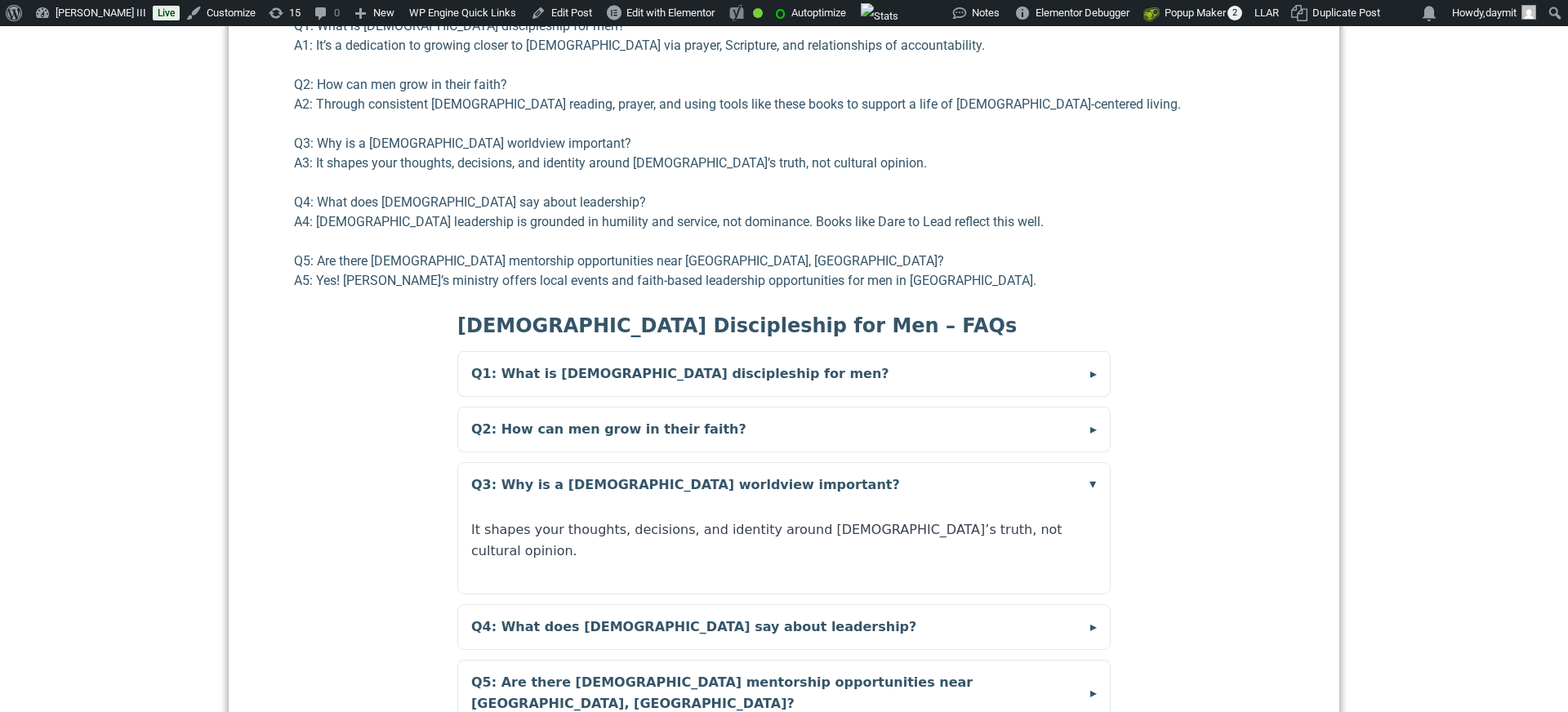
click at [576, 466] on summary "Q3: Why is a [DEMOGRAPHIC_DATA] worldview important?" at bounding box center [783, 485] width 652 height 44
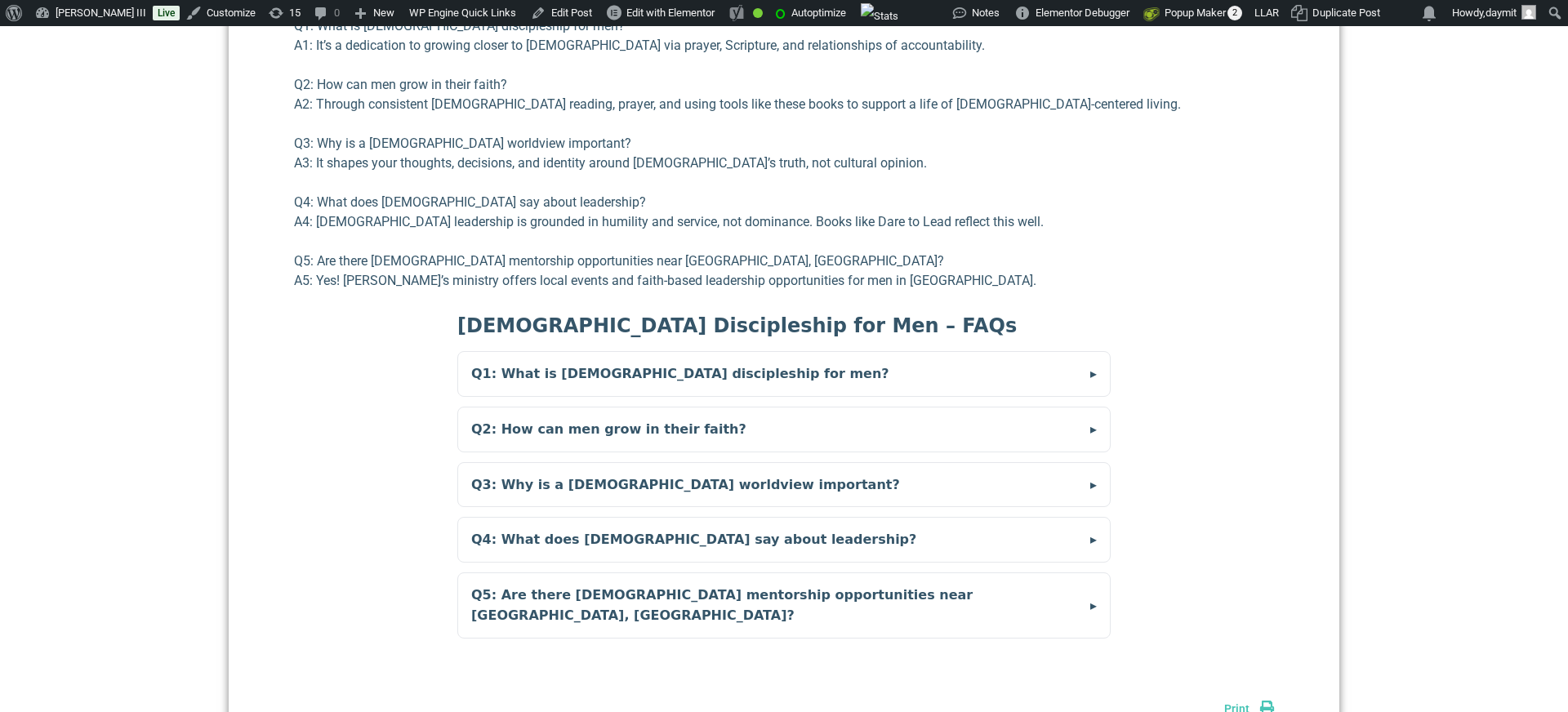
click at [567, 517] on summary "Q4: What does [DEMOGRAPHIC_DATA] say about leadership?" at bounding box center [783, 540] width 652 height 44
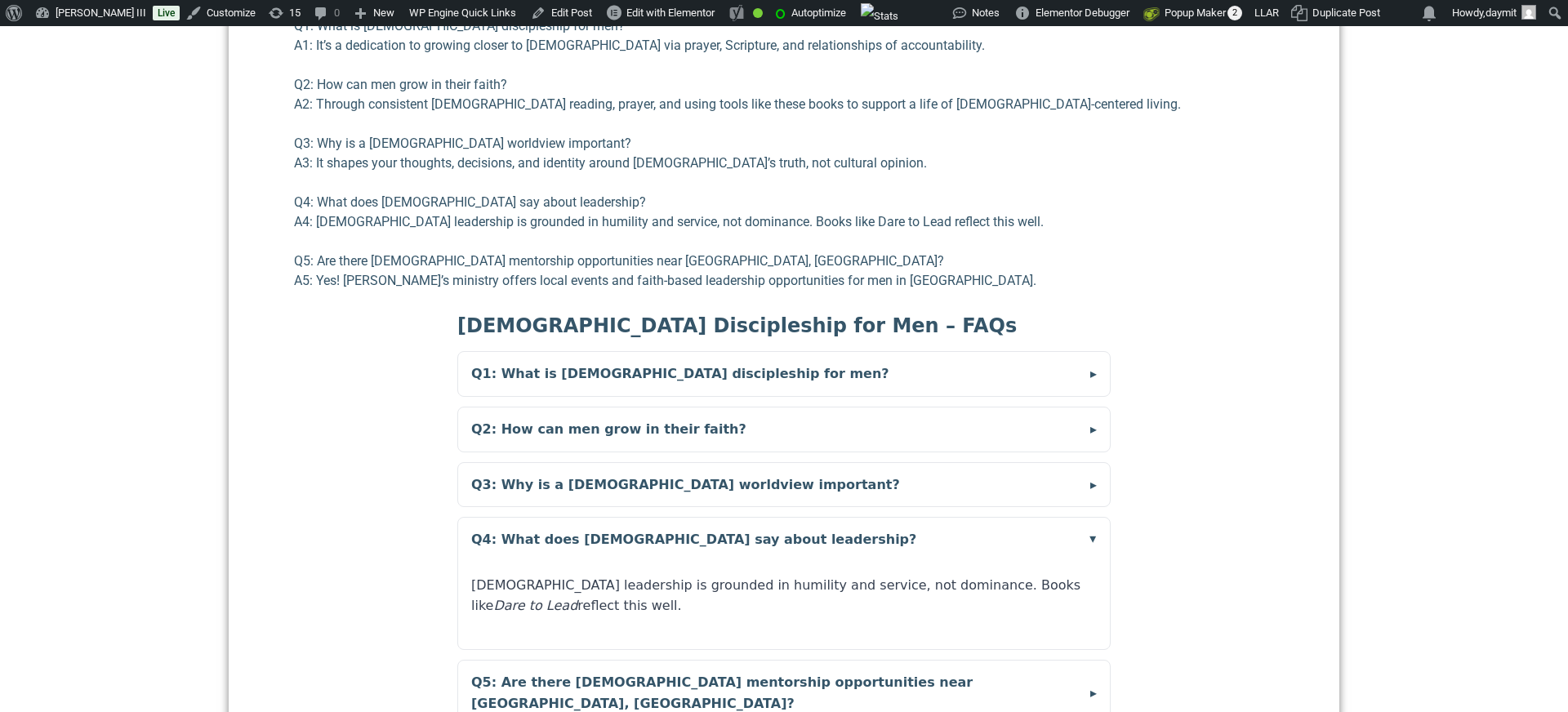
click at [567, 517] on summary "Q4: What does [DEMOGRAPHIC_DATA] say about leadership?" at bounding box center [783, 540] width 652 height 44
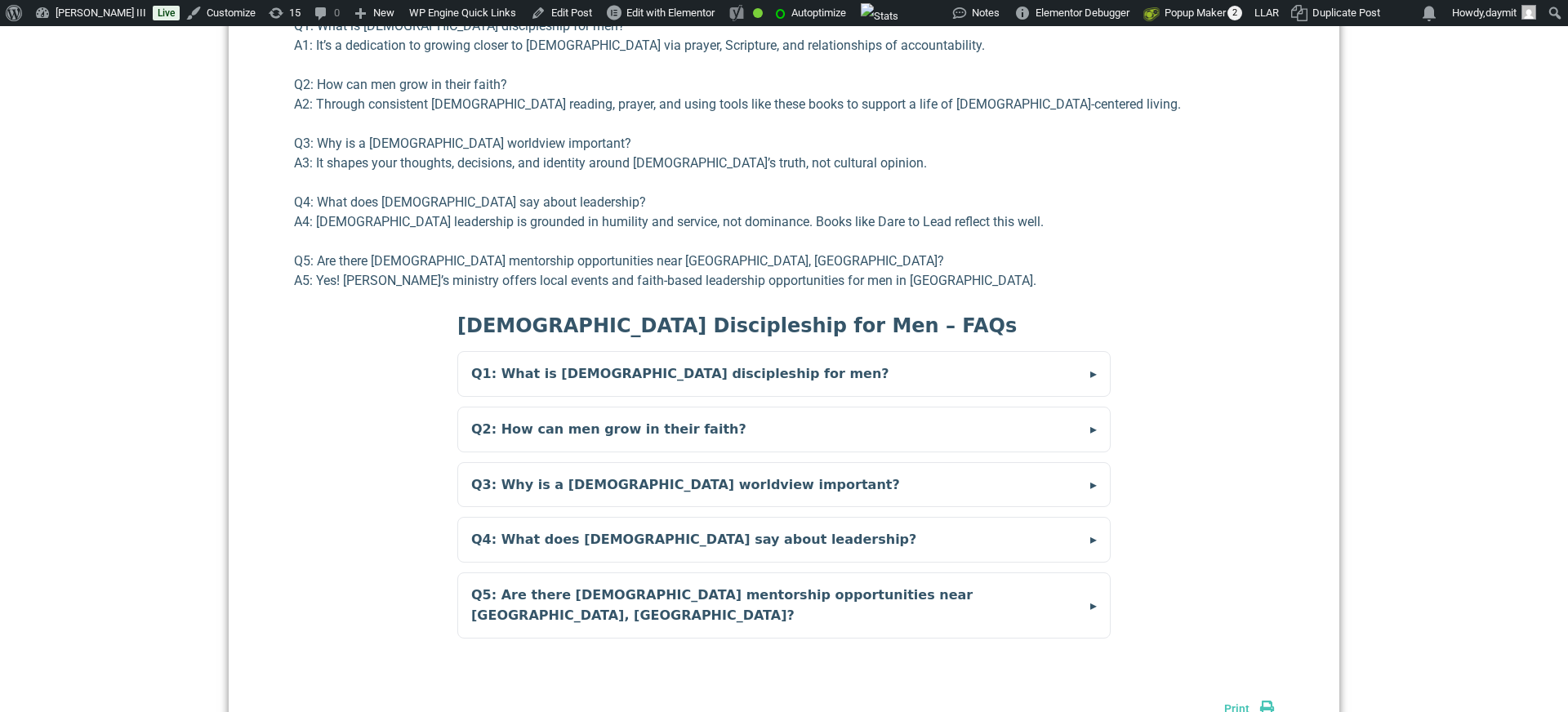
click at [565, 573] on summary "Q5: Are there [DEMOGRAPHIC_DATA] mentorship opportunities near [GEOGRAPHIC_DATA…" at bounding box center [783, 605] width 652 height 65
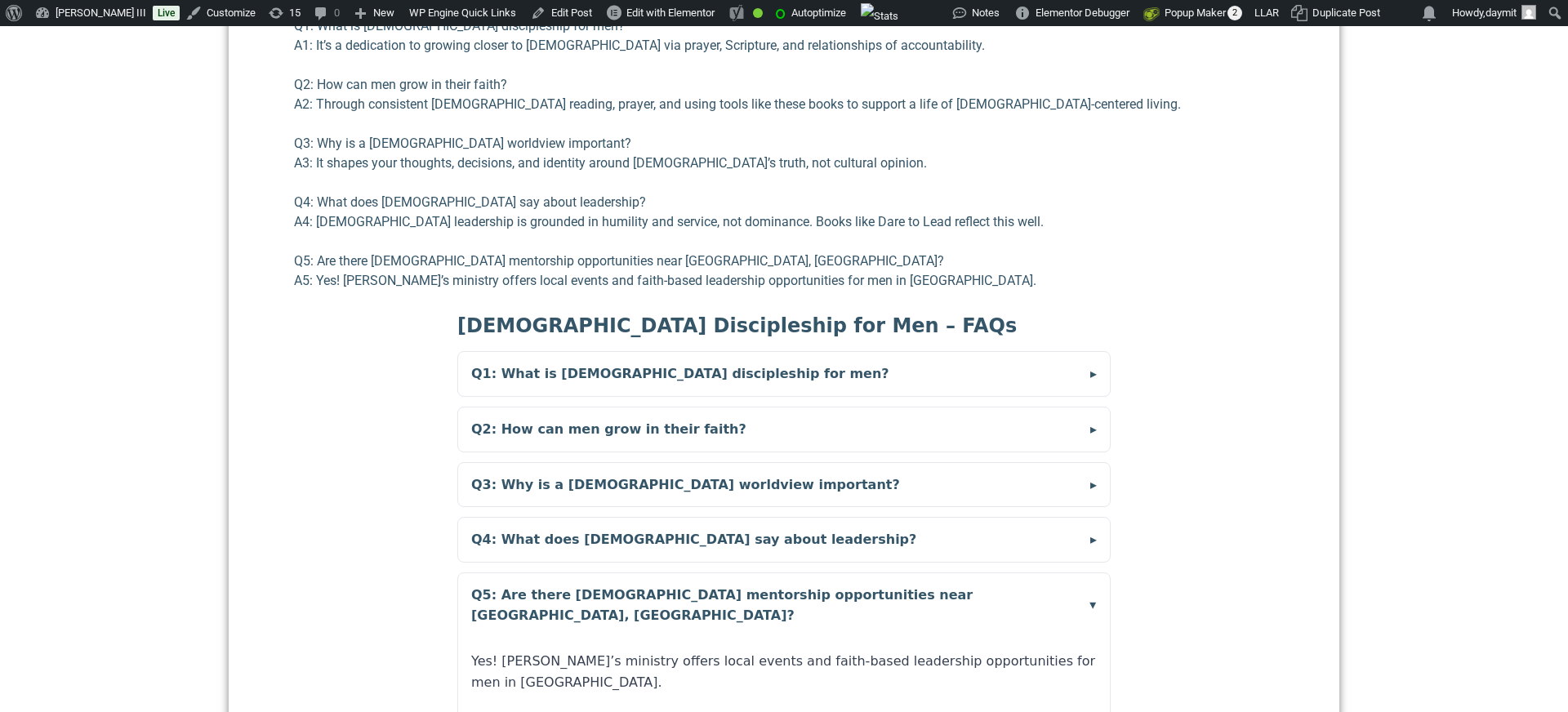
click at [540, 574] on summary "Q5: Are there [DEMOGRAPHIC_DATA] mentorship opportunities near [GEOGRAPHIC_DATA…" at bounding box center [783, 605] width 652 height 65
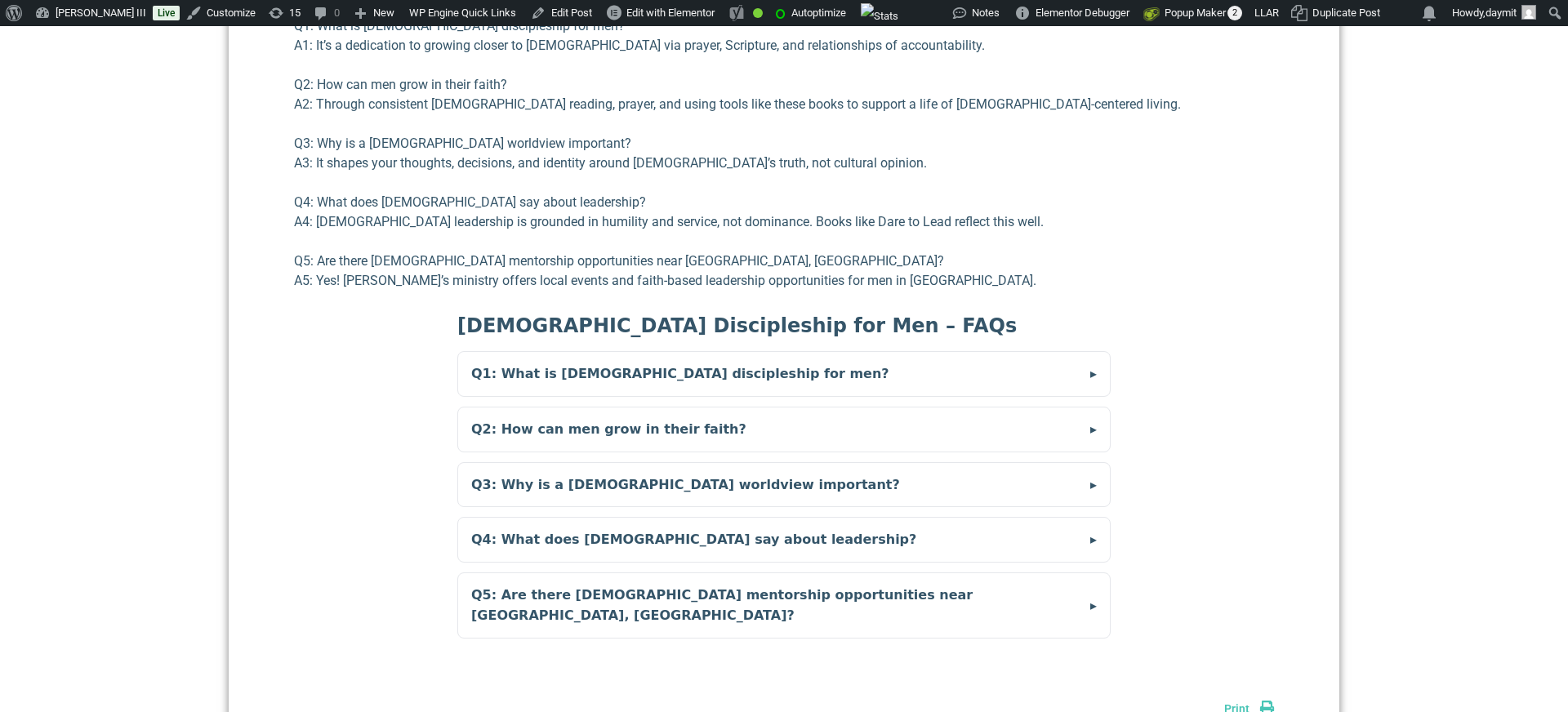
click at [690, 359] on summary "Q1: What is [DEMOGRAPHIC_DATA] discipleship for men?" at bounding box center [783, 374] width 652 height 44
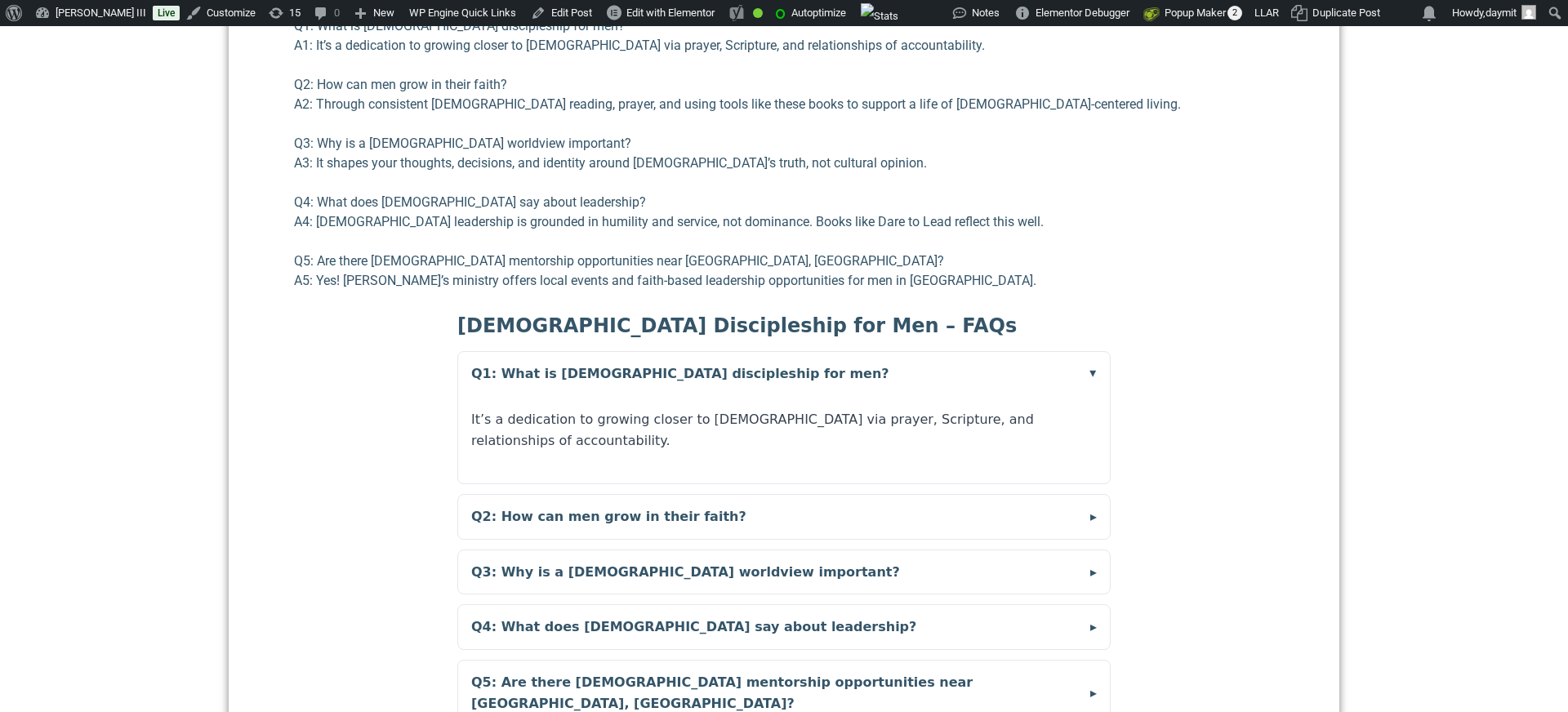
click at [690, 359] on summary "Q1: What is [DEMOGRAPHIC_DATA] discipleship for men?" at bounding box center [783, 374] width 652 height 44
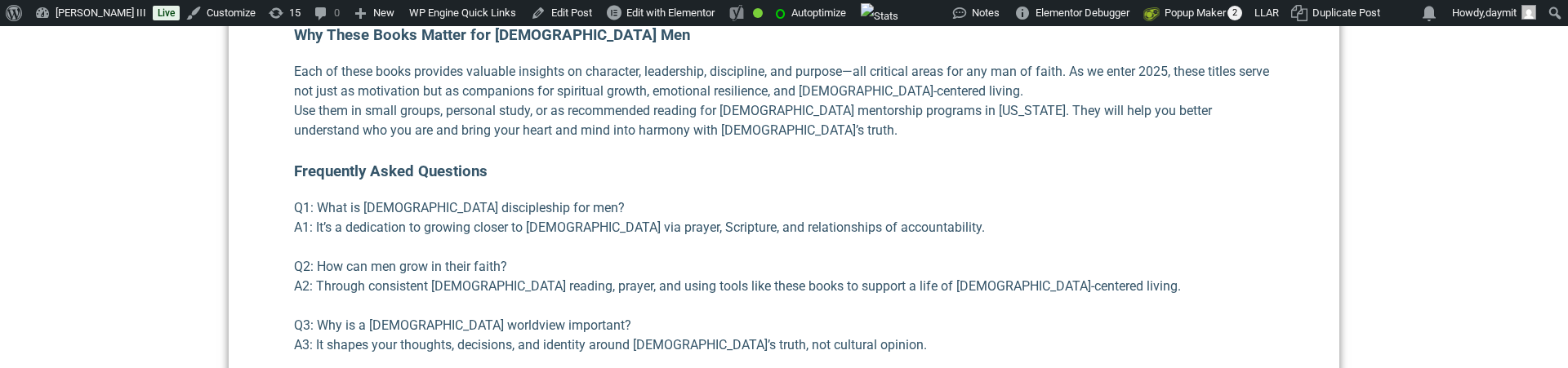
scroll to position [4992, 0]
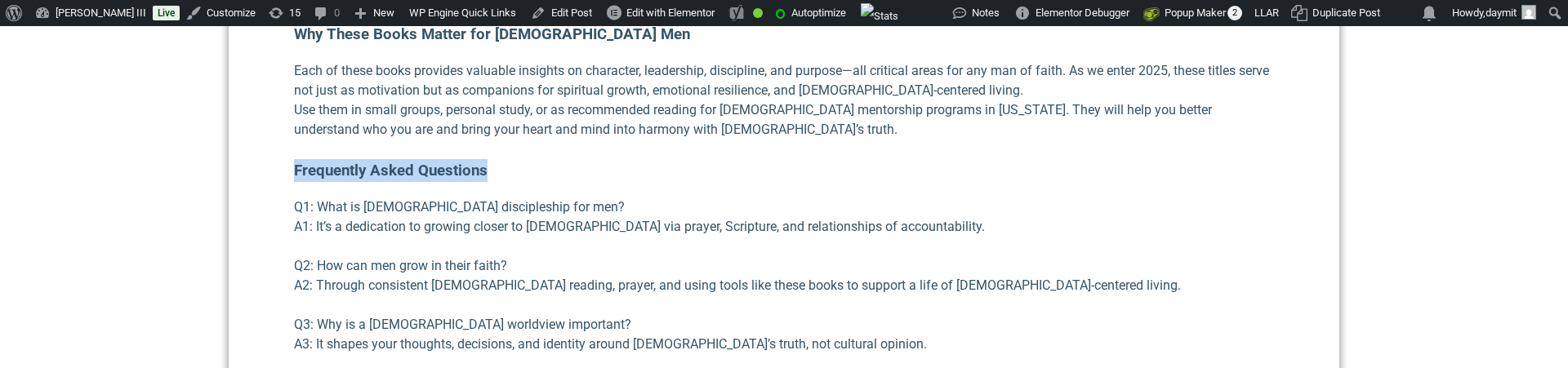
drag, startPoint x: 489, startPoint y: 148, endPoint x: 295, endPoint y: 148, distance: 194.0
click at [295, 159] on h3 "Frequently Asked Questions" at bounding box center [783, 170] width 980 height 23
copy h3 "Frequently Asked Questions"
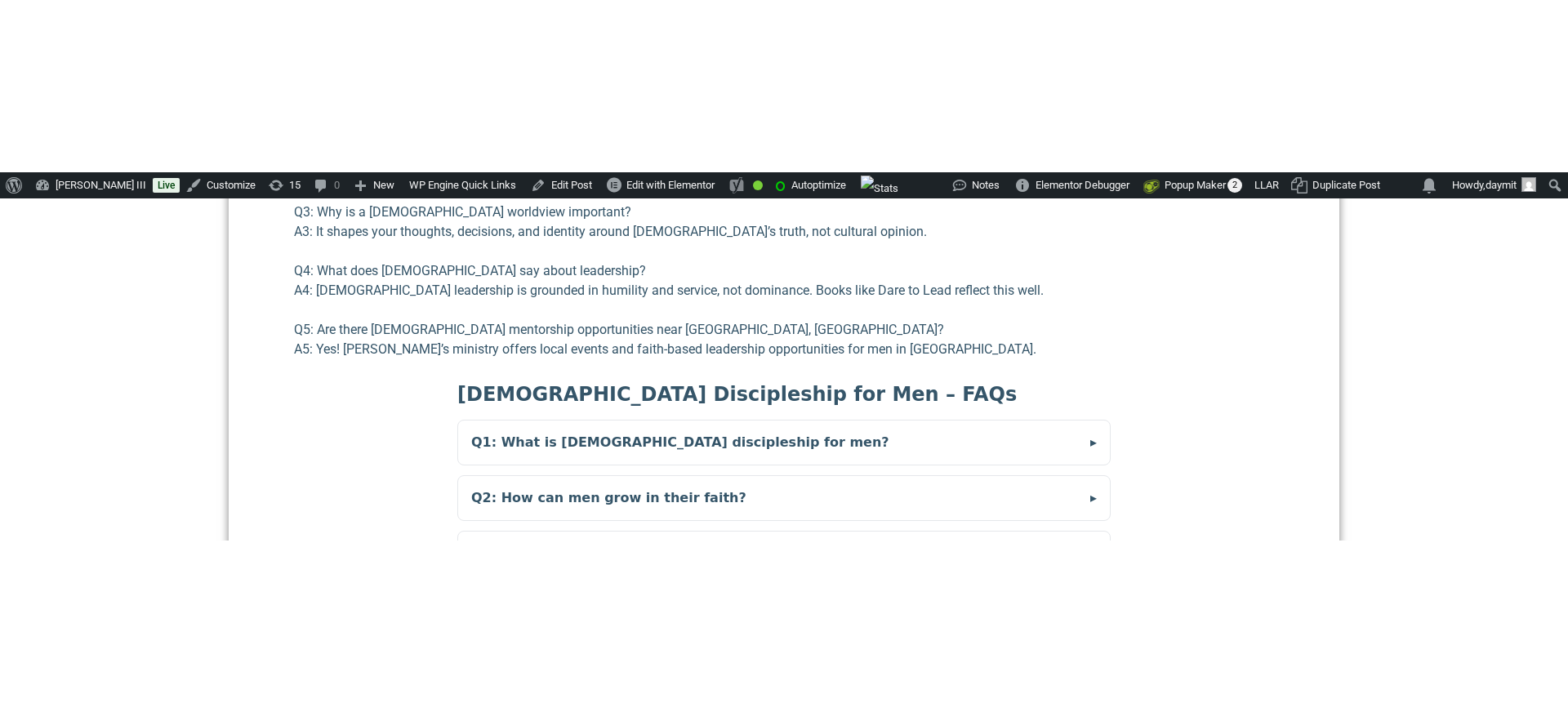
scroll to position [5299, 0]
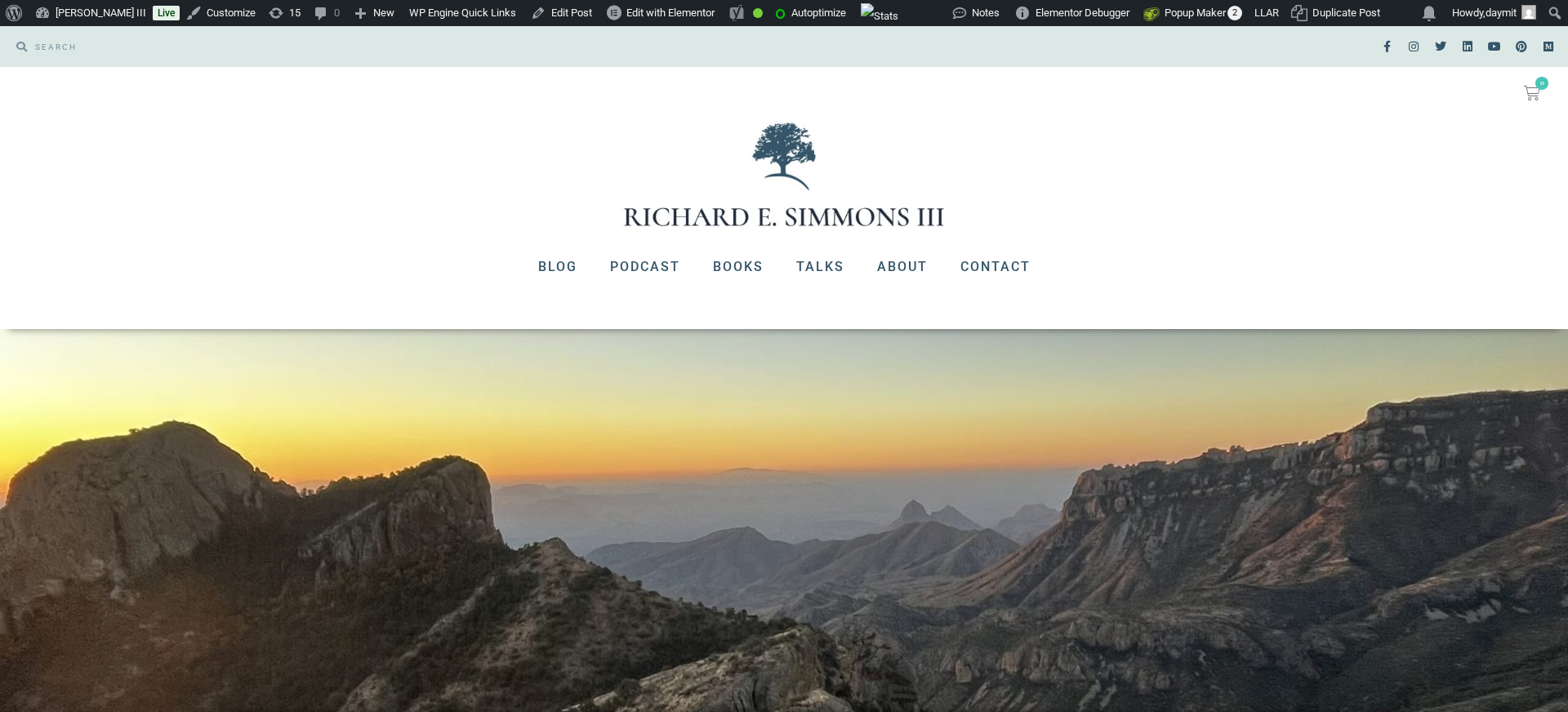
scroll to position [5299, 0]
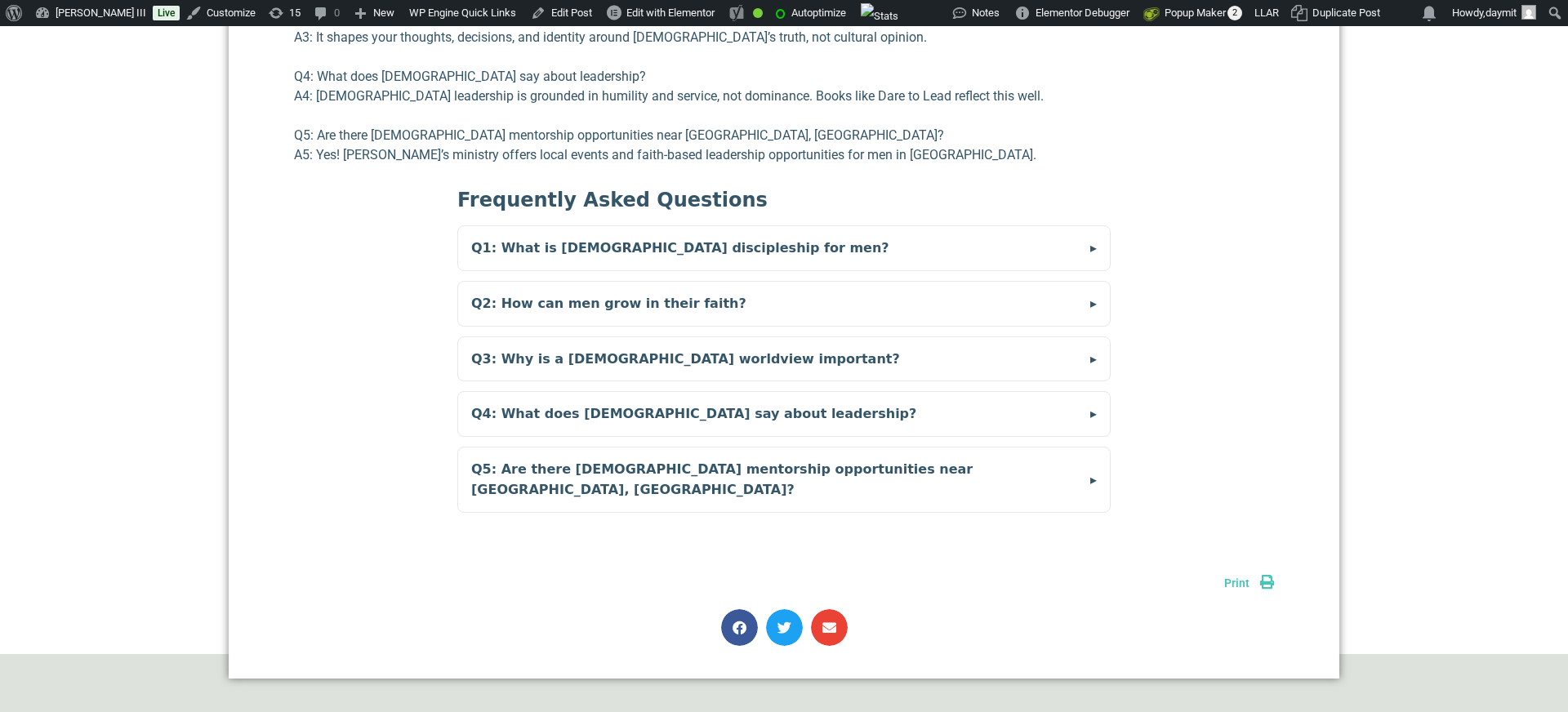
click at [497, 227] on summary "Q1: What is [DEMOGRAPHIC_DATA] discipleship for men?" at bounding box center [783, 248] width 652 height 44
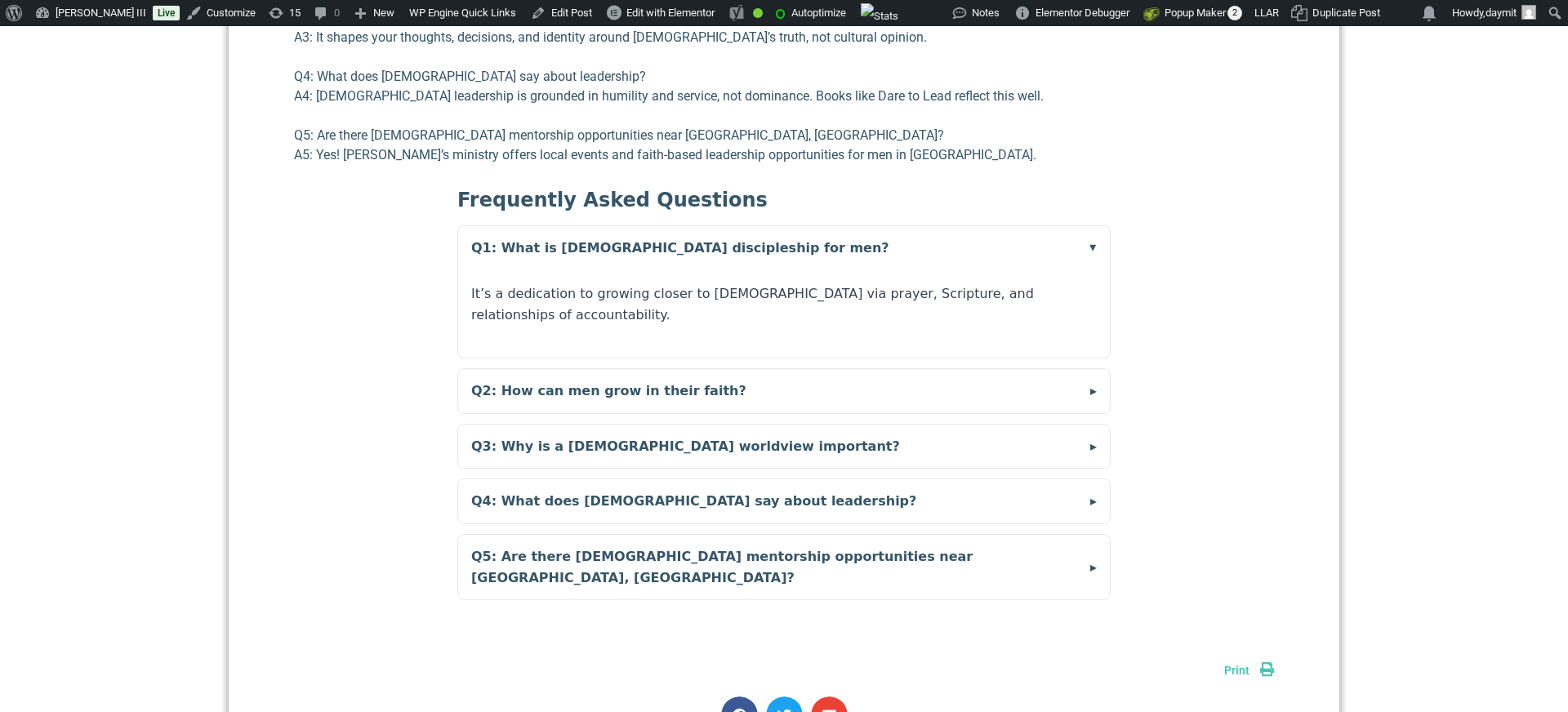
click at [497, 227] on summary "Q1: What is [DEMOGRAPHIC_DATA] discipleship for men?" at bounding box center [783, 248] width 652 height 44
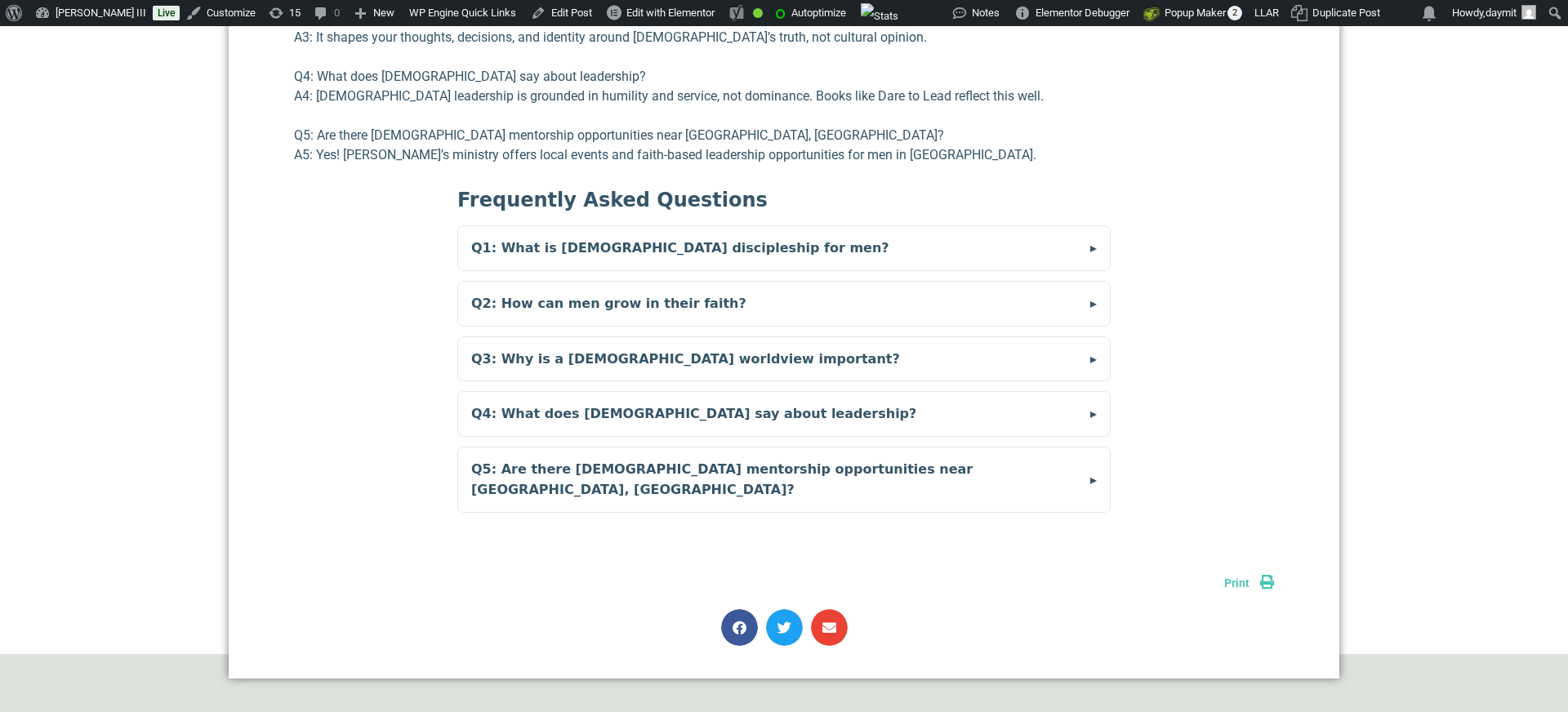
click at [512, 286] on summary "Q2: How can men grow in their faith?" at bounding box center [783, 304] width 652 height 44
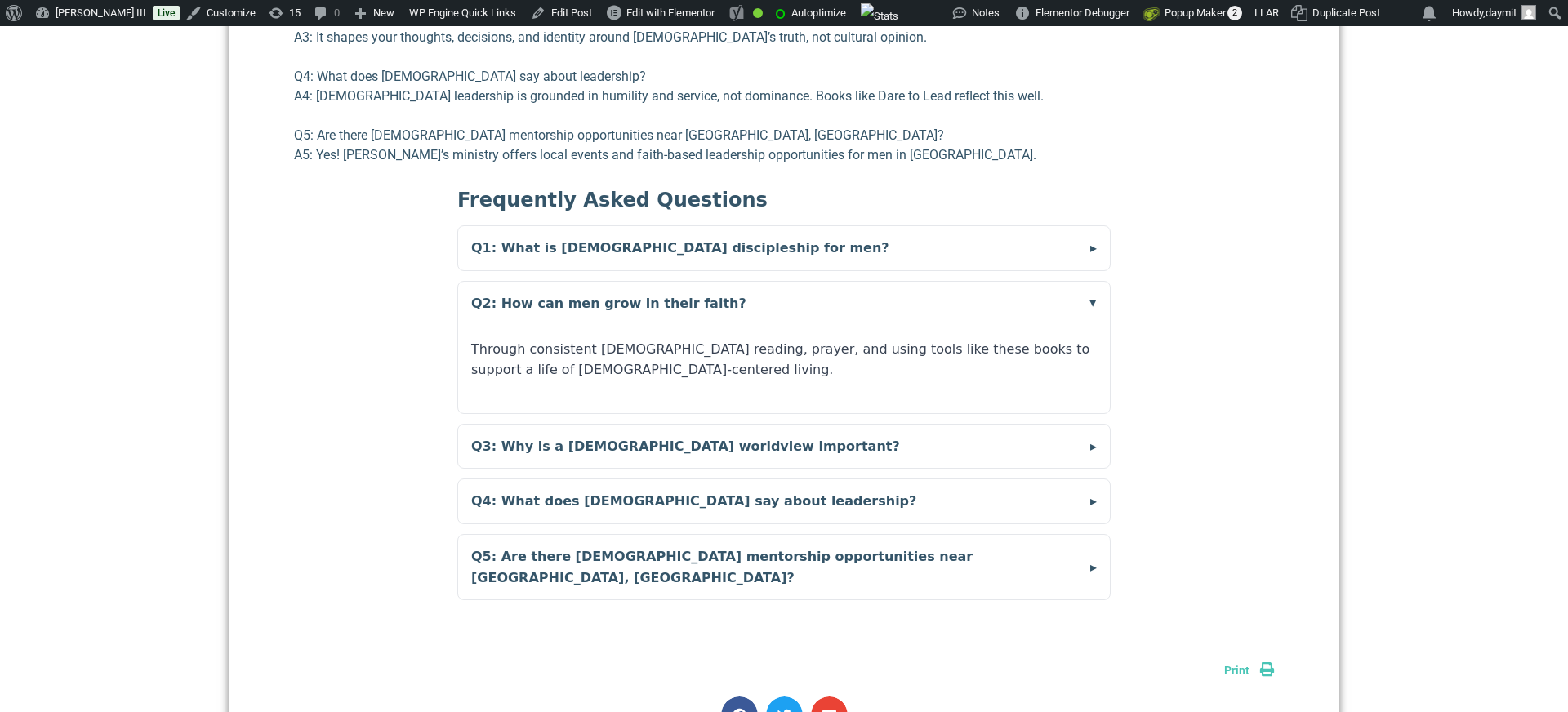
click at [512, 286] on summary "Q2: How can men grow in their faith?" at bounding box center [783, 304] width 652 height 44
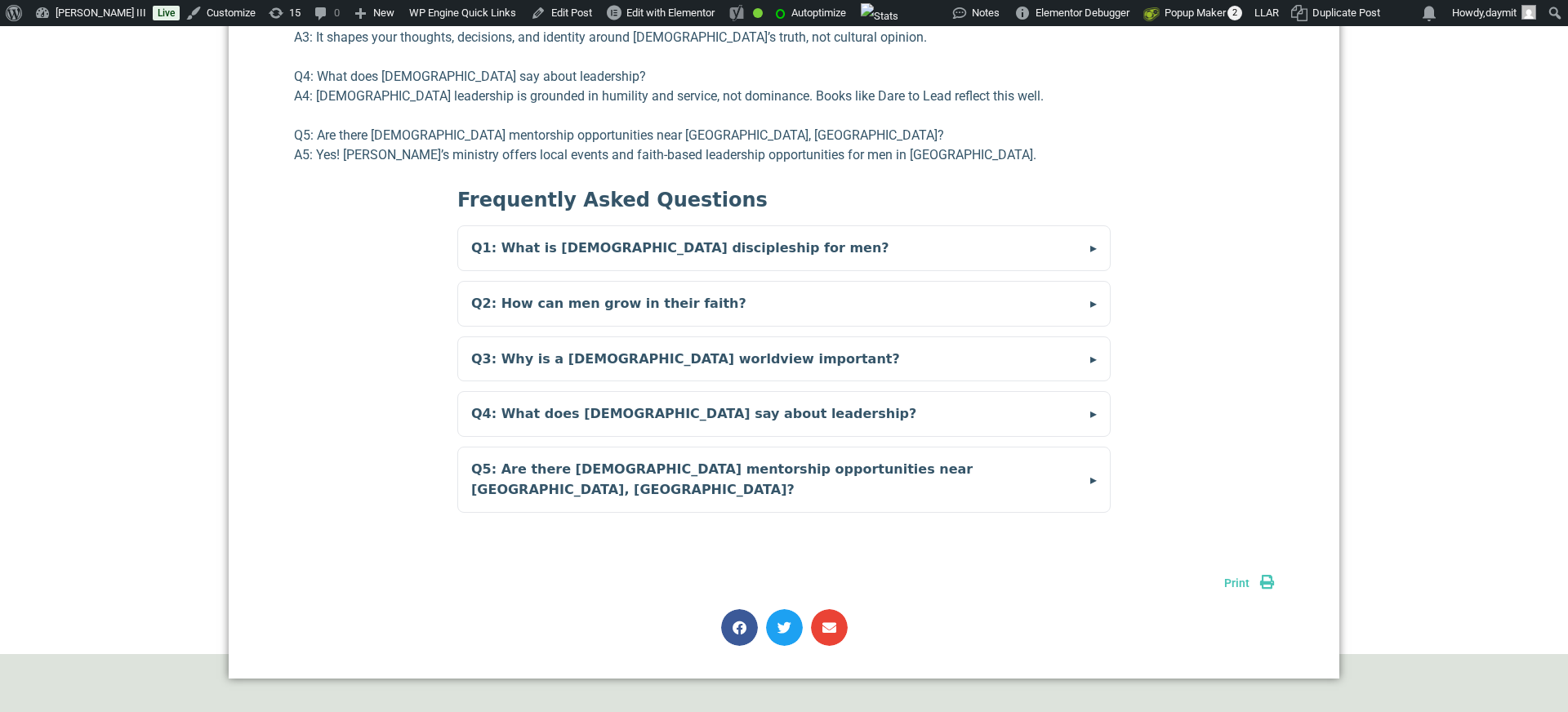
click at [508, 337] on summary "Q3: Why is a [DEMOGRAPHIC_DATA] worldview important?" at bounding box center [783, 359] width 652 height 44
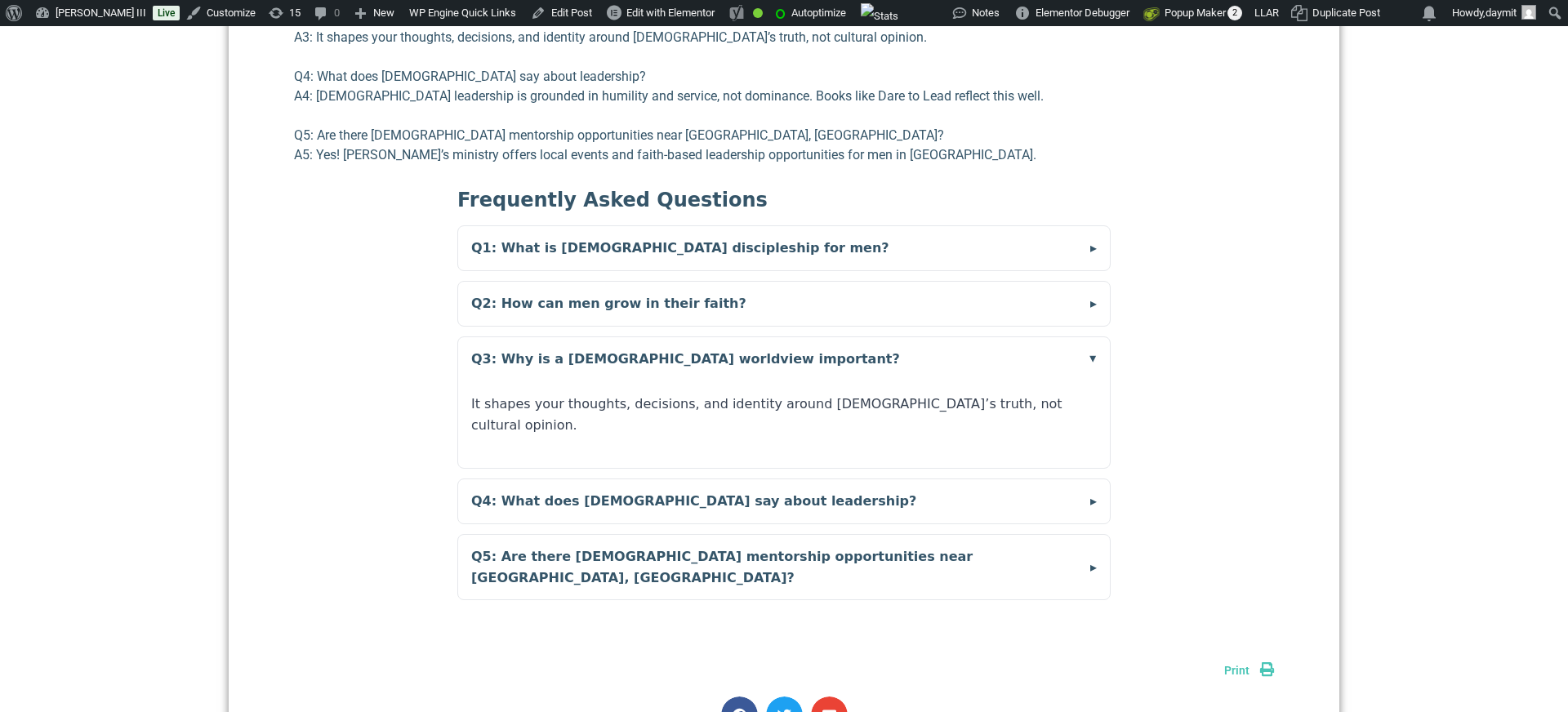
click at [508, 337] on summary "Q3: Why is a [DEMOGRAPHIC_DATA] worldview important?" at bounding box center [783, 359] width 652 height 44
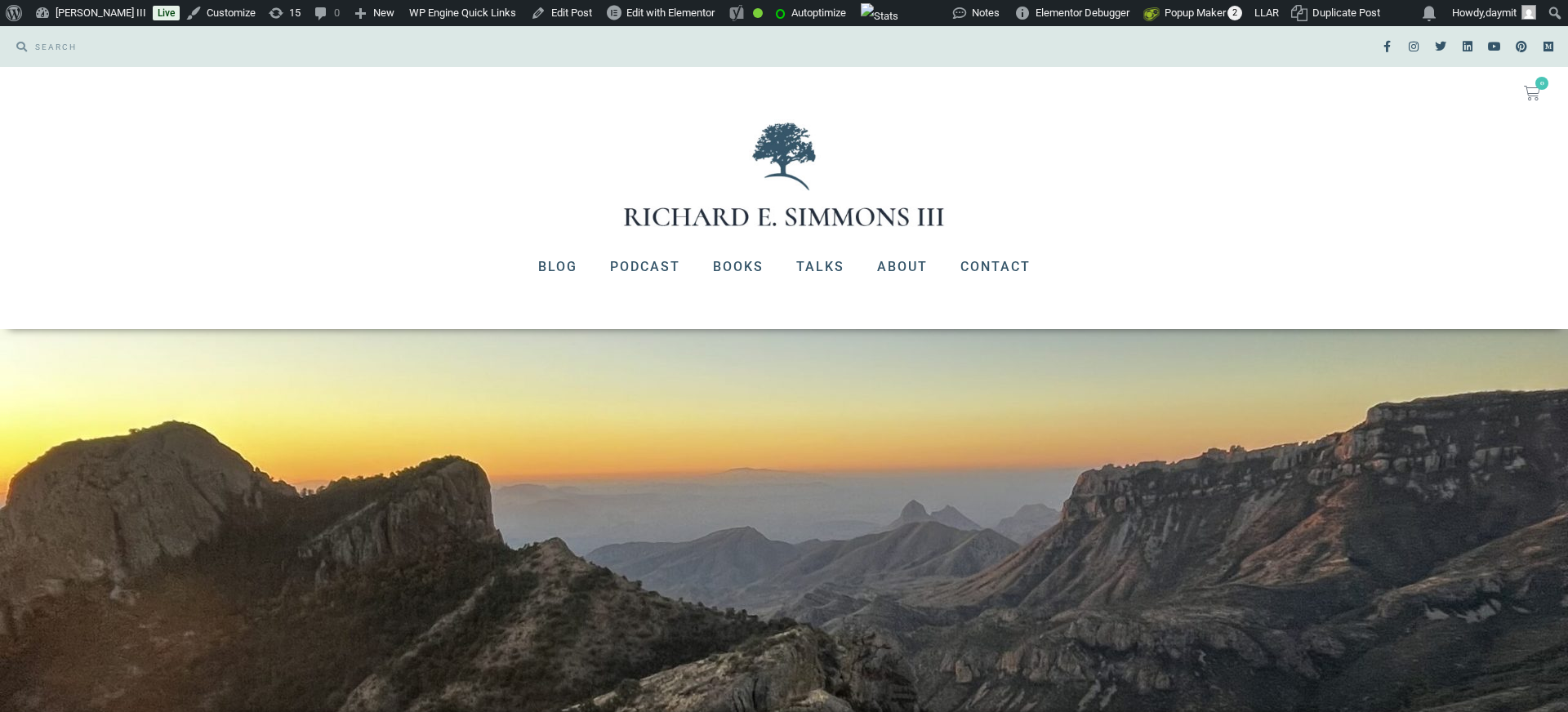
scroll to position [5299, 0]
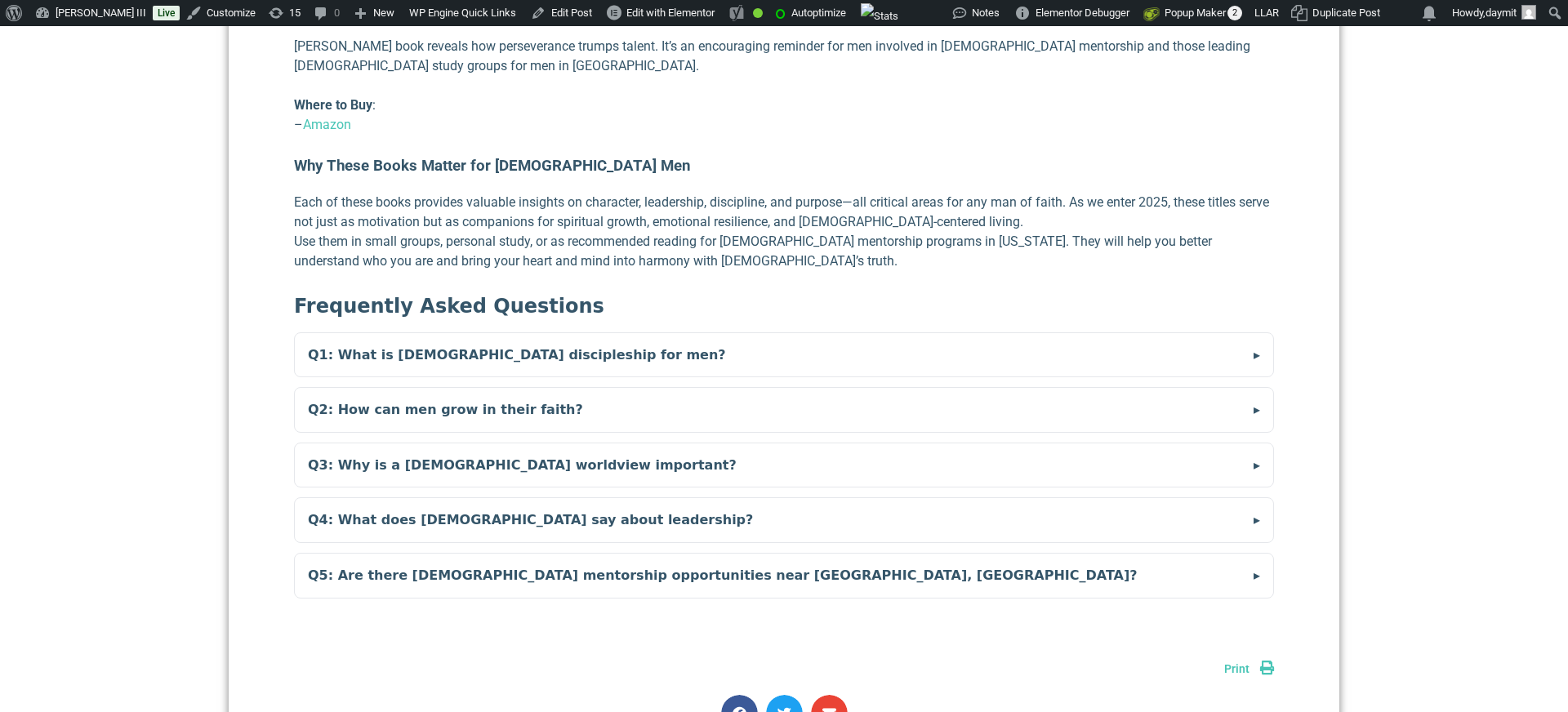
scroll to position [4927, 0]
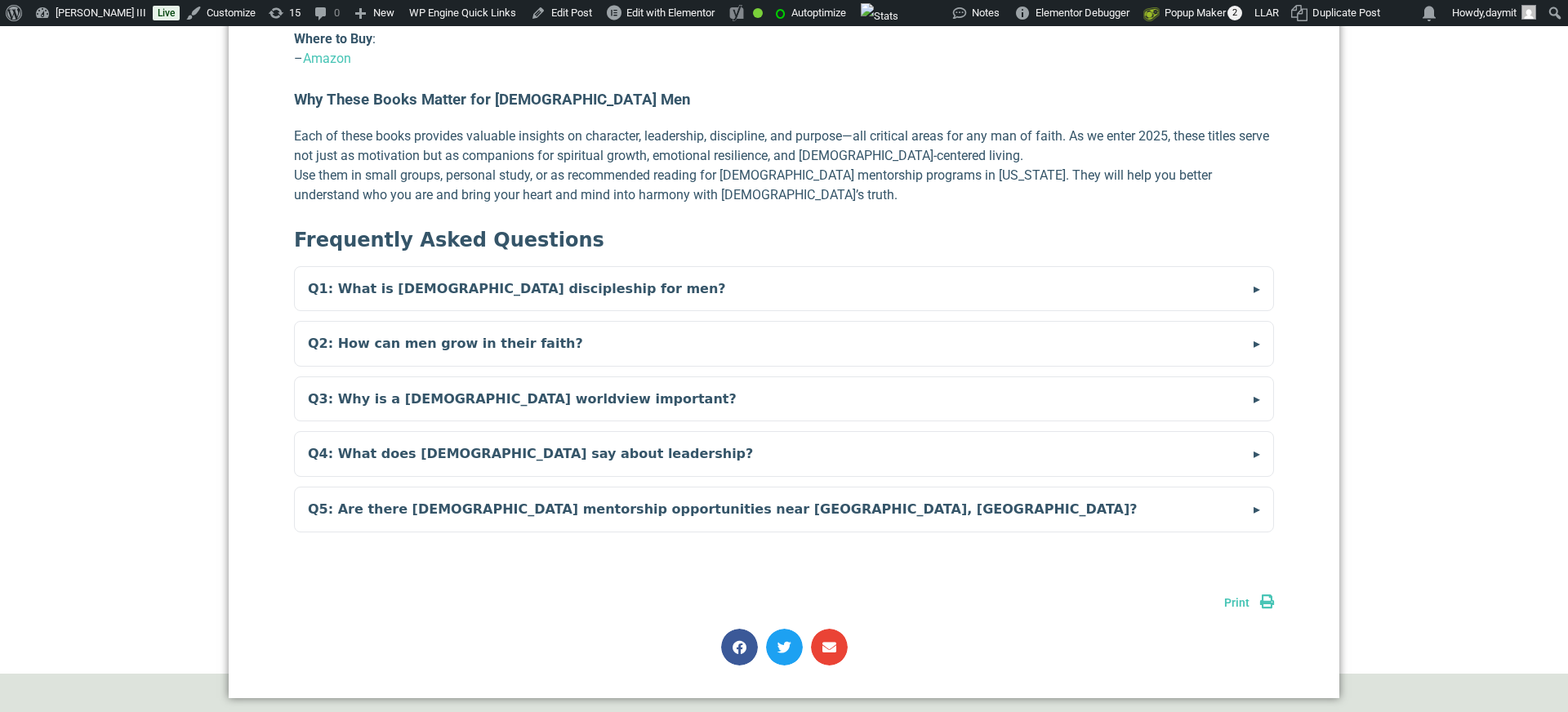
click at [431, 267] on summary "Q1: What is [DEMOGRAPHIC_DATA] discipleship for men?" at bounding box center [784, 289] width 979 height 44
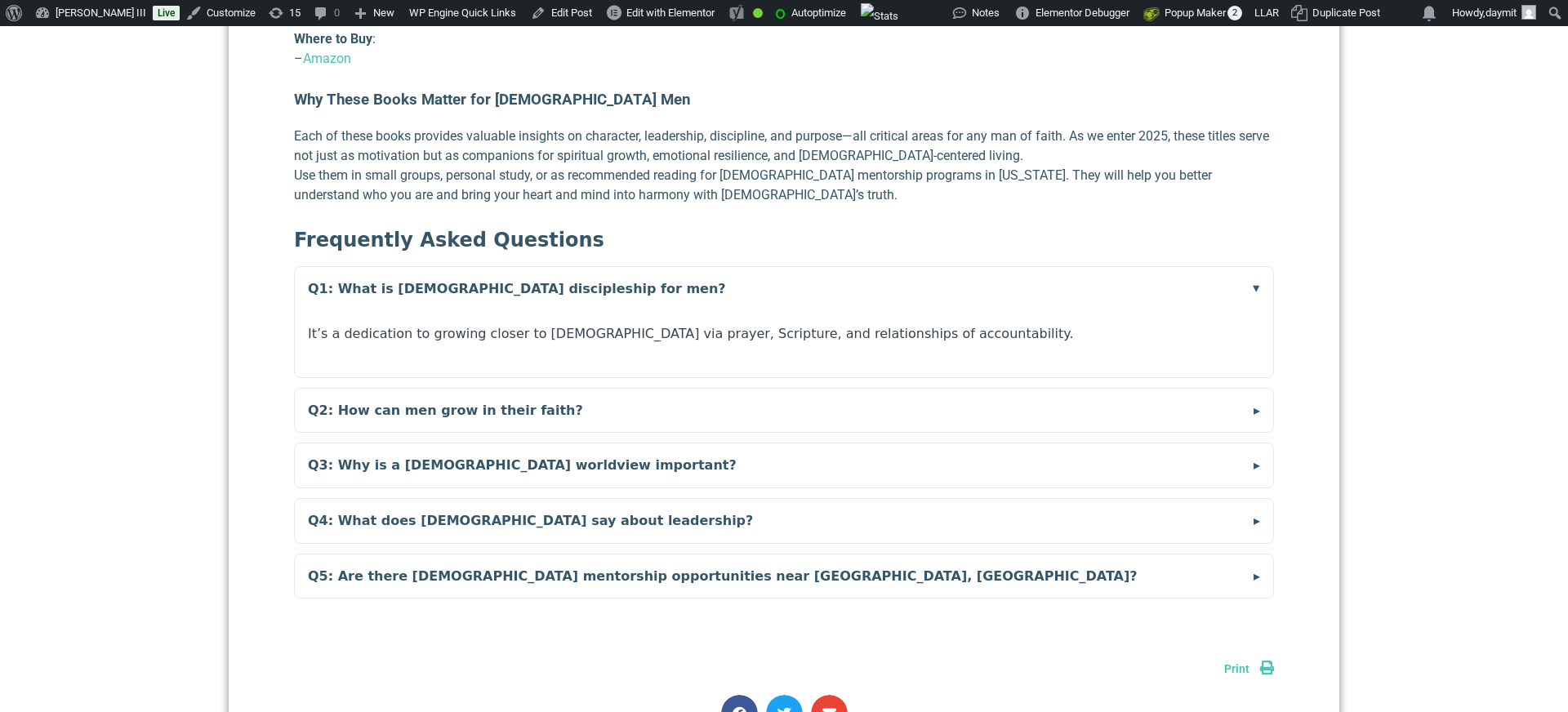
click at [431, 267] on summary "Q1: What is [DEMOGRAPHIC_DATA] discipleship for men?" at bounding box center [784, 289] width 979 height 44
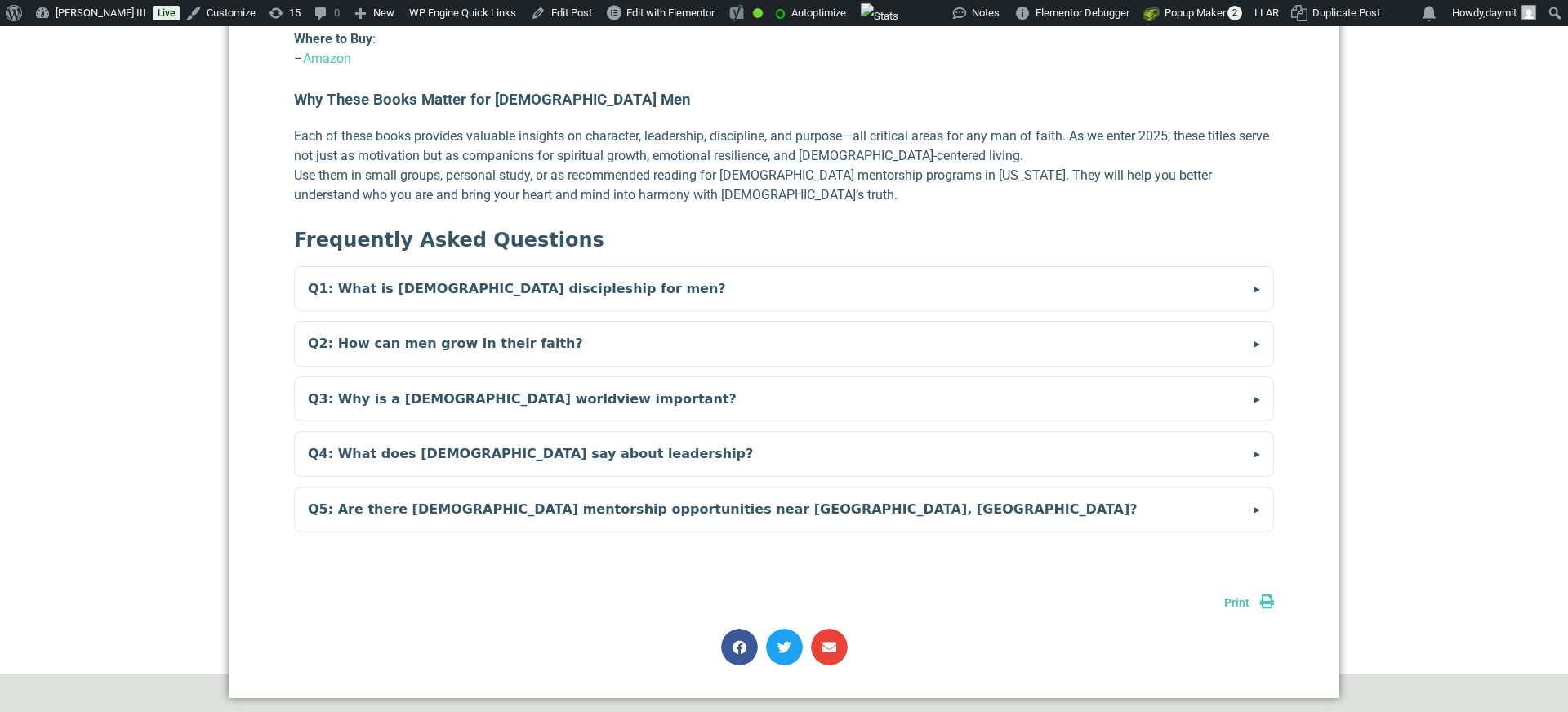
click at [431, 322] on summary "Q2: How can men grow in their faith?" at bounding box center [784, 344] width 979 height 44
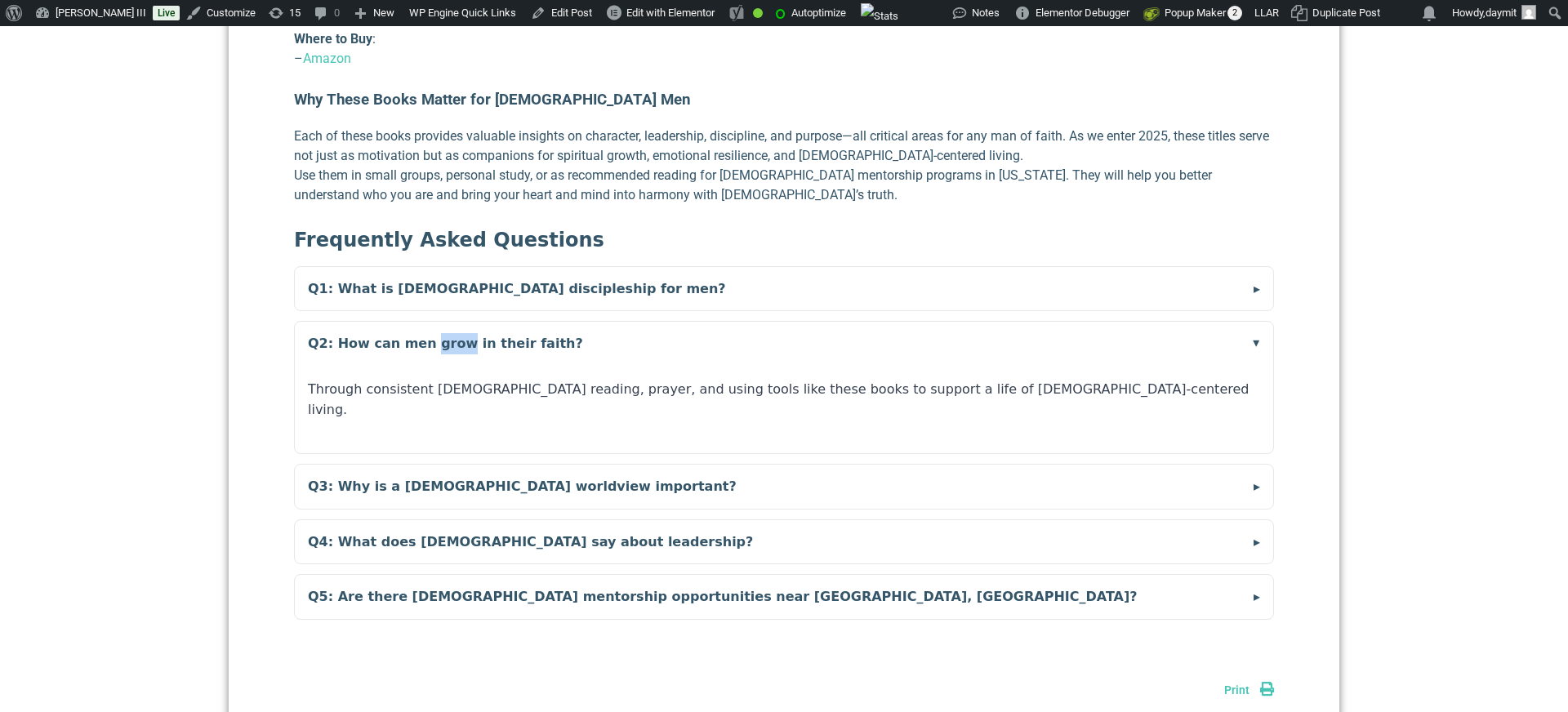
click at [431, 322] on summary "Q2: How can men grow in their faith?" at bounding box center [784, 344] width 979 height 44
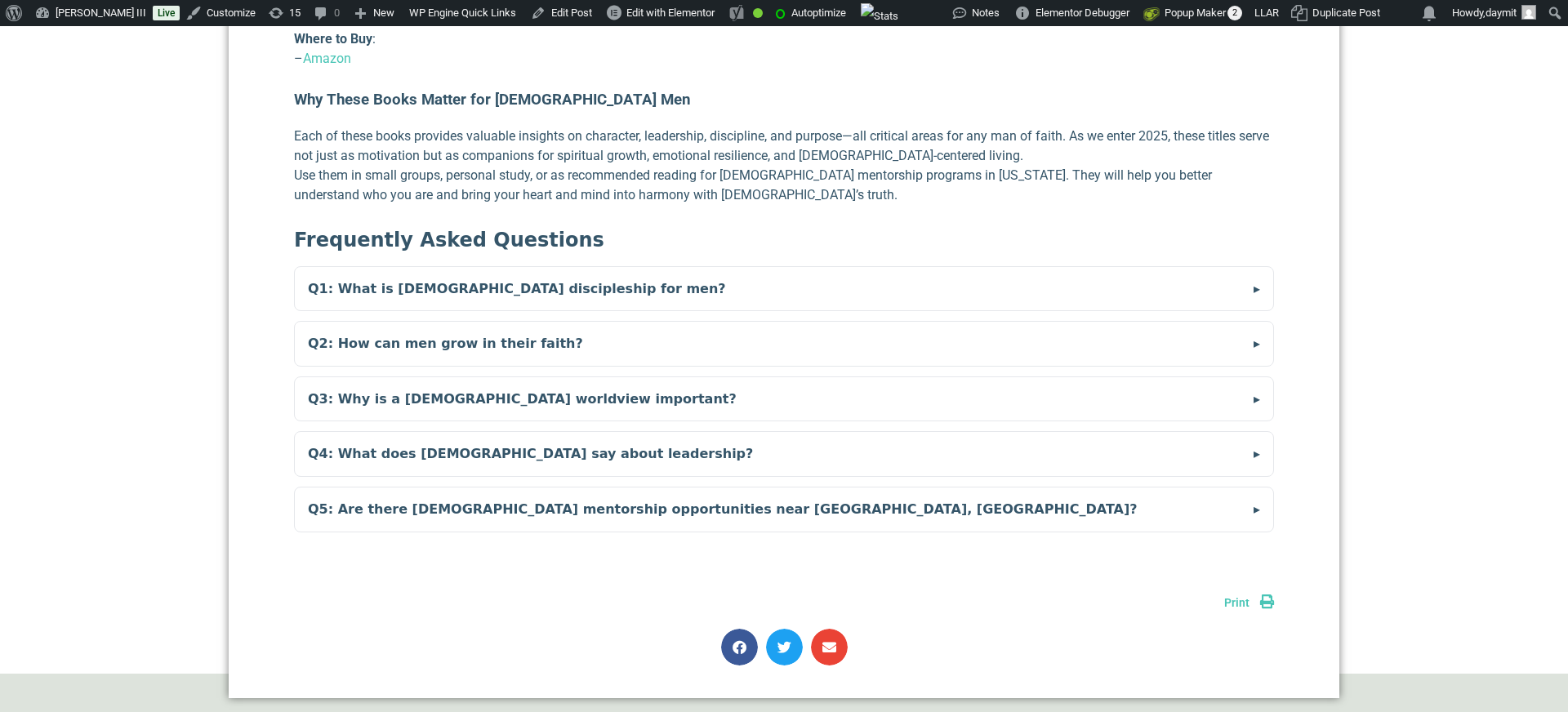
click at [431, 377] on summary "Q3: Why is a [DEMOGRAPHIC_DATA] worldview important?" at bounding box center [784, 400] width 979 height 44
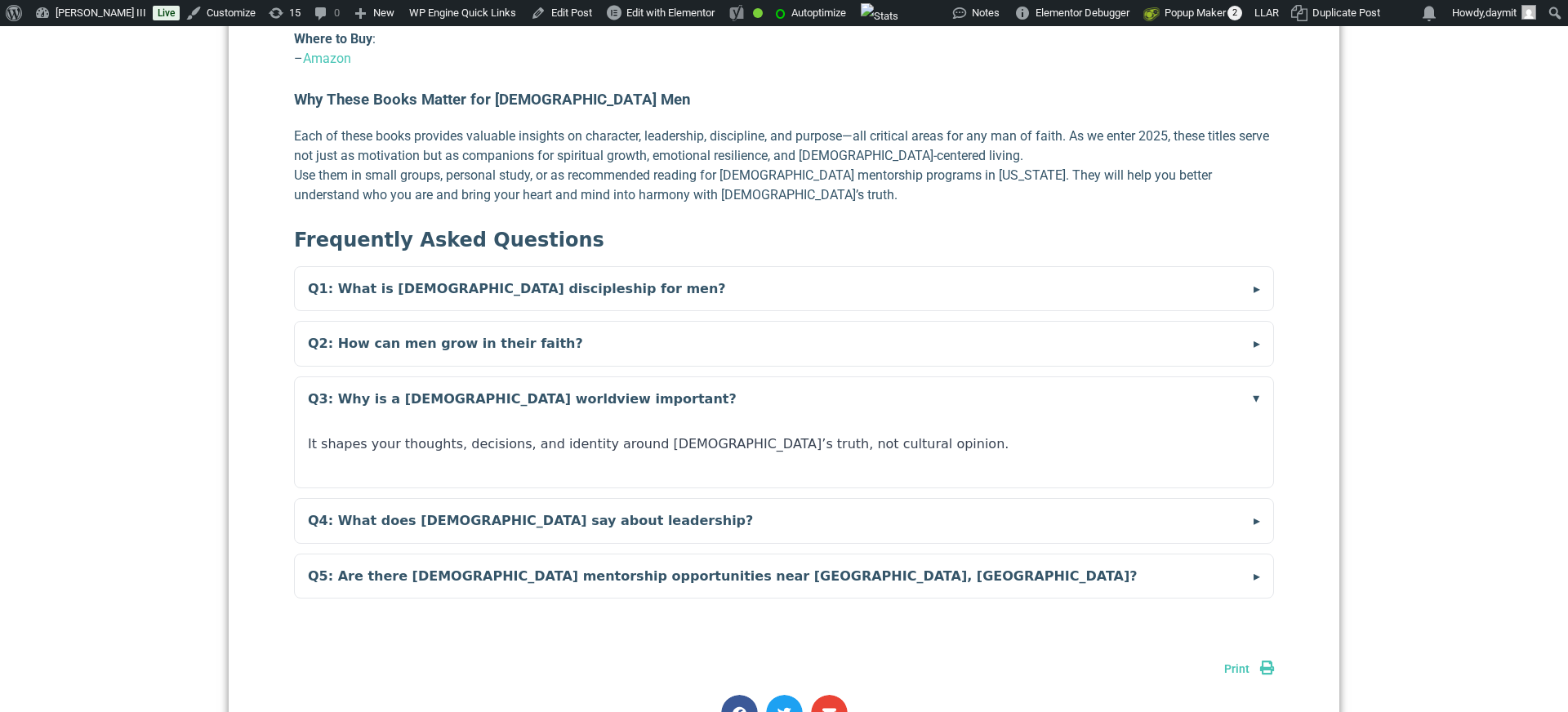
click at [431, 377] on summary "Q3: Why is a [DEMOGRAPHIC_DATA] worldview important?" at bounding box center [784, 400] width 979 height 44
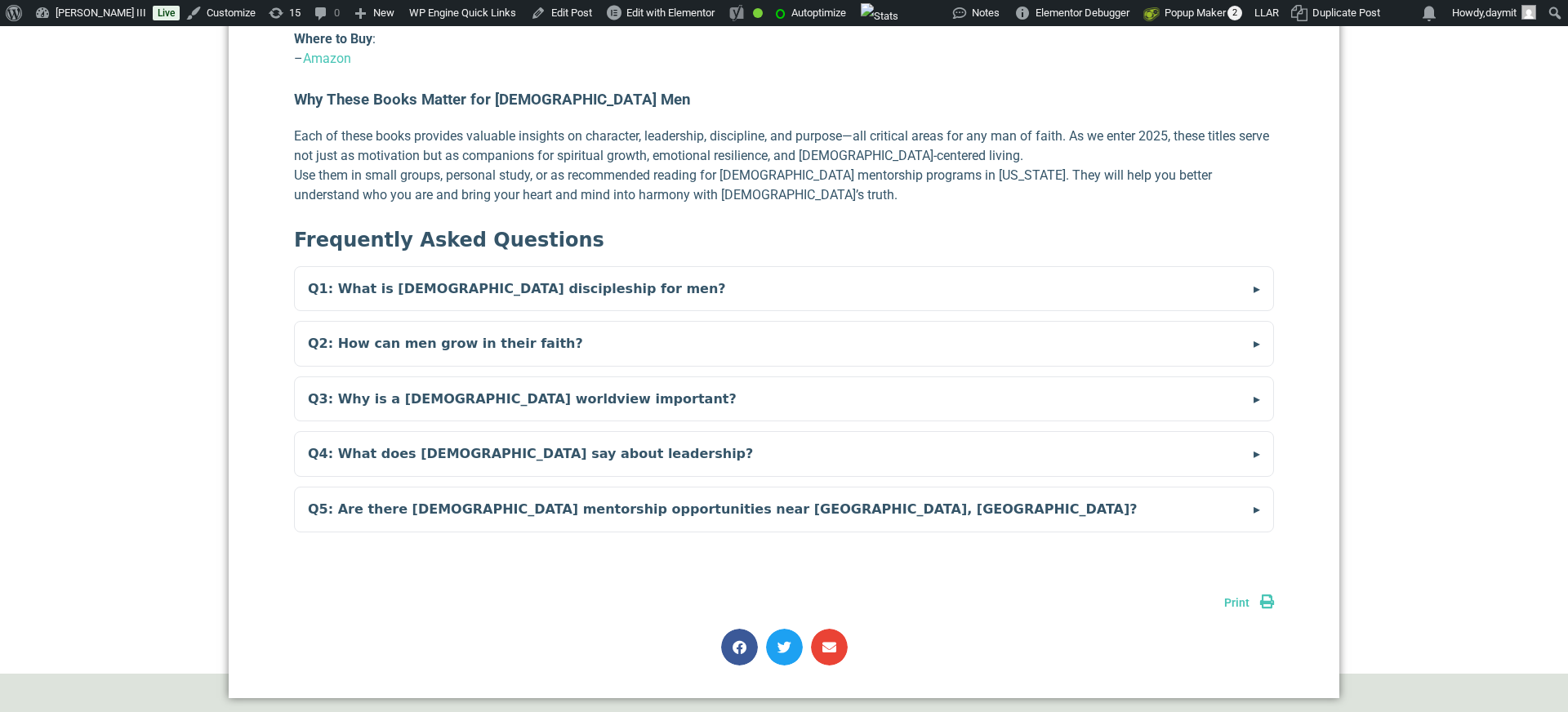
click at [431, 377] on summary "Q3: Why is a [DEMOGRAPHIC_DATA] worldview important?" at bounding box center [784, 400] width 979 height 44
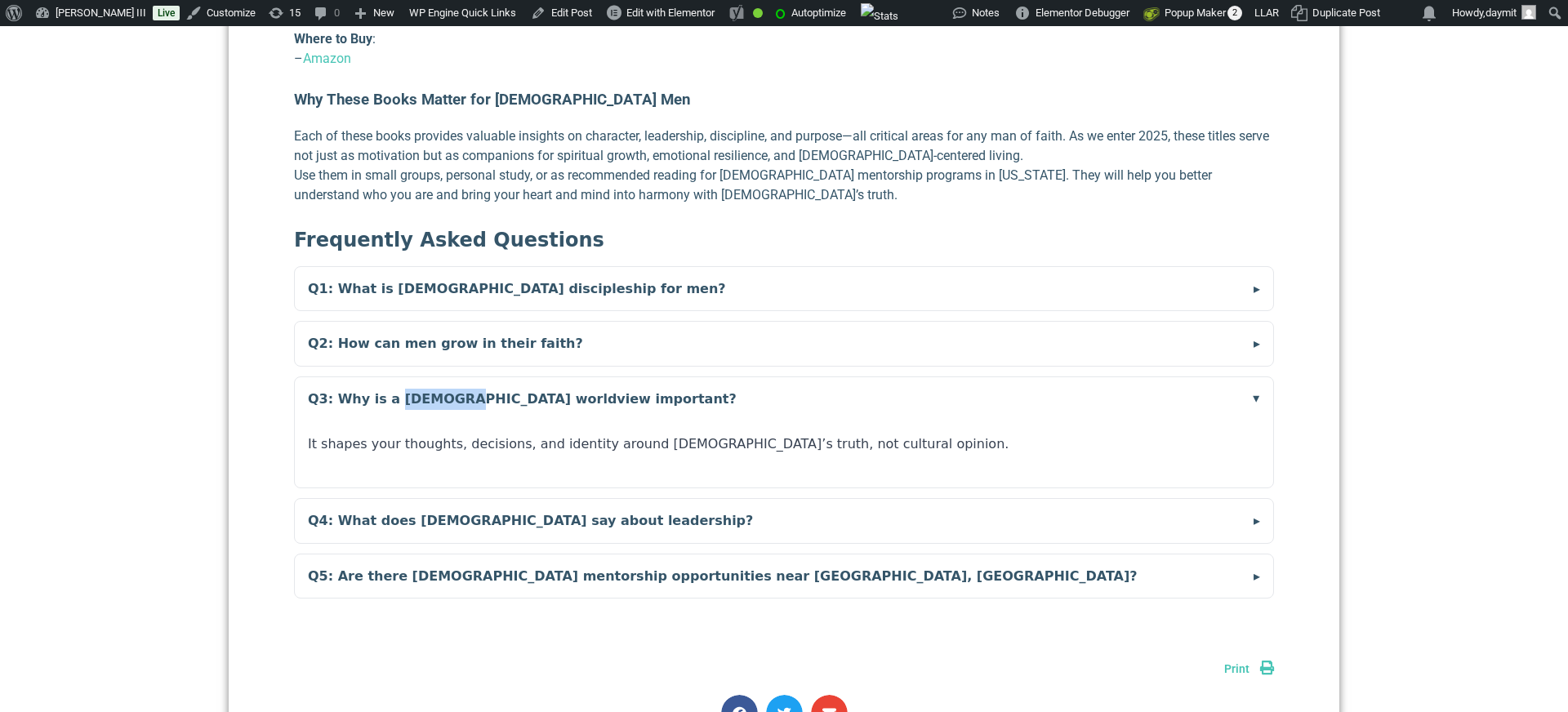
click at [431, 377] on summary "Q3: Why is a [DEMOGRAPHIC_DATA] worldview important?" at bounding box center [784, 400] width 979 height 44
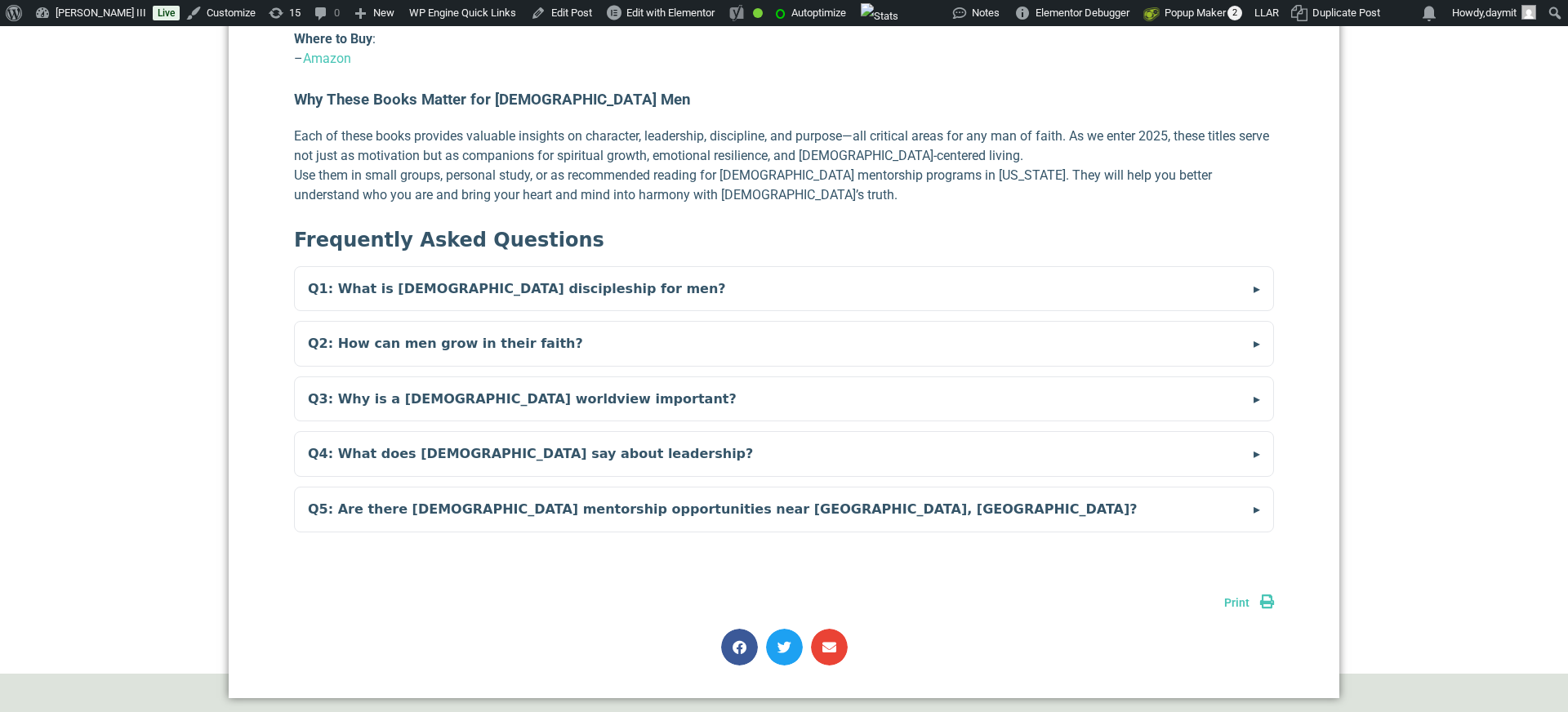
click at [424, 434] on summary "Q4: What does [DEMOGRAPHIC_DATA] say about leadership?" at bounding box center [784, 454] width 979 height 44
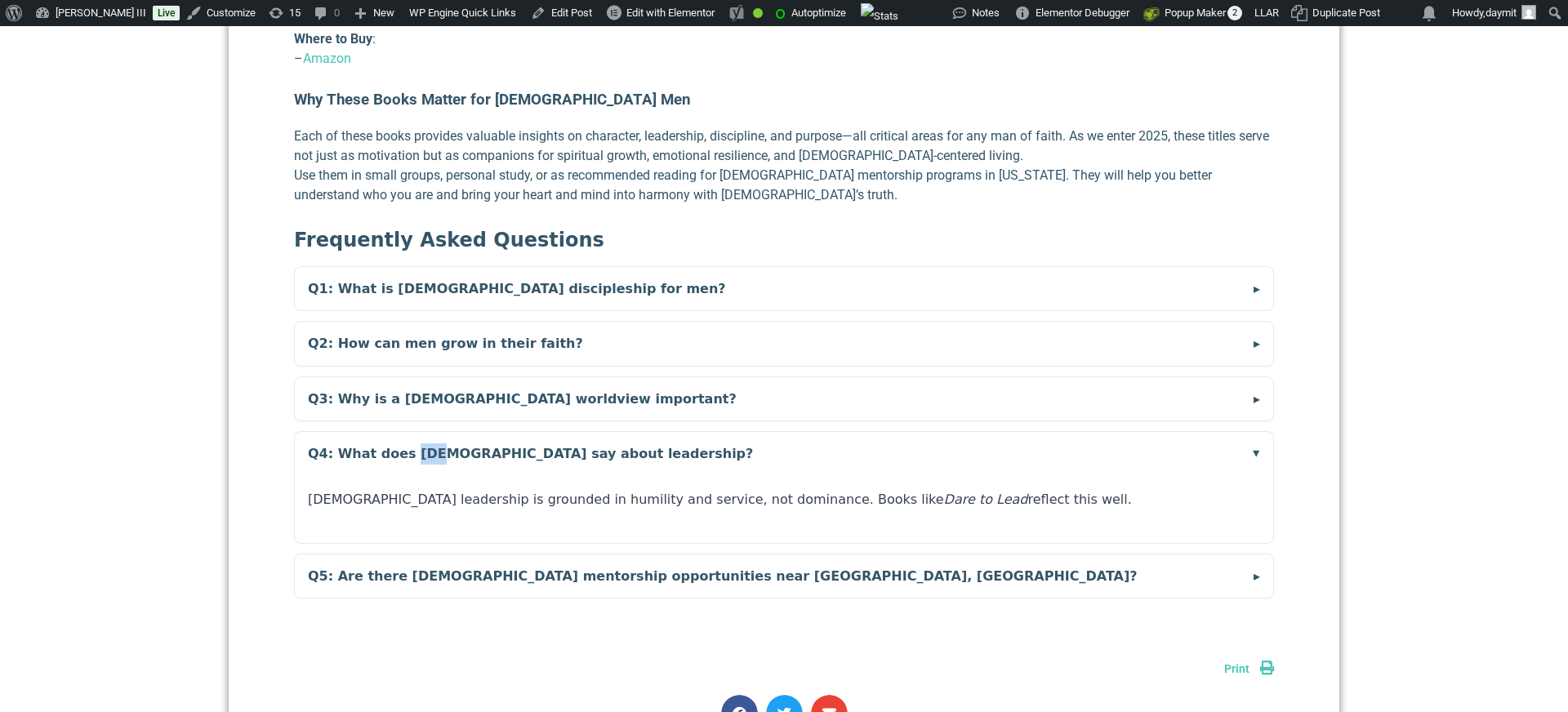
click at [424, 434] on summary "Q4: What does [DEMOGRAPHIC_DATA] say about leadership?" at bounding box center [784, 454] width 979 height 44
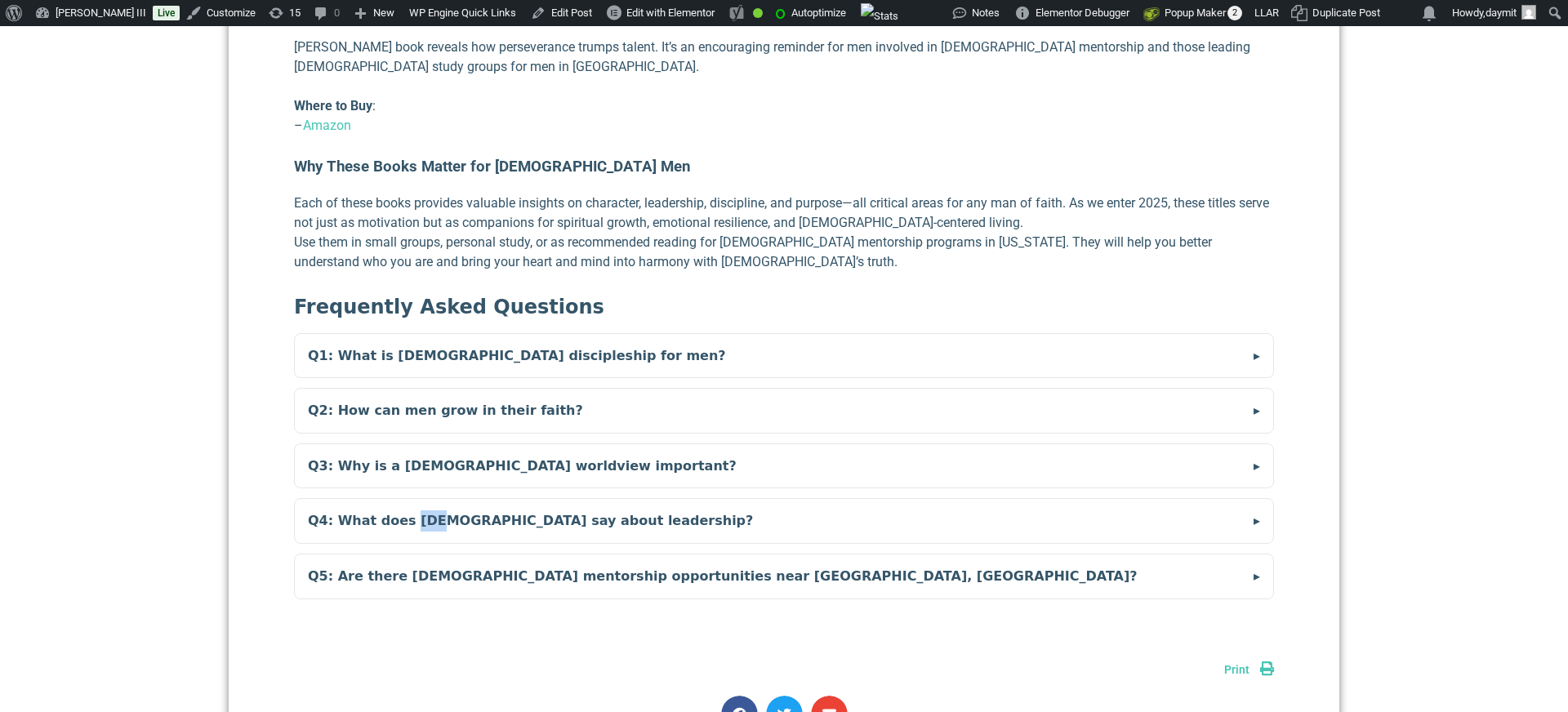
scroll to position [4824, 0]
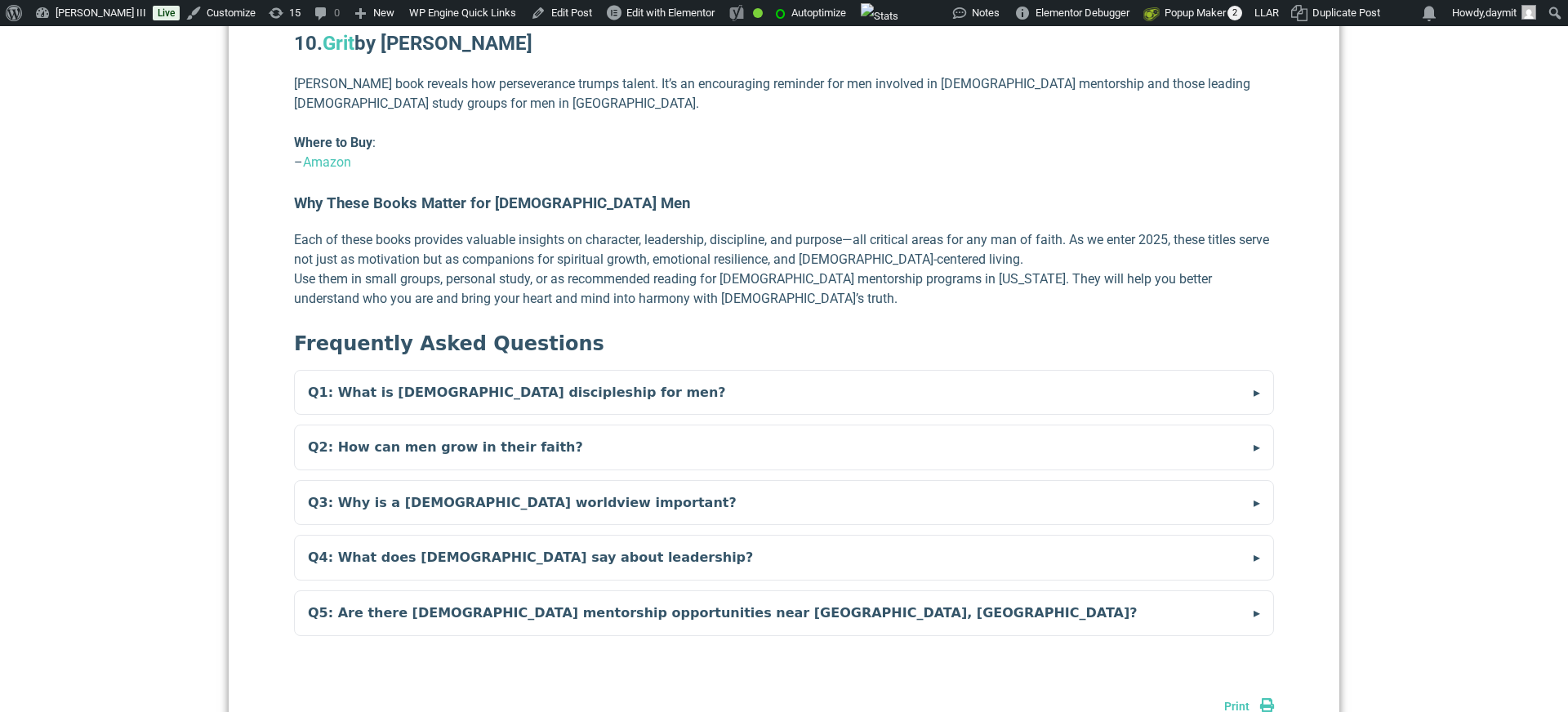
click at [429, 371] on summary "Q1: What is [DEMOGRAPHIC_DATA] discipleship for men?" at bounding box center [784, 393] width 979 height 44
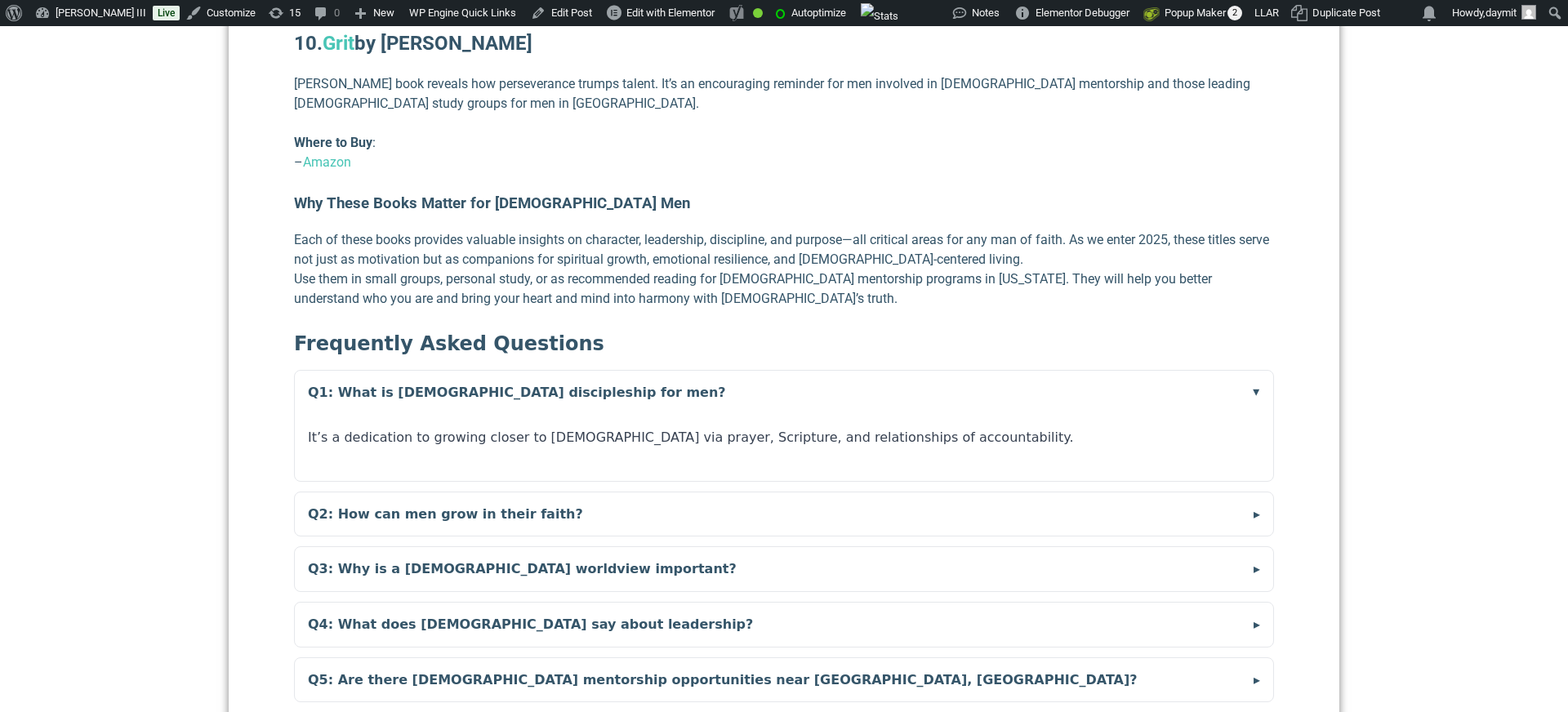
click at [429, 371] on summary "Q1: What is [DEMOGRAPHIC_DATA] discipleship for men?" at bounding box center [784, 393] width 979 height 44
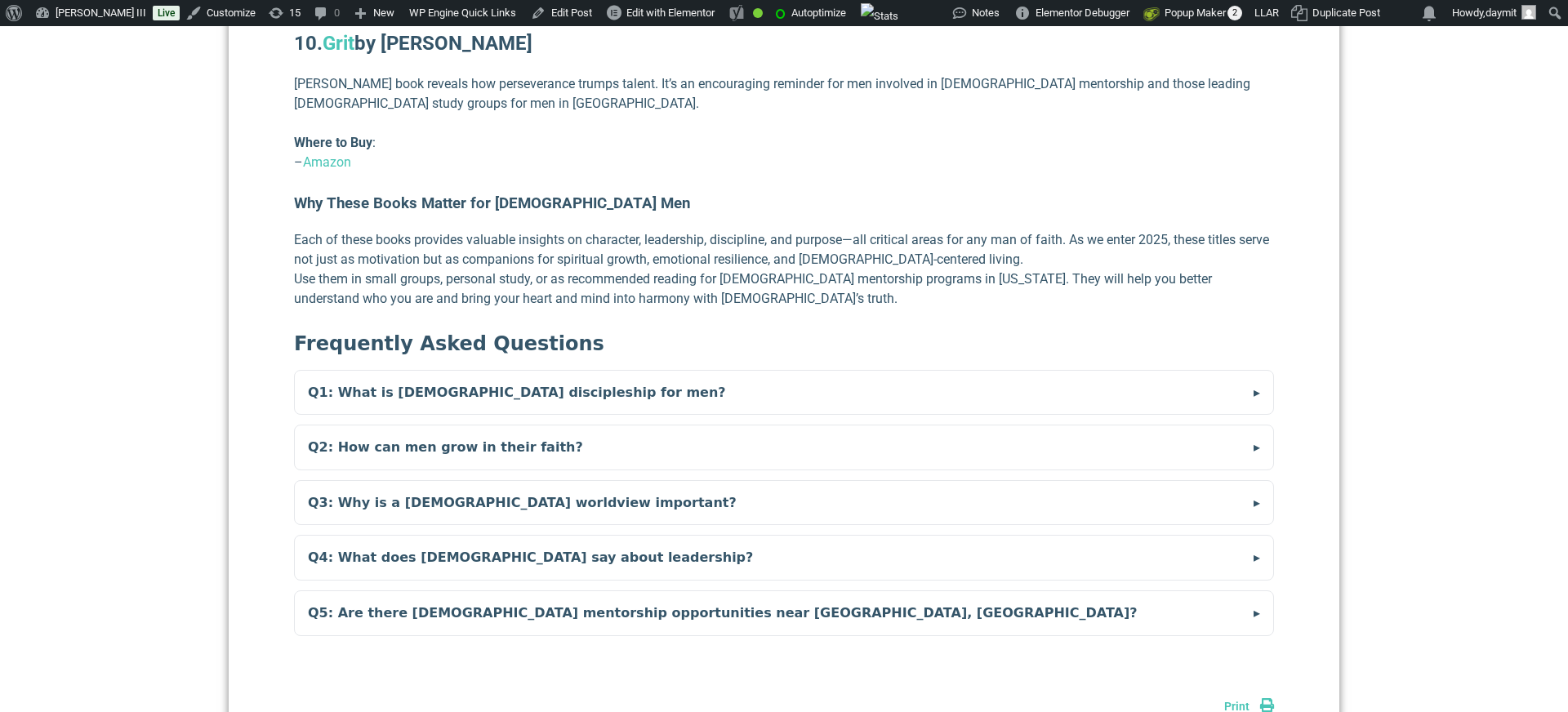
click at [420, 425] on summary "Q2: How can men grow in their faith?" at bounding box center [784, 447] width 979 height 44
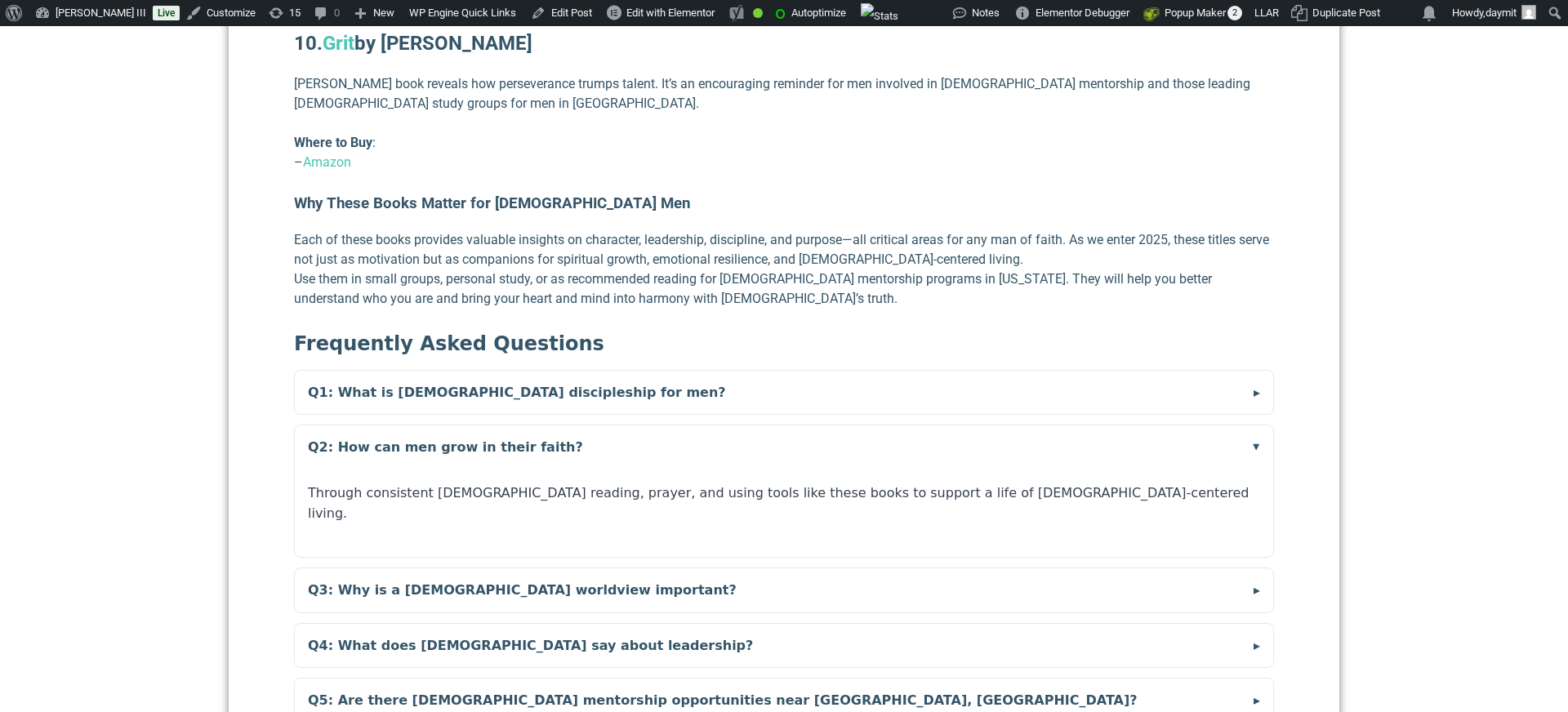
click at [420, 425] on summary "Q2: How can men grow in their faith?" at bounding box center [784, 447] width 979 height 44
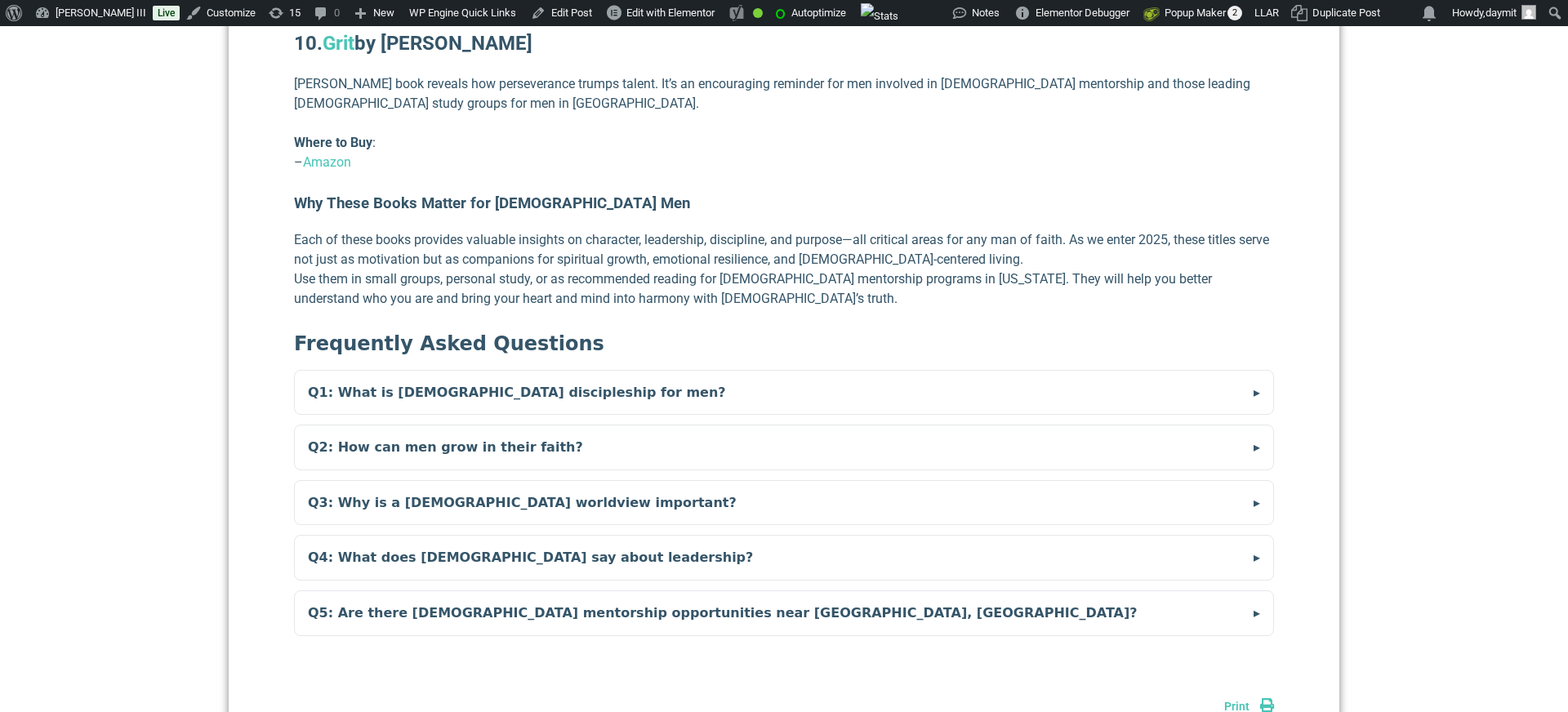
click at [413, 481] on summary "Q3: Why is a [DEMOGRAPHIC_DATA] worldview important?" at bounding box center [784, 503] width 979 height 44
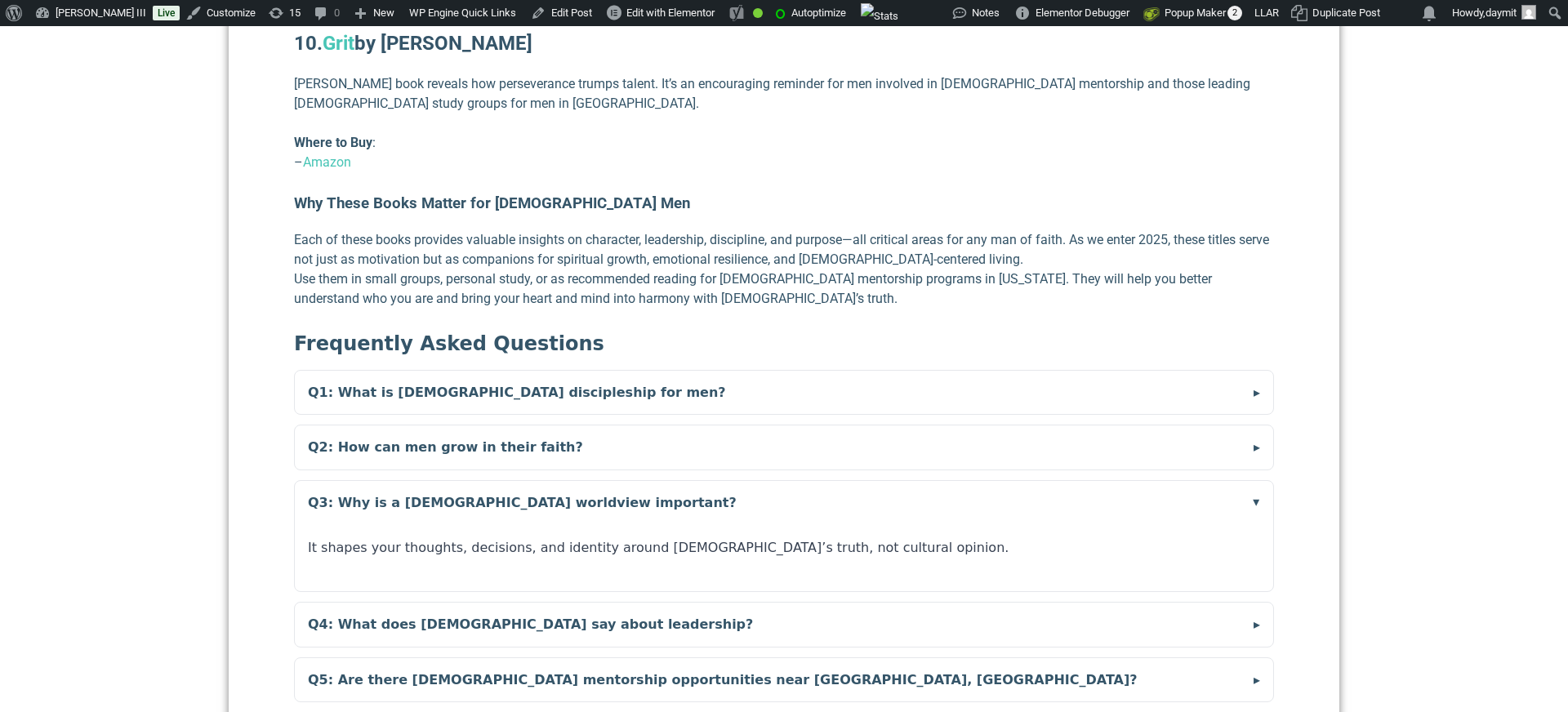
click at [413, 481] on summary "Q3: Why is a [DEMOGRAPHIC_DATA] worldview important?" at bounding box center [784, 503] width 979 height 44
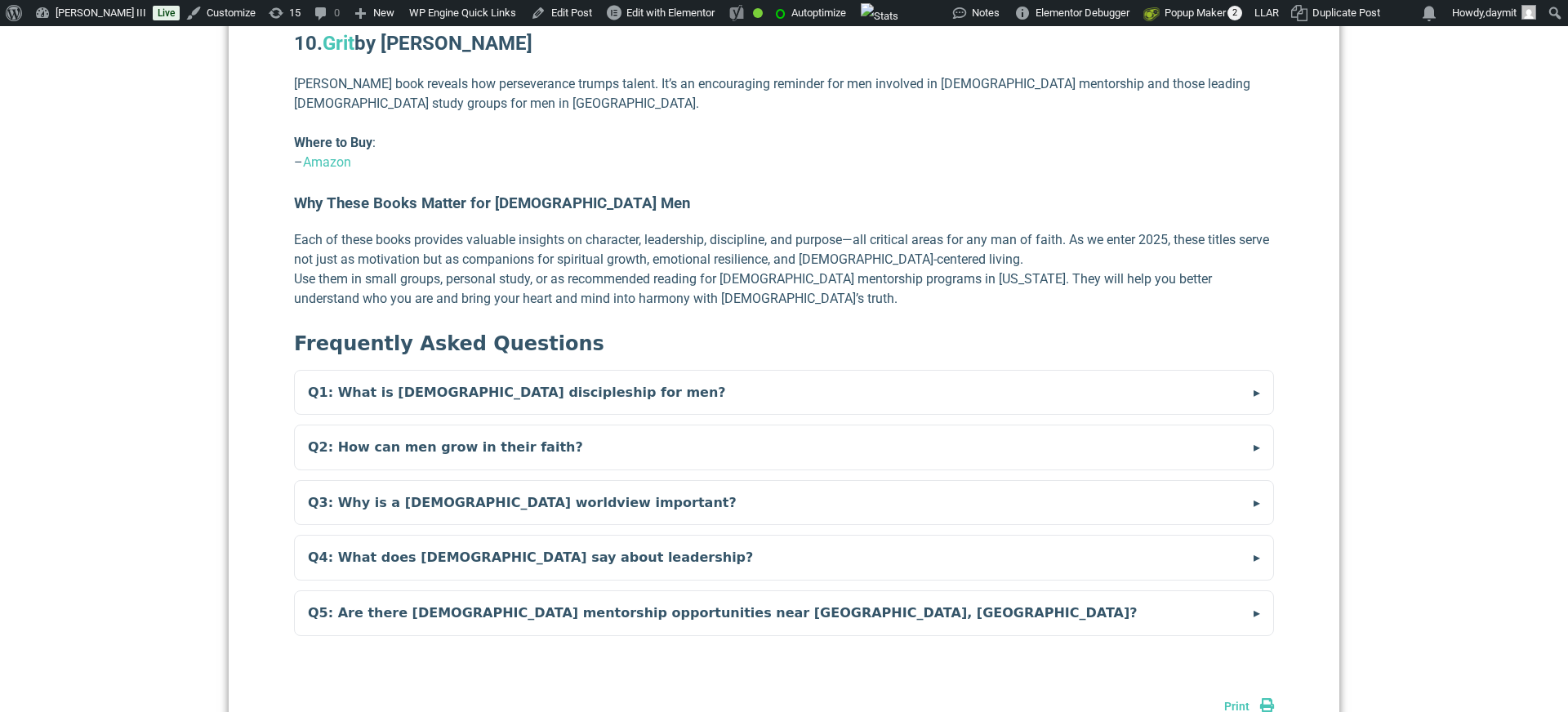
click at [418, 535] on summary "Q4: What does [DEMOGRAPHIC_DATA] say about leadership?" at bounding box center [784, 557] width 979 height 44
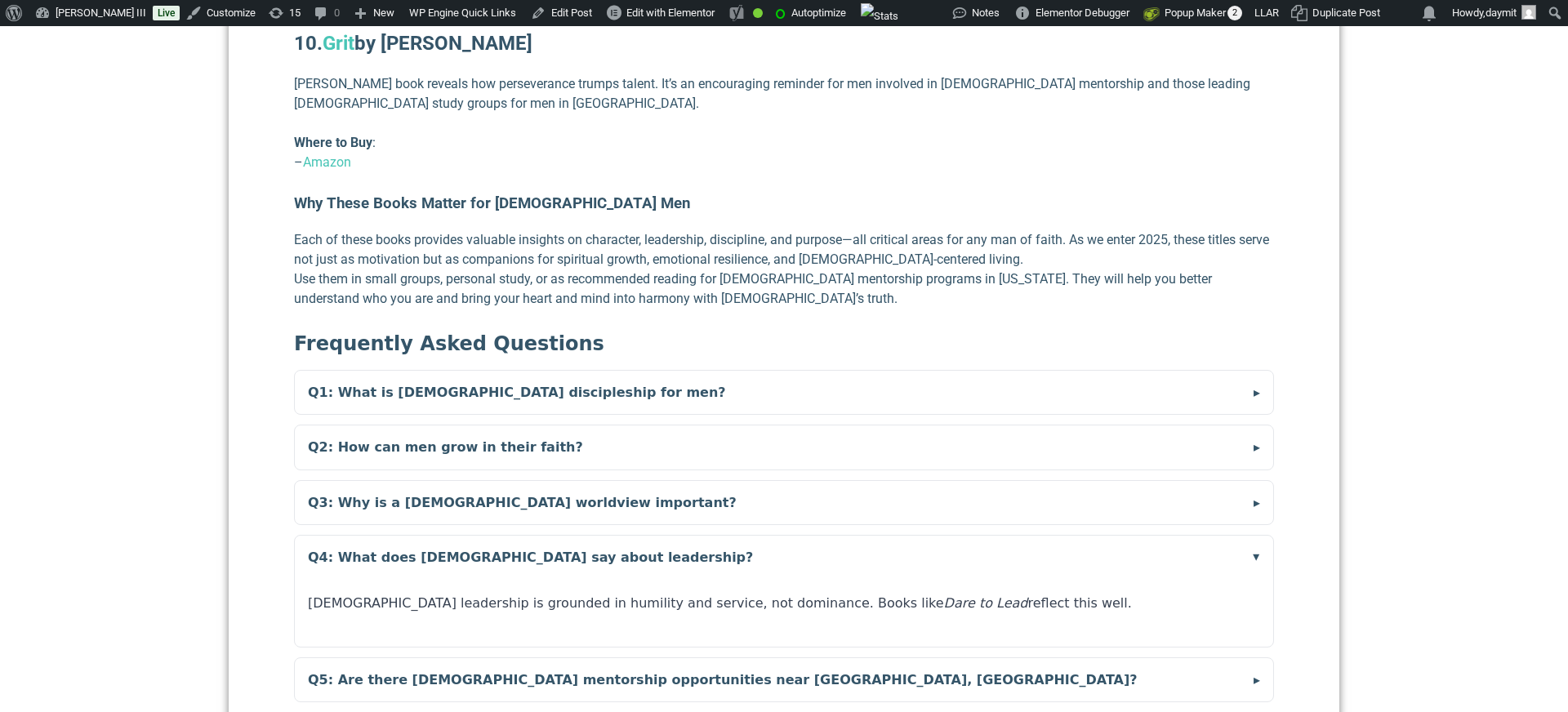
click at [418, 535] on summary "Q4: What does [DEMOGRAPHIC_DATA] say about leadership?" at bounding box center [784, 557] width 979 height 44
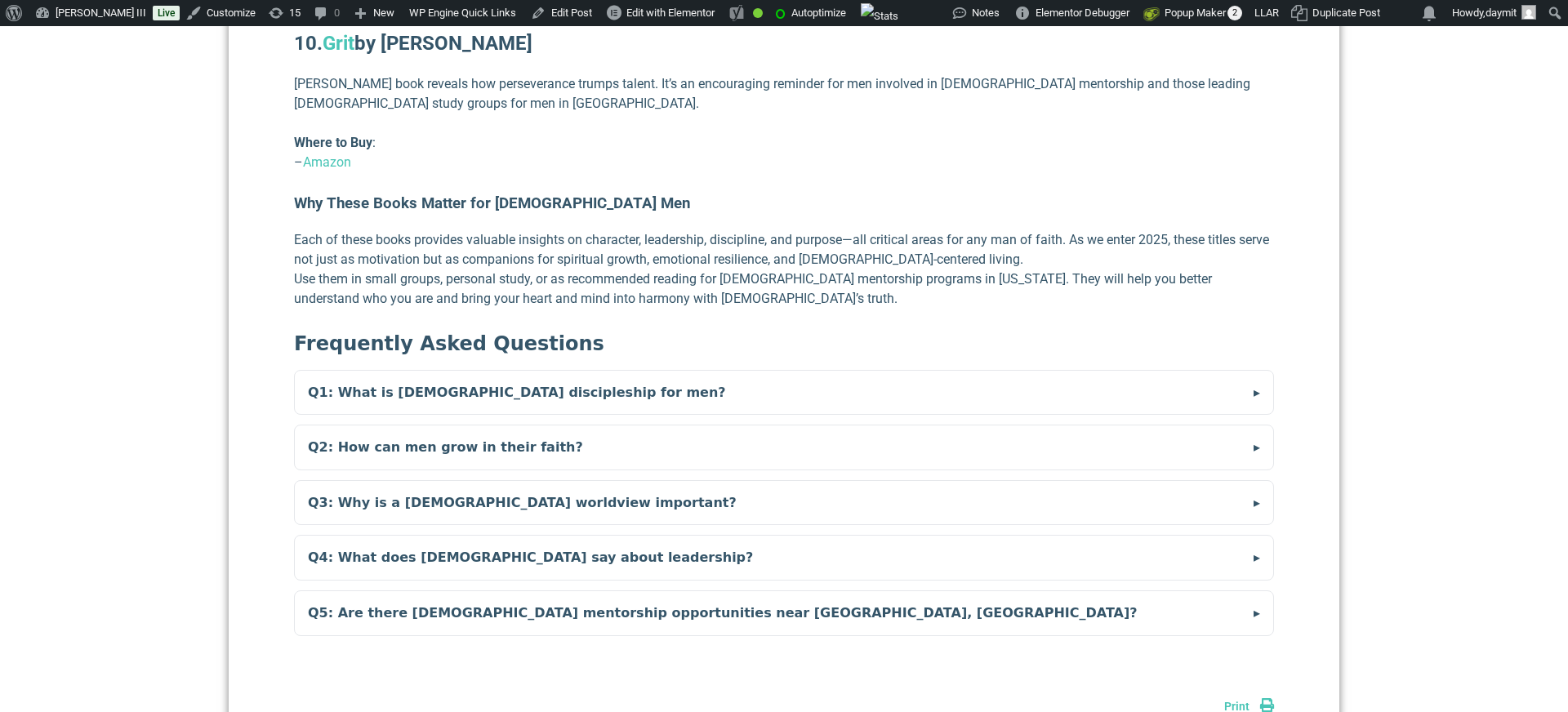
click at [419, 593] on summary "Q5: Are there [DEMOGRAPHIC_DATA] mentorship opportunities near [GEOGRAPHIC_DATA…" at bounding box center [784, 613] width 979 height 44
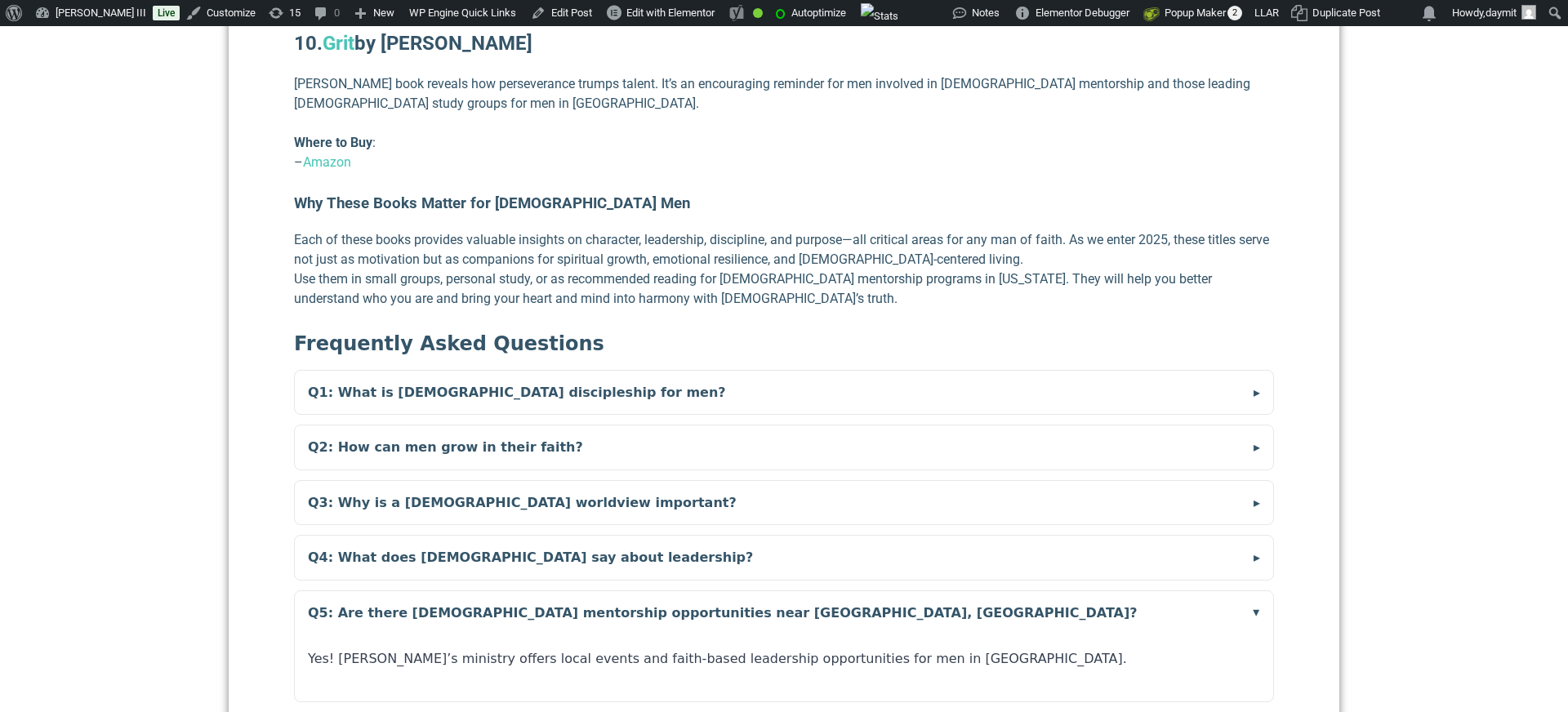
click at [419, 593] on summary "Q5: Are there [DEMOGRAPHIC_DATA] mentorship opportunities near [GEOGRAPHIC_DATA…" at bounding box center [784, 613] width 979 height 44
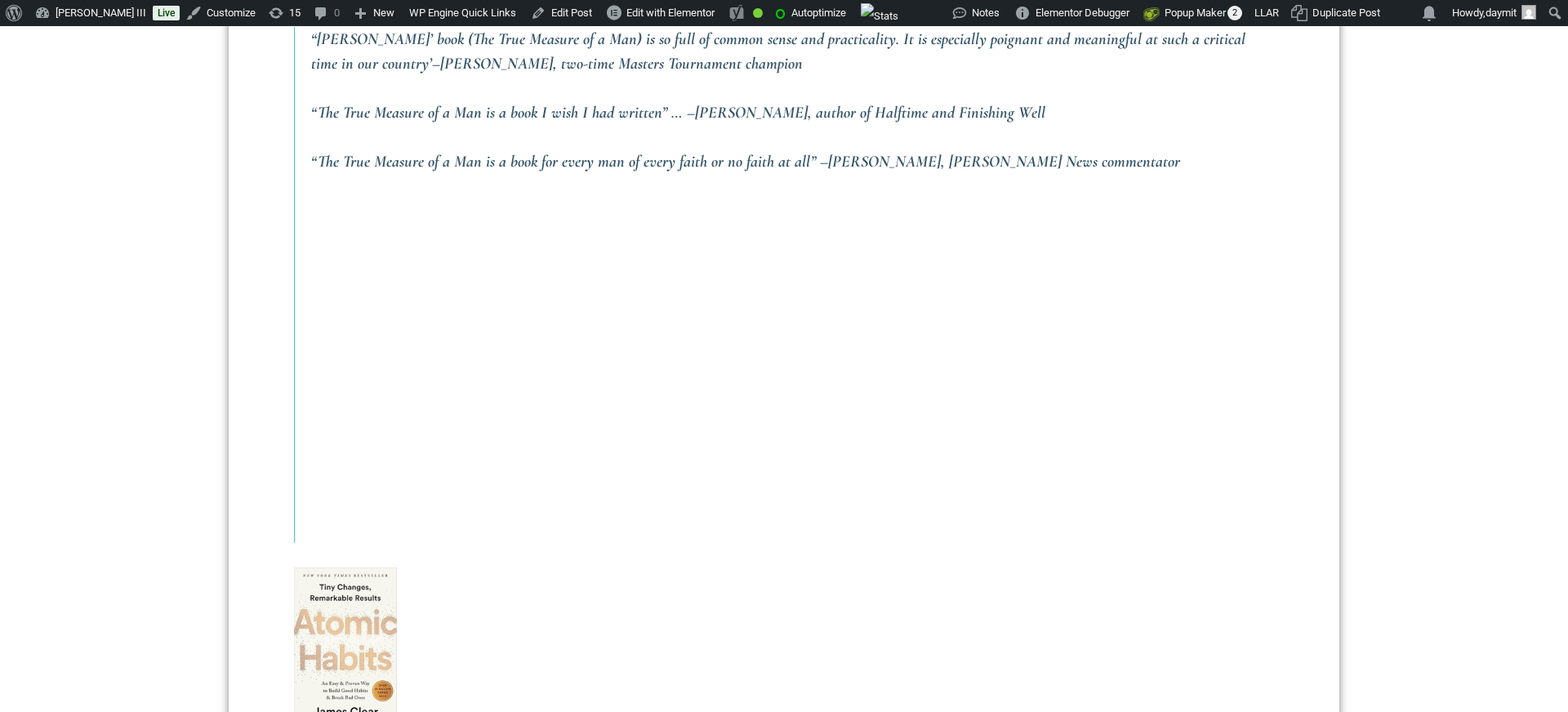
scroll to position [1409, 0]
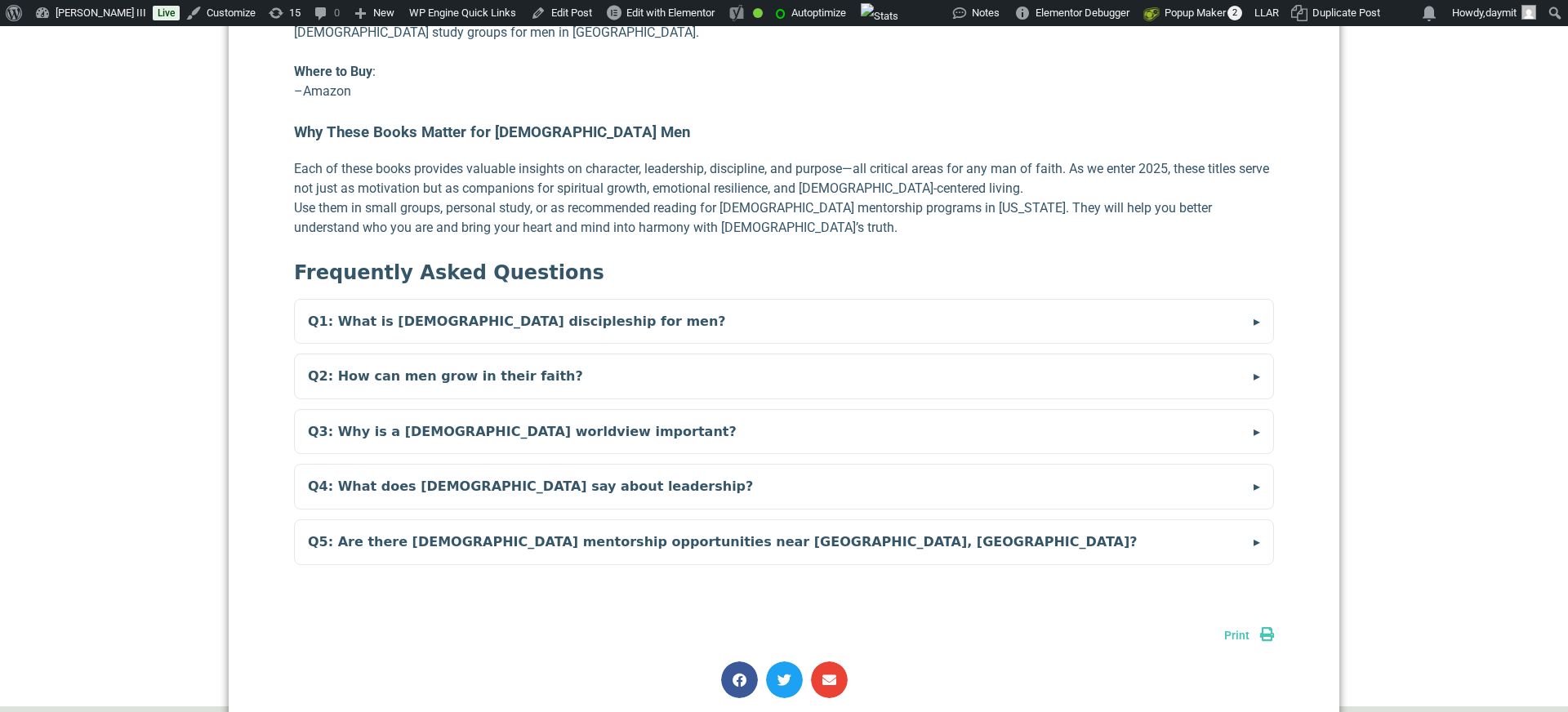
scroll to position [4872, 0]
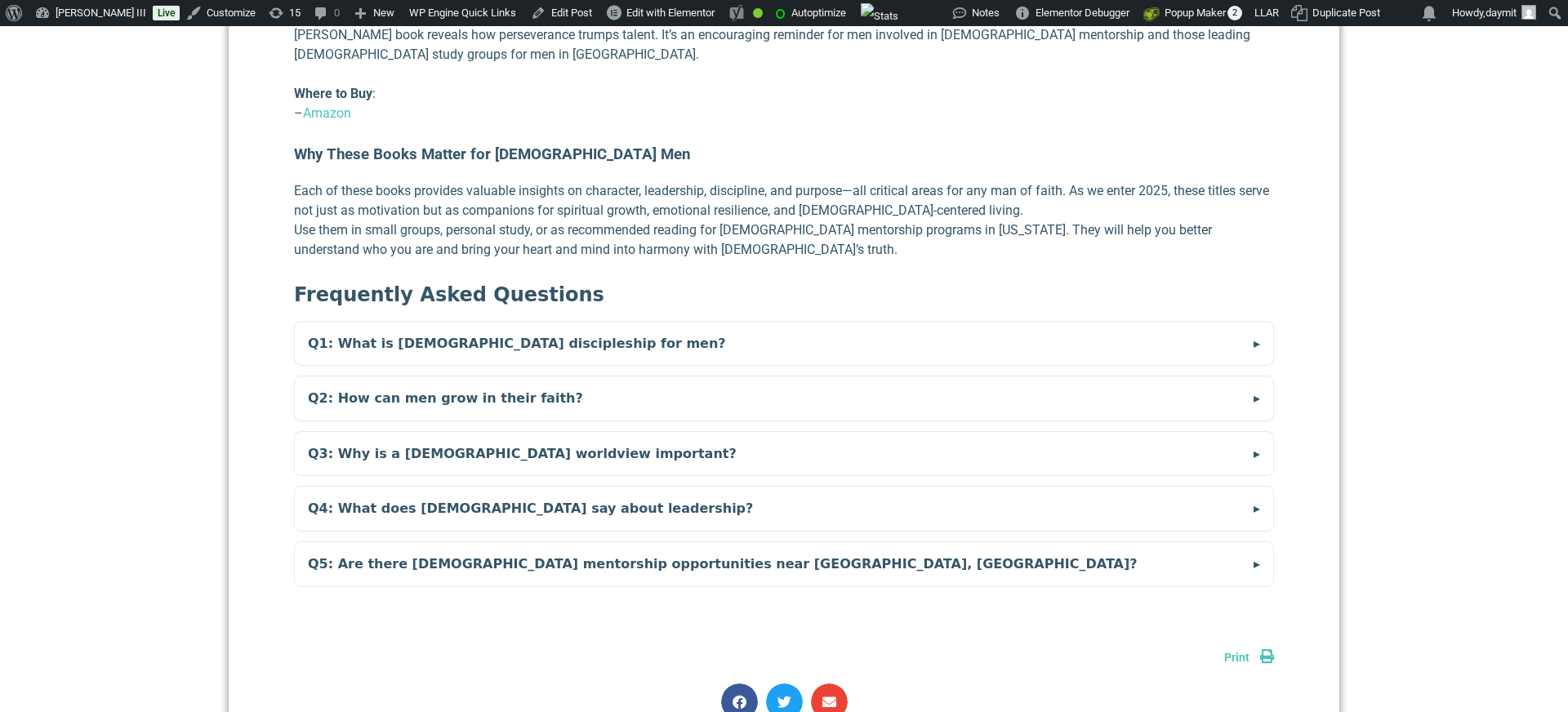
click at [382, 322] on summary "Q1: What is [DEMOGRAPHIC_DATA] discipleship for men?" at bounding box center [784, 344] width 979 height 44
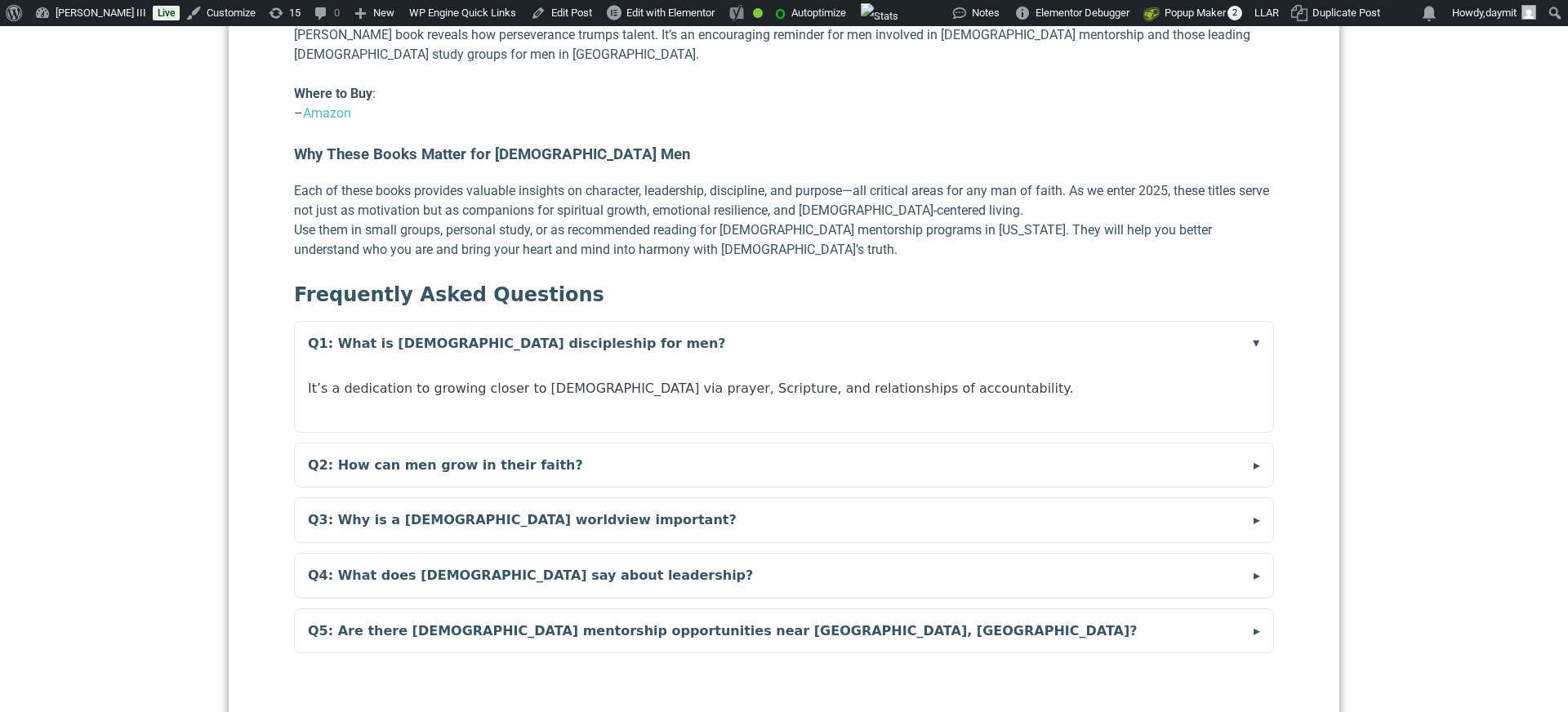
click at [382, 322] on summary "Q1: What is [DEMOGRAPHIC_DATA] discipleship for men?" at bounding box center [784, 344] width 979 height 44
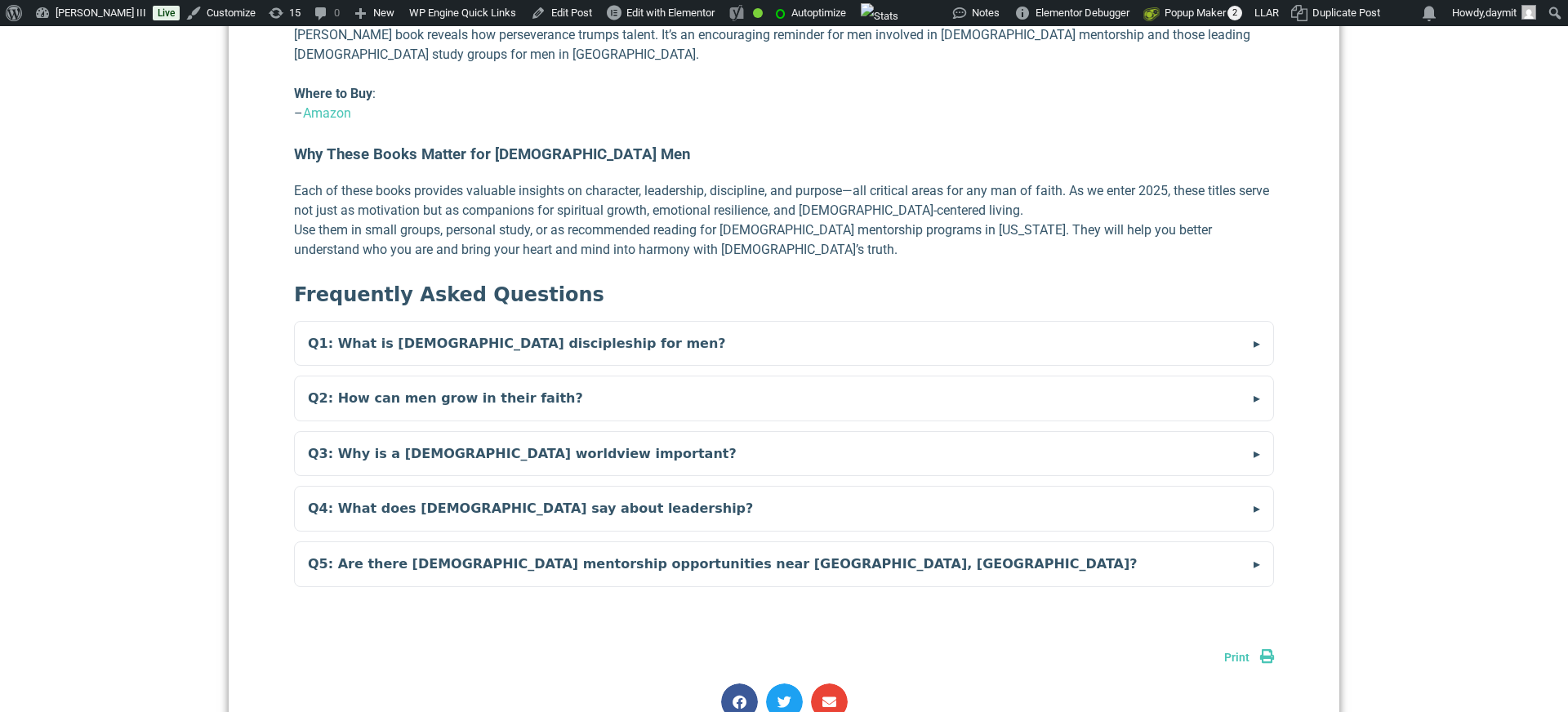
click at [389, 379] on summary "Q2: How can men grow in their faith?" at bounding box center [784, 399] width 979 height 44
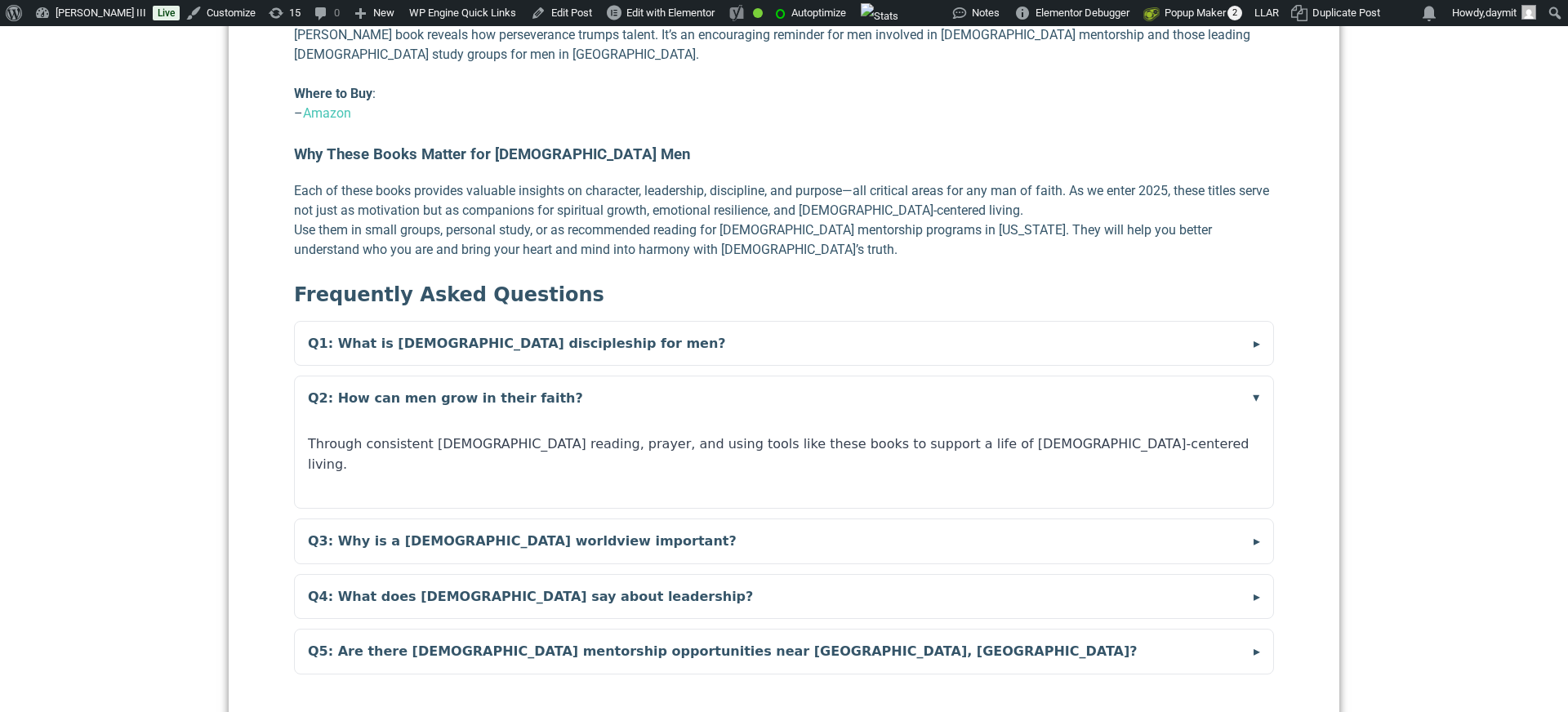
click at [389, 379] on summary "Q2: How can men grow in their faith?" at bounding box center [784, 399] width 979 height 44
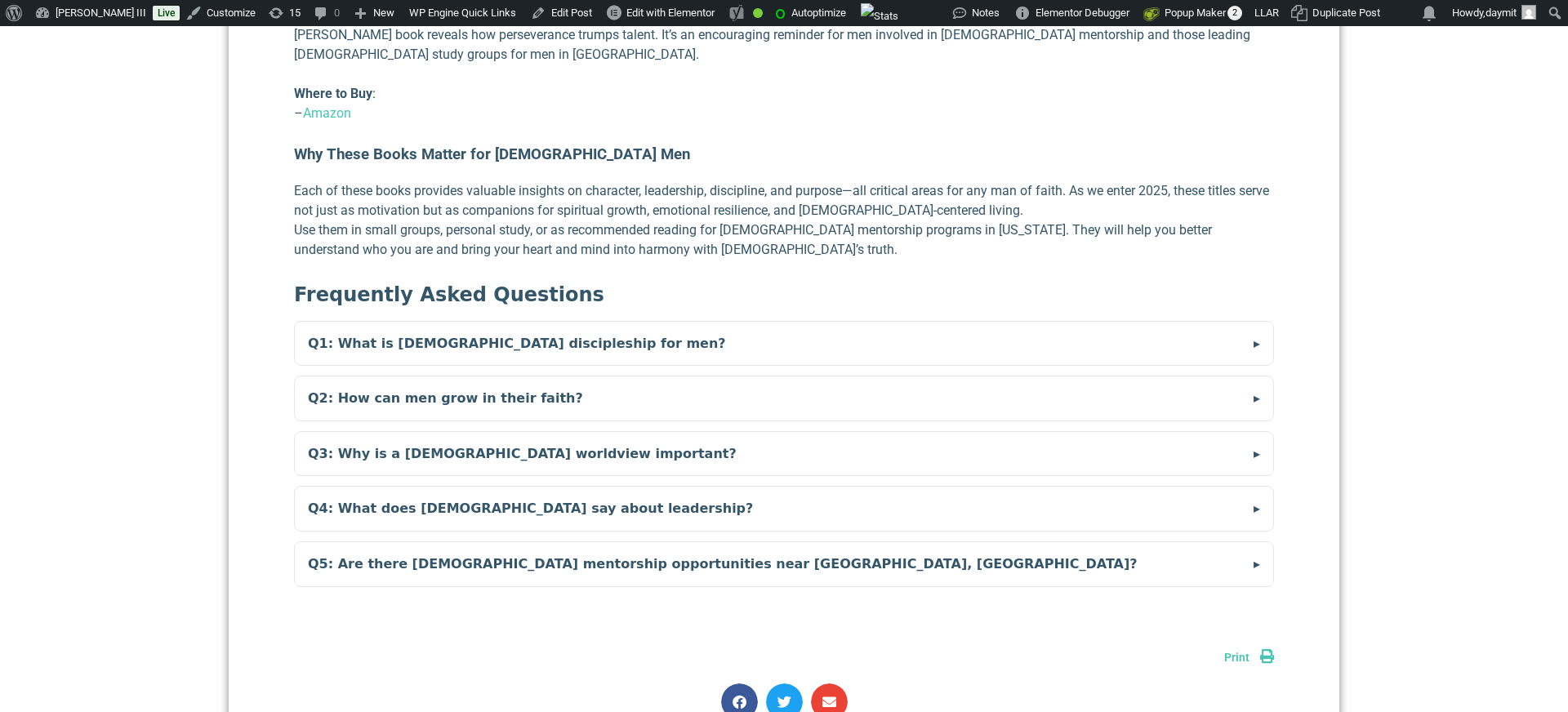
click at [395, 432] on summary "Q3: Why is a [DEMOGRAPHIC_DATA] worldview important?" at bounding box center [784, 454] width 979 height 44
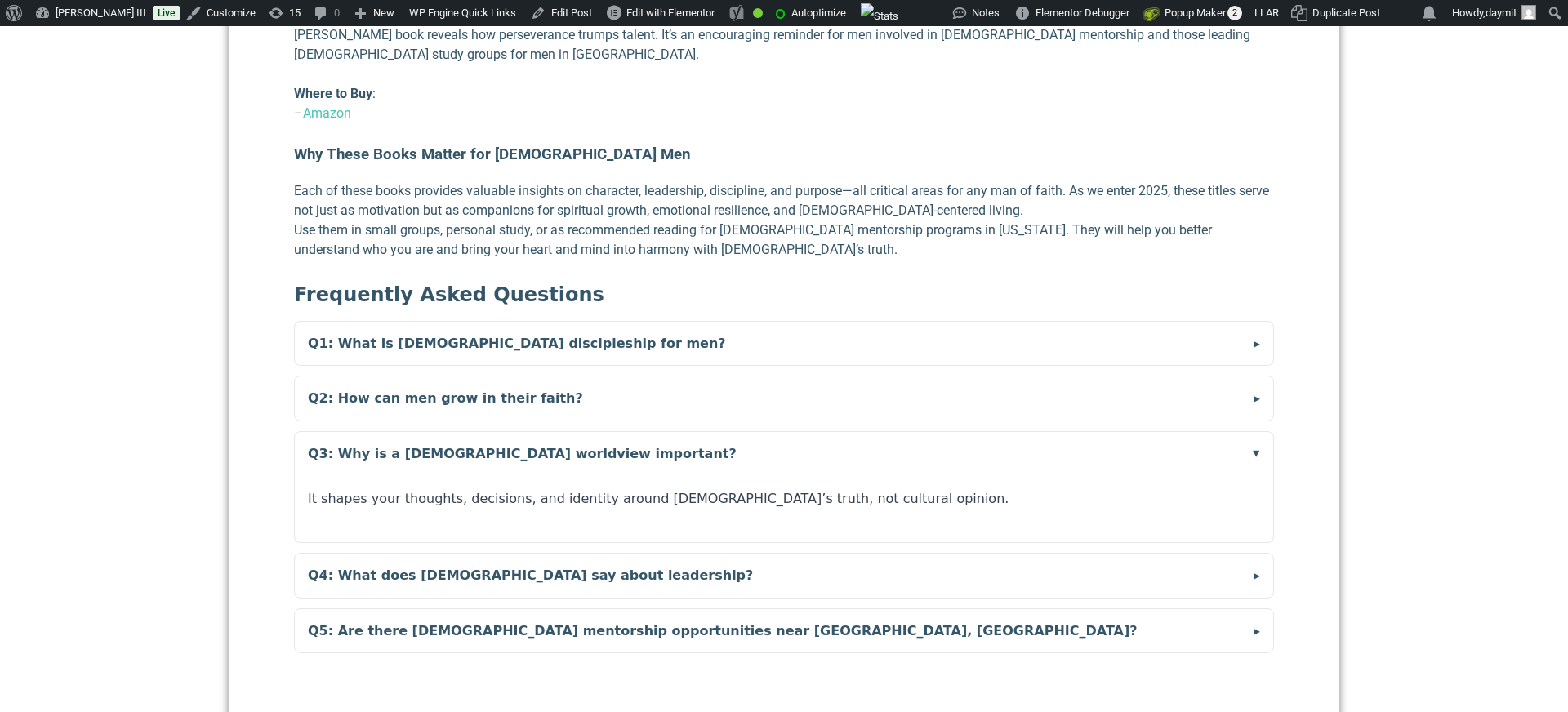
click at [395, 432] on summary "Q3: Why is a [DEMOGRAPHIC_DATA] worldview important?" at bounding box center [784, 454] width 979 height 44
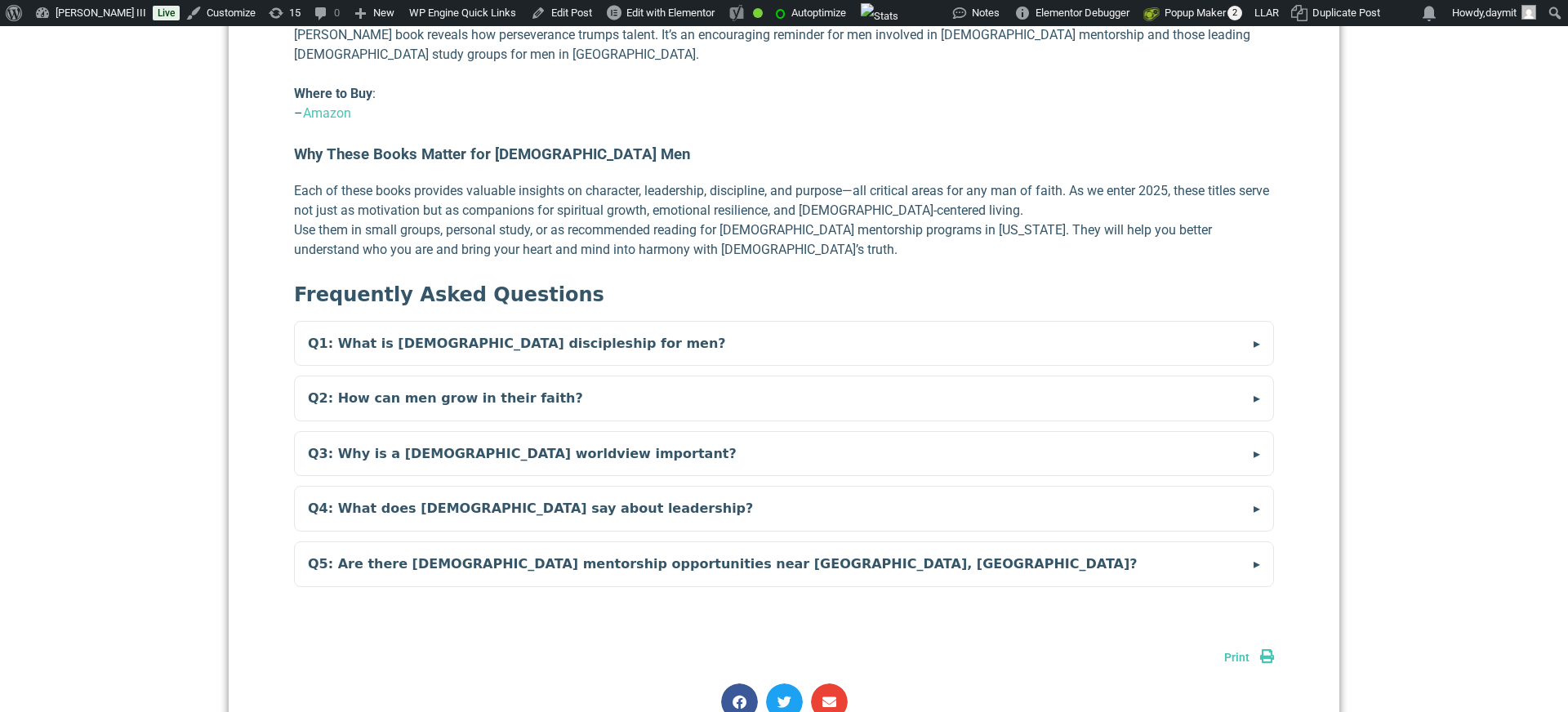
click at [400, 487] on summary "Q4: What does [DEMOGRAPHIC_DATA] say about leadership?" at bounding box center [784, 509] width 979 height 44
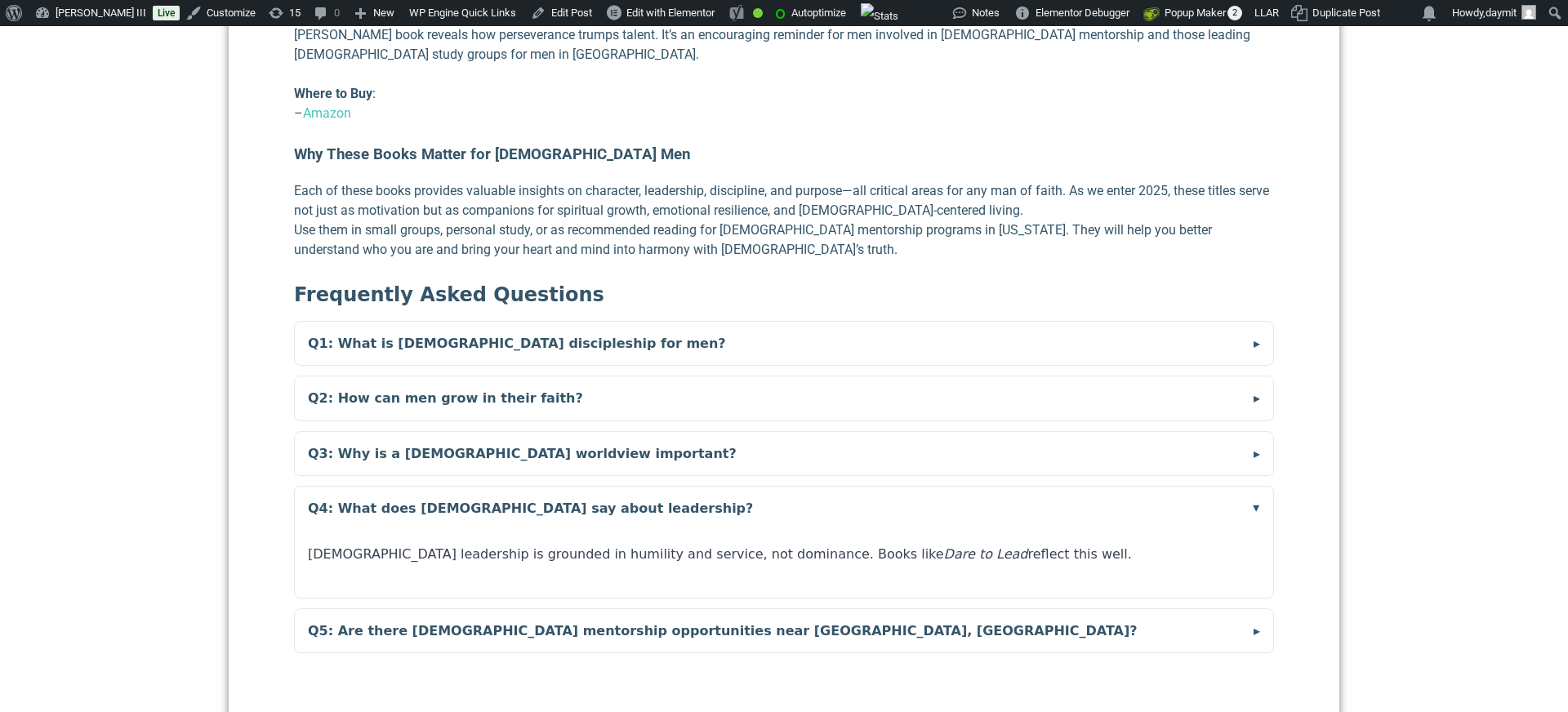
click at [400, 487] on summary "Q4: What does [DEMOGRAPHIC_DATA] say about leadership?" at bounding box center [784, 509] width 979 height 44
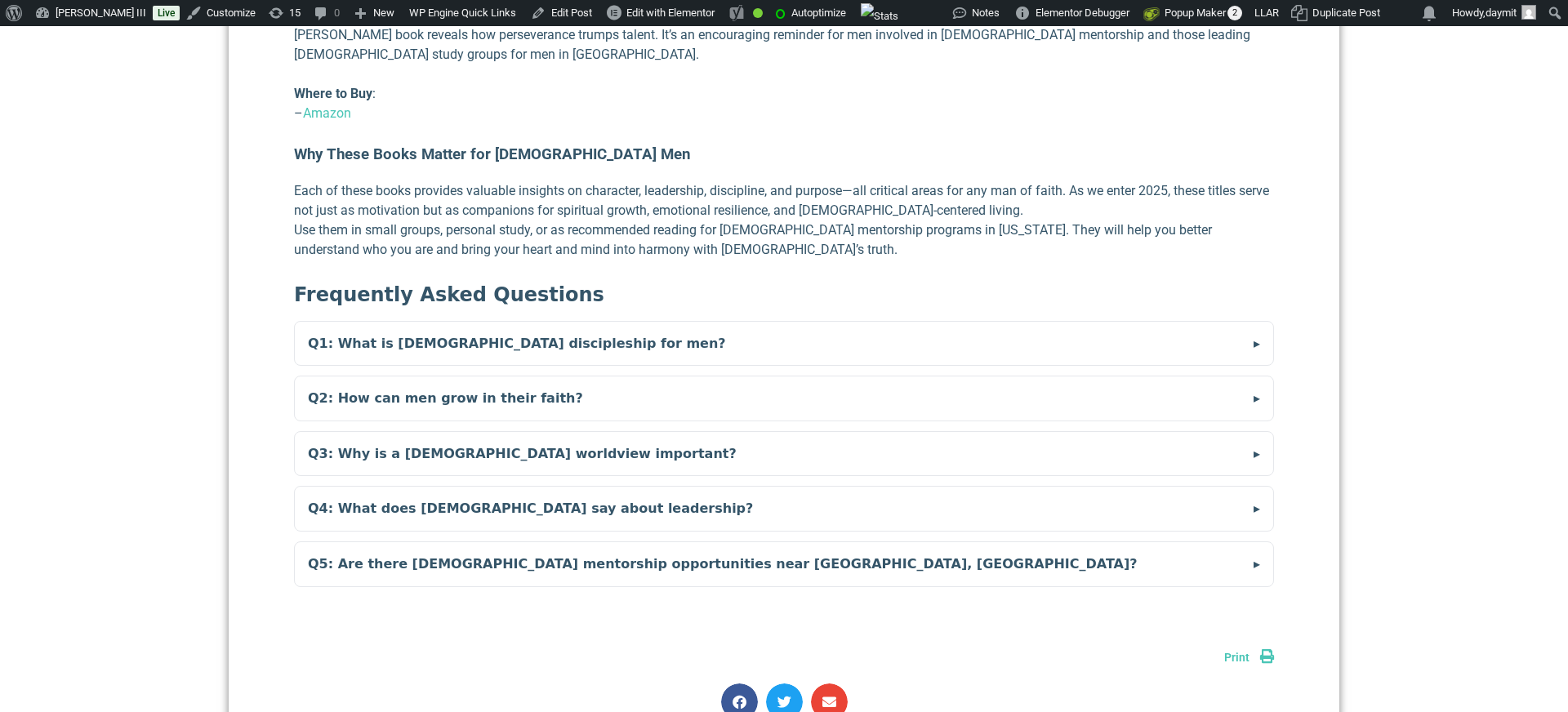
click at [399, 542] on summary "Q5: Are there [DEMOGRAPHIC_DATA] mentorship opportunities near [GEOGRAPHIC_DATA…" at bounding box center [784, 564] width 979 height 44
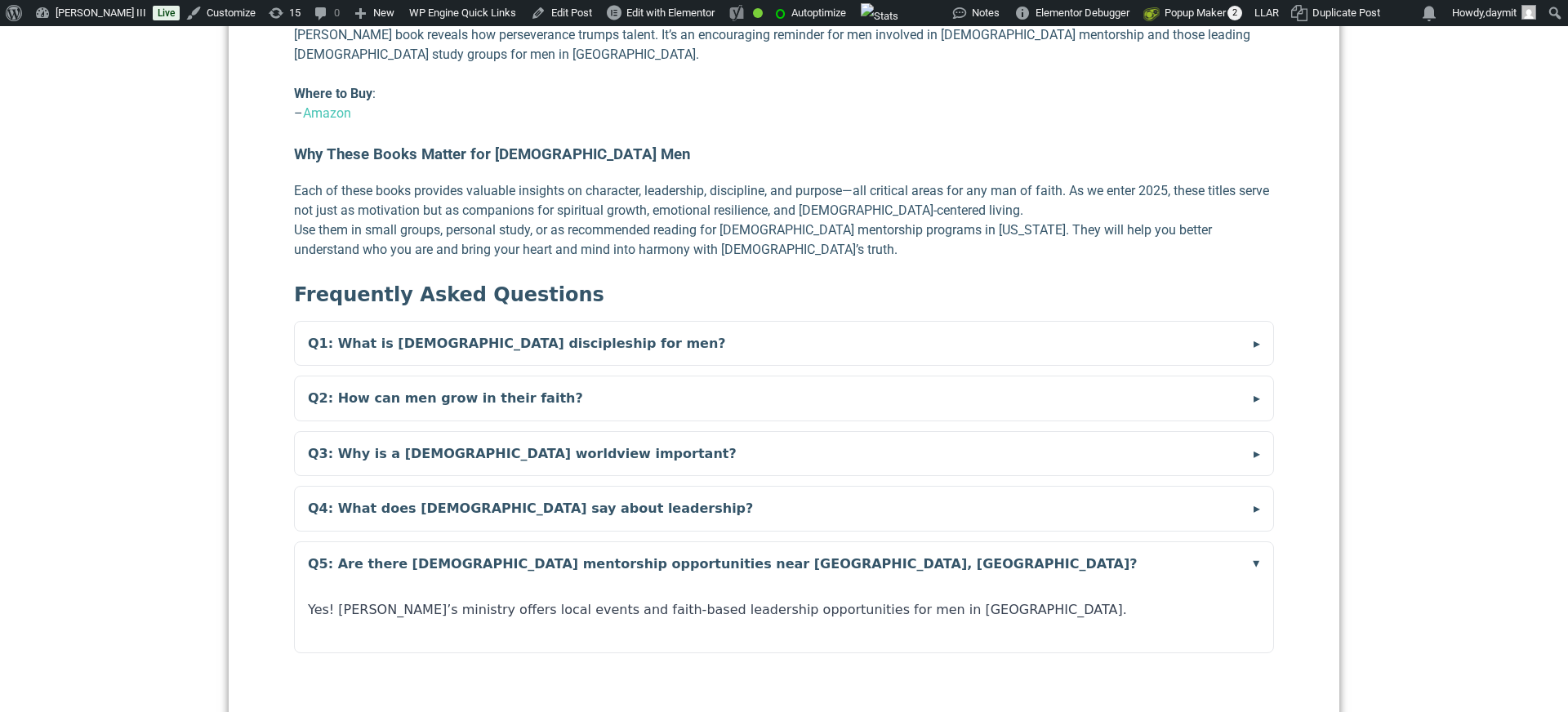
click at [399, 542] on summary "Q5: Are there [DEMOGRAPHIC_DATA] mentorship opportunities near [GEOGRAPHIC_DATA…" at bounding box center [784, 564] width 979 height 44
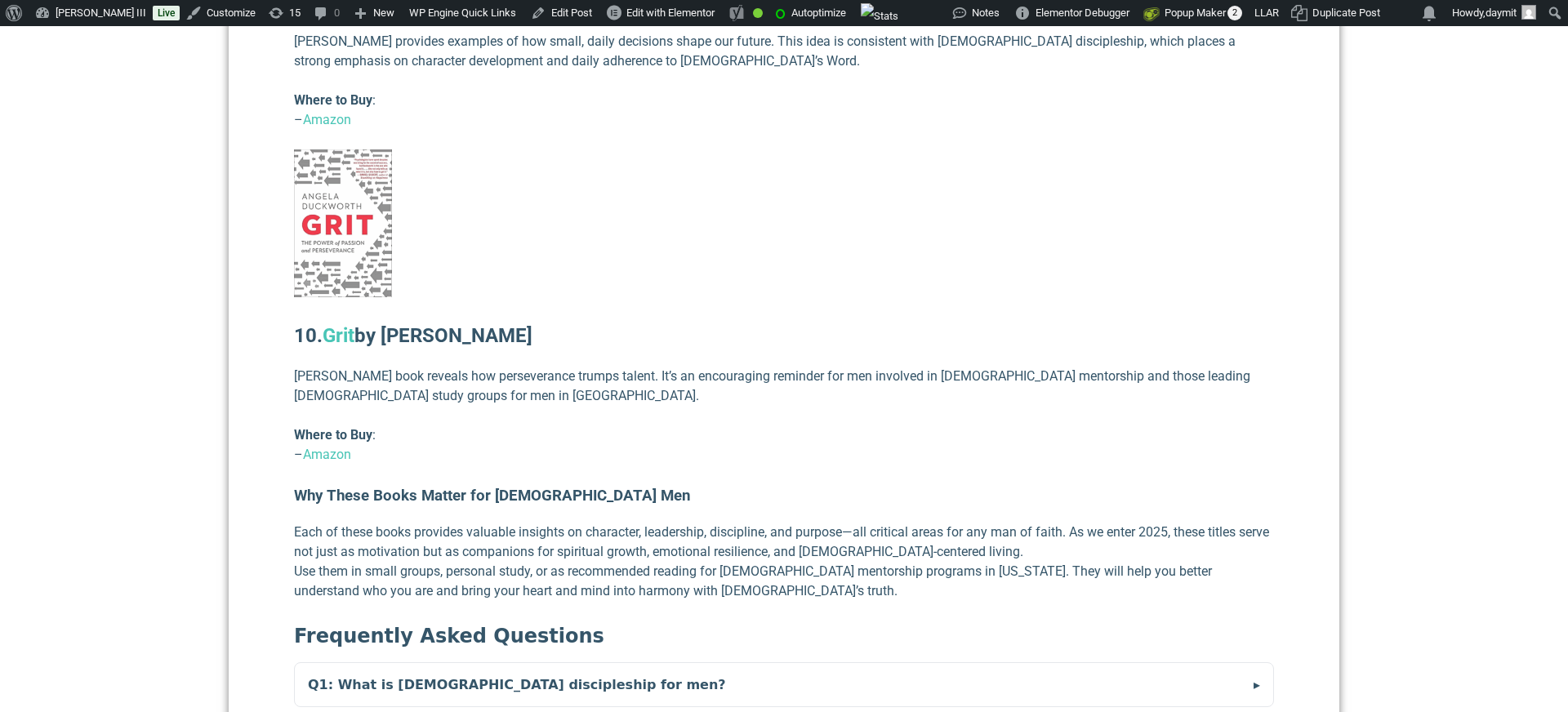
scroll to position [4527, 0]
